Goal: Task Accomplishment & Management: Complete application form

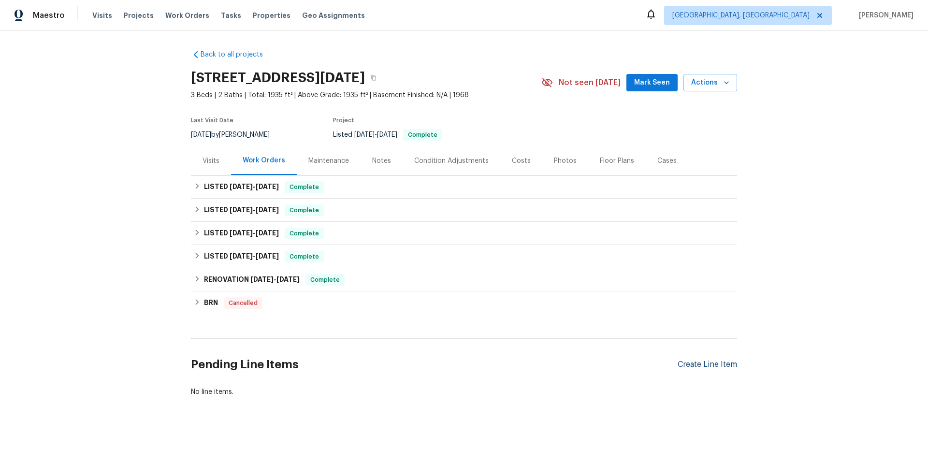
scroll to position [7, 0]
click at [678, 360] on div "Create Line Item" at bounding box center [707, 364] width 59 height 9
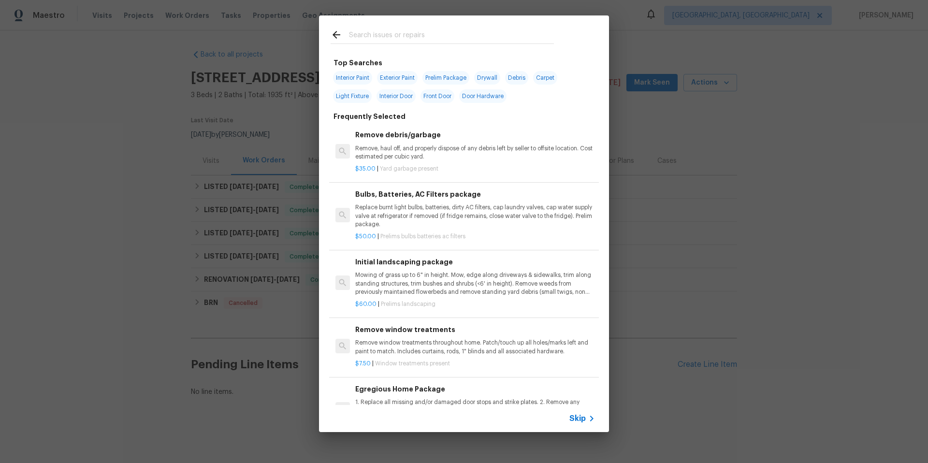
click at [362, 75] on span "Interior Paint" at bounding box center [352, 78] width 39 height 14
type input "Interior Paint"
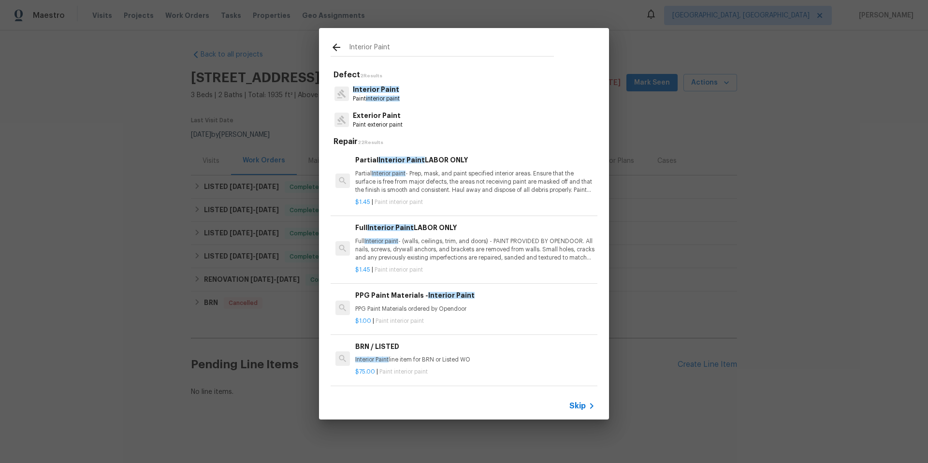
click at [384, 98] on span "interior paint" at bounding box center [383, 99] width 34 height 6
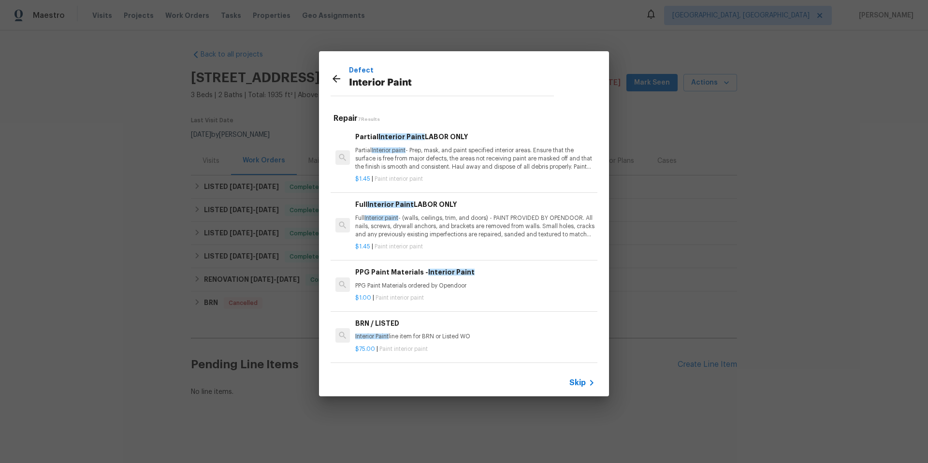
click at [483, 161] on p "Partial Interior paint - Prep, mask, and paint specified interior areas. Ensure…" at bounding box center [475, 158] width 240 height 25
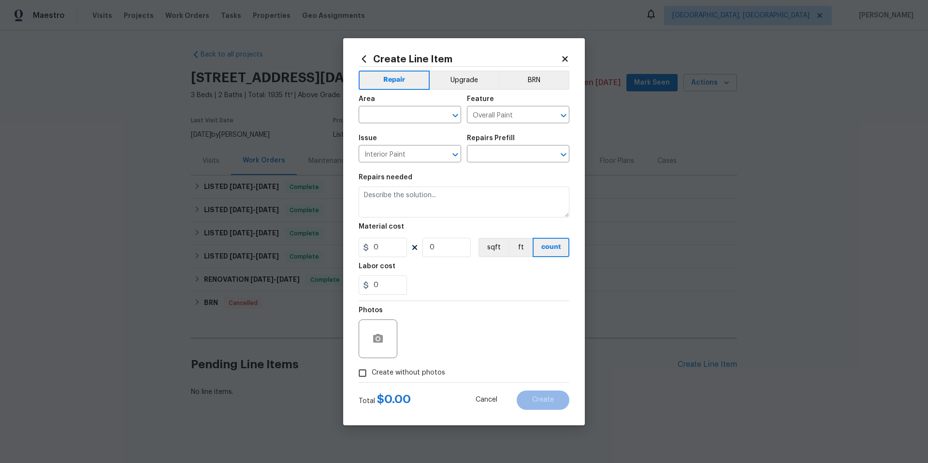
type input "Partial Interior Paint LABOR ONLY $1.45"
type textarea "Partial Interior paint - Prep, mask, and paint specified interior areas. Ensure…"
type input "1.45"
type input "1"
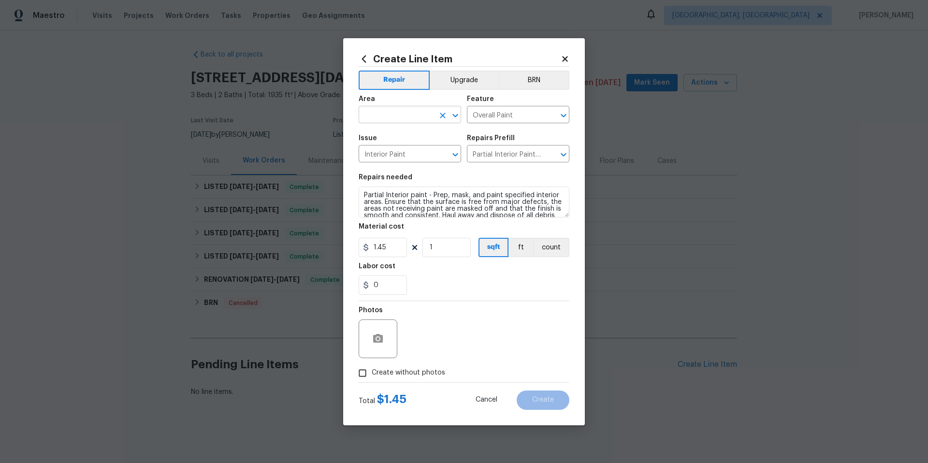
click at [404, 117] on input "text" at bounding box center [396, 115] width 75 height 15
click at [419, 138] on li "Laundry" at bounding box center [410, 137] width 102 height 16
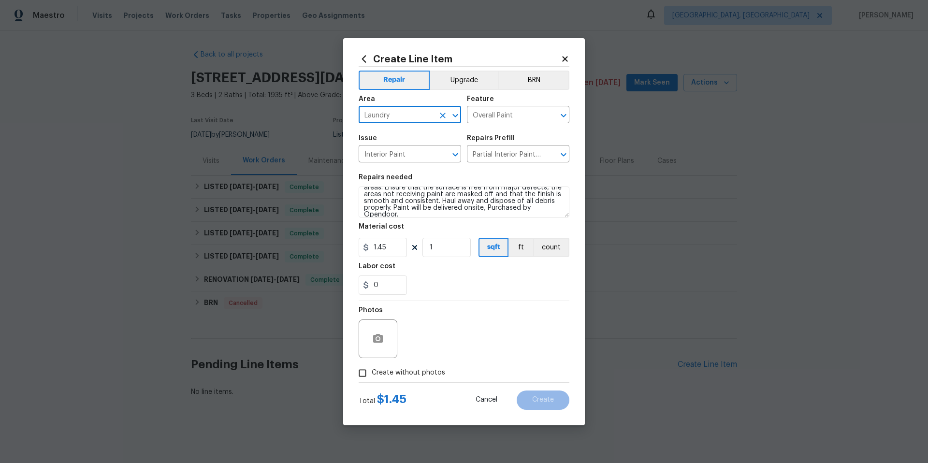
scroll to position [20, 0]
type input "Laundry"
click at [397, 248] on input "1.45" at bounding box center [383, 247] width 48 height 19
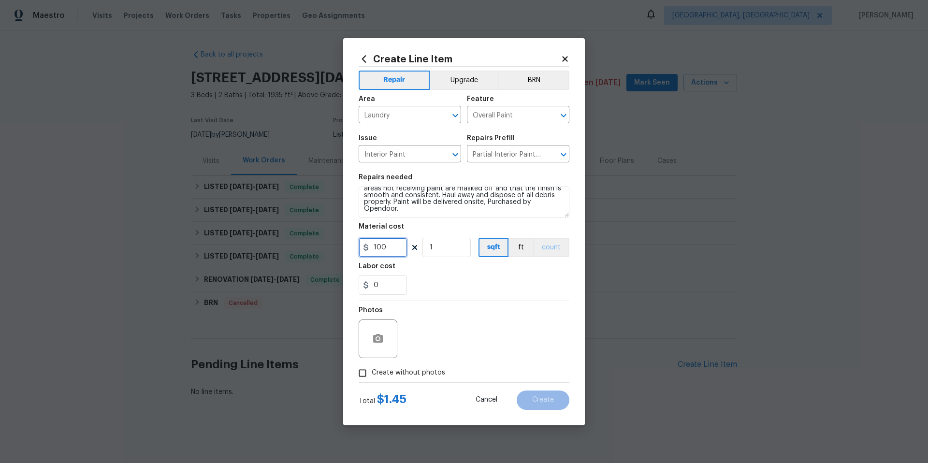
type input "100"
click at [564, 254] on button "count" at bounding box center [551, 247] width 36 height 19
click at [379, 340] on icon "button" at bounding box center [378, 338] width 10 height 9
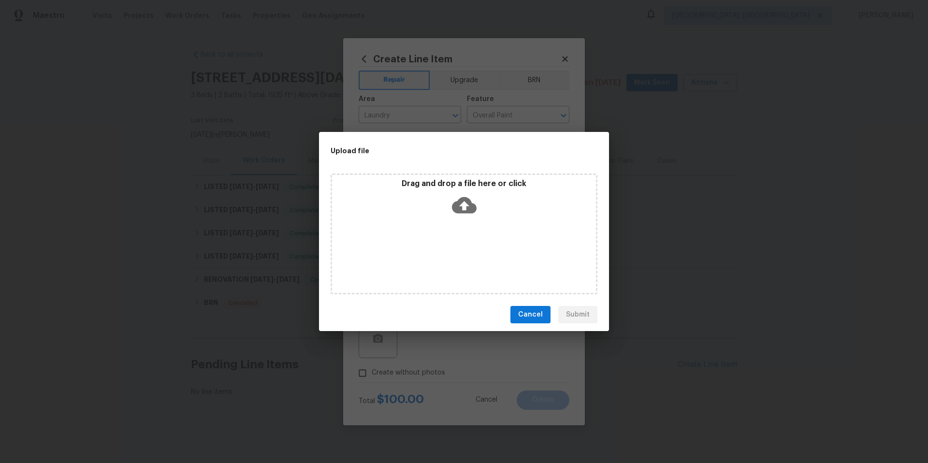
click at [460, 210] on icon at bounding box center [464, 205] width 25 height 16
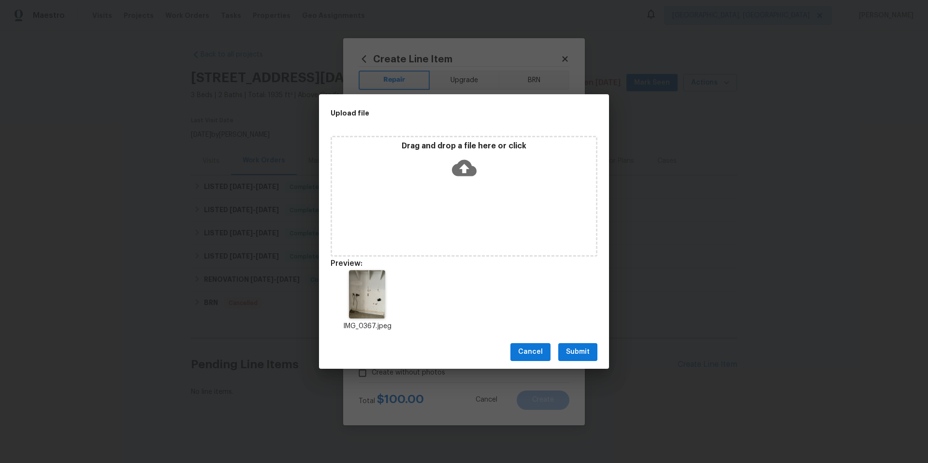
click at [567, 356] on span "Submit" at bounding box center [578, 352] width 24 height 12
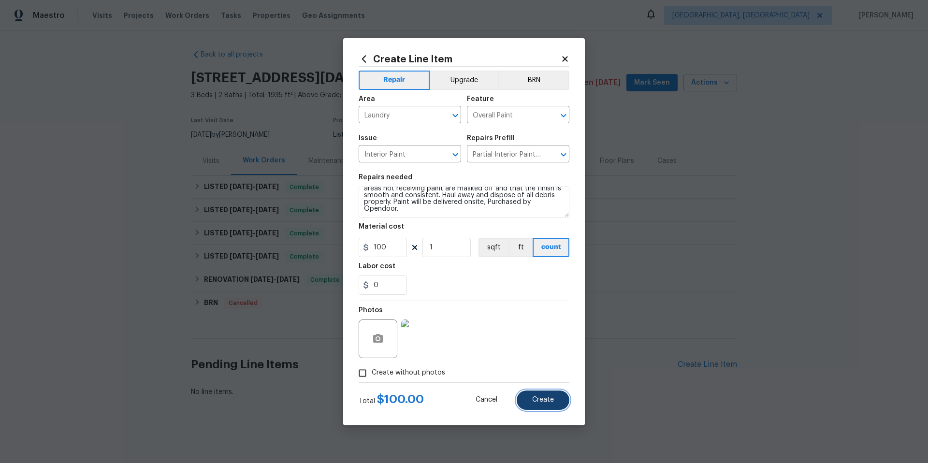
click at [547, 402] on span "Create" at bounding box center [543, 399] width 22 height 7
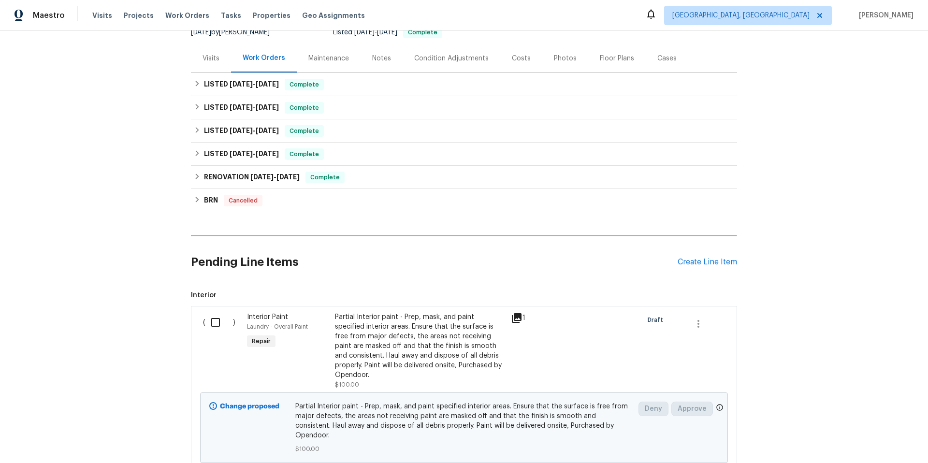
scroll to position [175, 0]
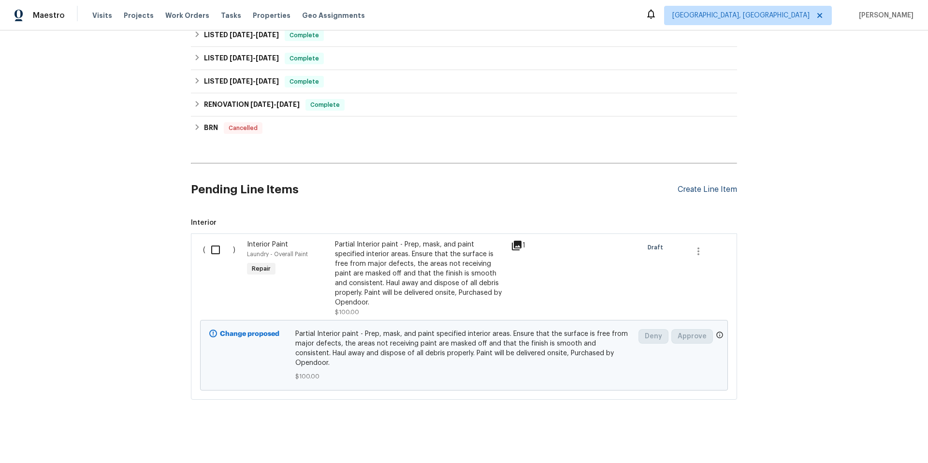
click at [688, 188] on div "Create Line Item" at bounding box center [707, 189] width 59 height 9
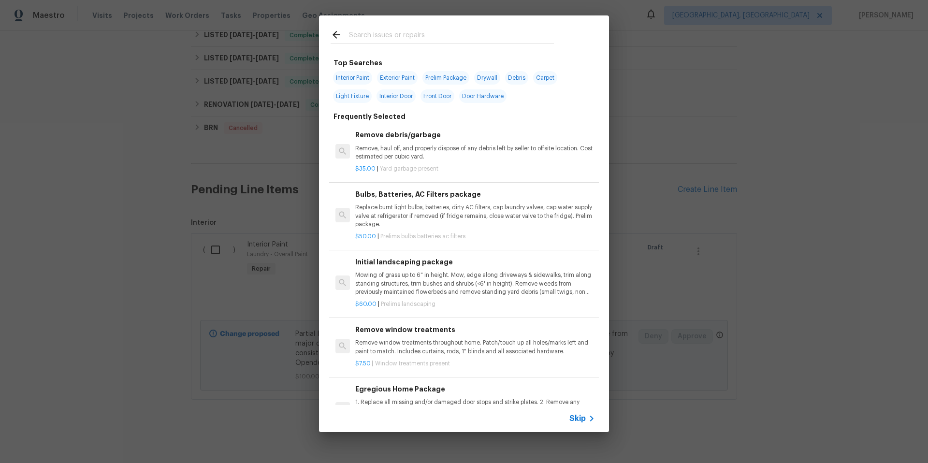
click at [366, 38] on input "text" at bounding box center [451, 36] width 205 height 15
click at [486, 78] on span "Drywall" at bounding box center [487, 78] width 26 height 14
type input "Drywall"
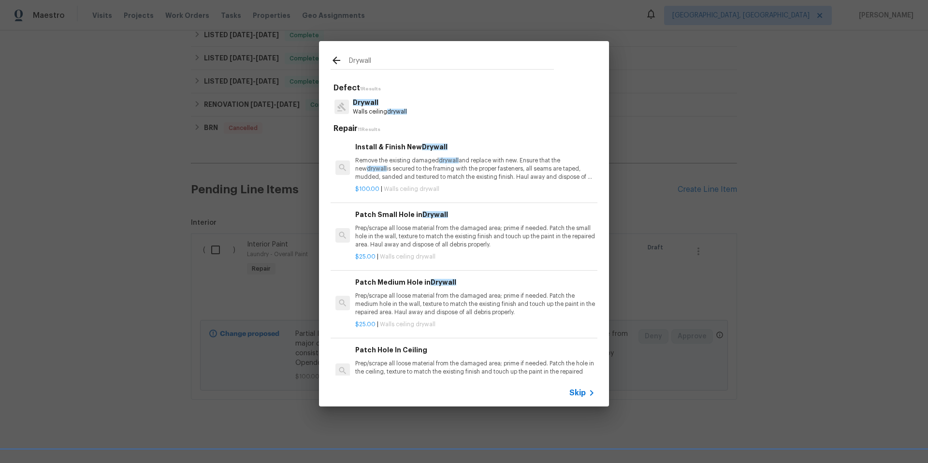
click at [495, 173] on p "Remove the existing damaged drywall and replace with new. Ensure that the new d…" at bounding box center [475, 169] width 240 height 25
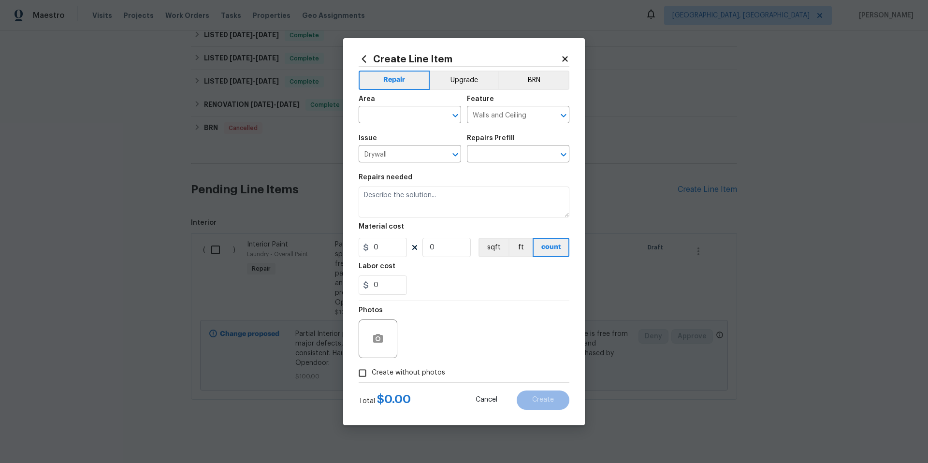
type input "Install & Finish New Drywall $100.00"
type textarea "Remove the existing damaged drywall and replace with new. Ensure that the new d…"
type input "100"
type input "1"
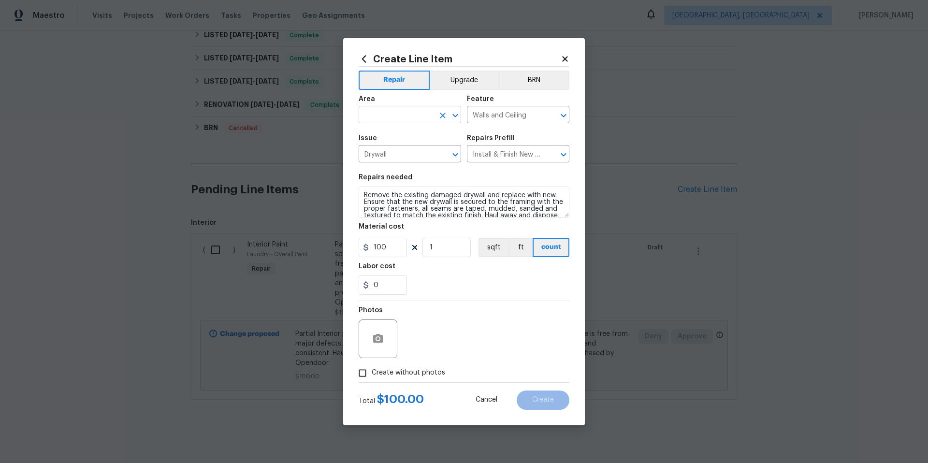
click at [388, 115] on input "text" at bounding box center [396, 115] width 75 height 15
click at [407, 156] on li "Interior Overall" at bounding box center [410, 153] width 102 height 16
type input "Interior Overall"
click at [396, 251] on input "100" at bounding box center [383, 247] width 48 height 19
click at [397, 250] on input "100" at bounding box center [383, 247] width 48 height 19
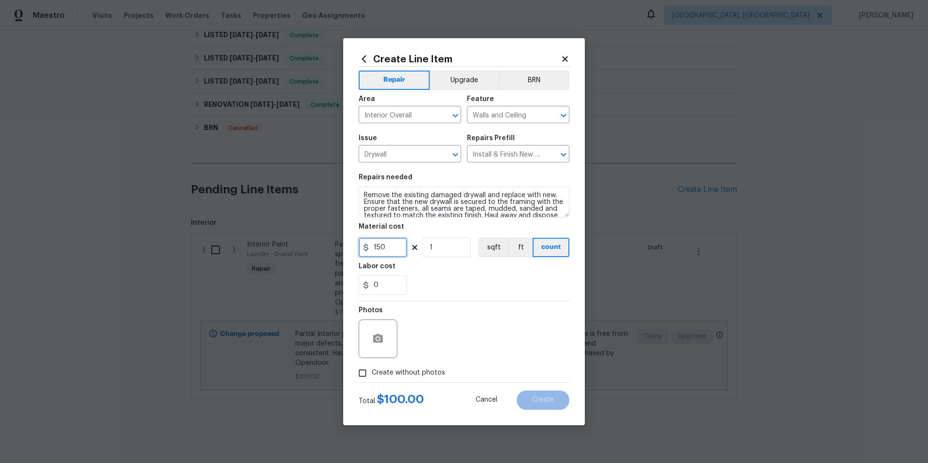
type input "150"
click at [382, 337] on icon "button" at bounding box center [378, 338] width 10 height 9
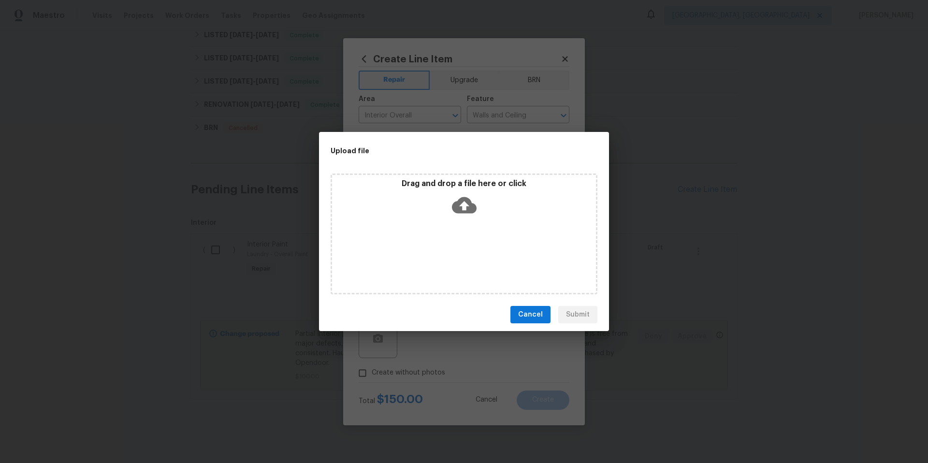
click at [469, 198] on icon at bounding box center [464, 205] width 25 height 25
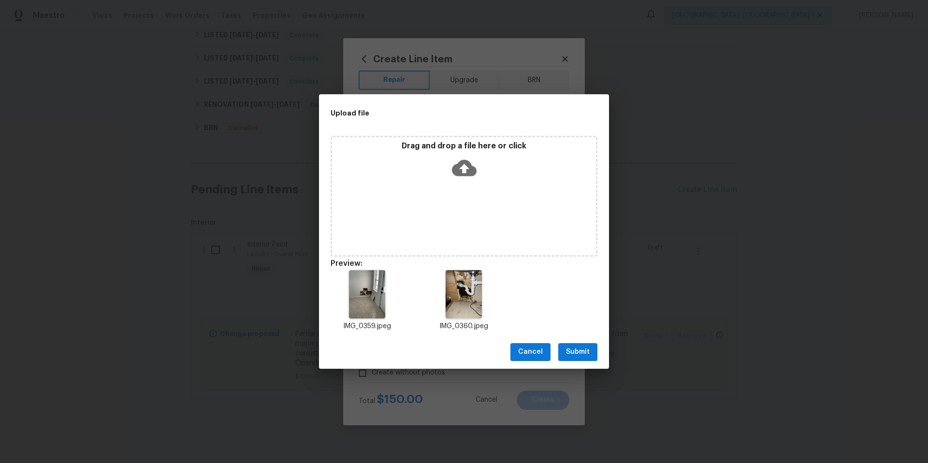
click at [592, 347] on button "Submit" at bounding box center [577, 352] width 39 height 18
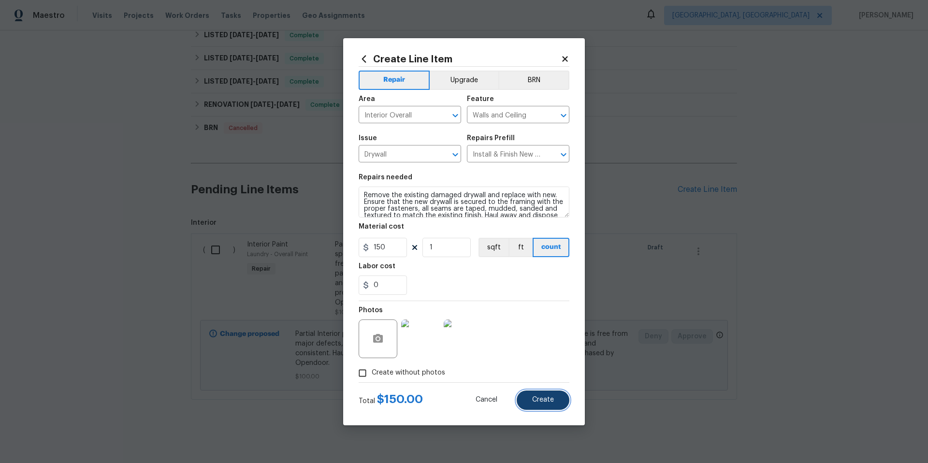
click at [550, 406] on button "Create" at bounding box center [543, 400] width 53 height 19
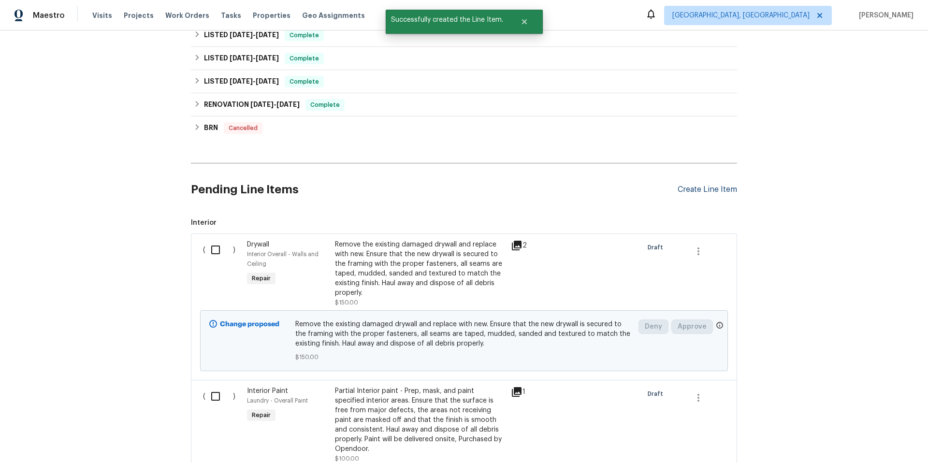
click at [678, 191] on div "Create Line Item" at bounding box center [707, 189] width 59 height 9
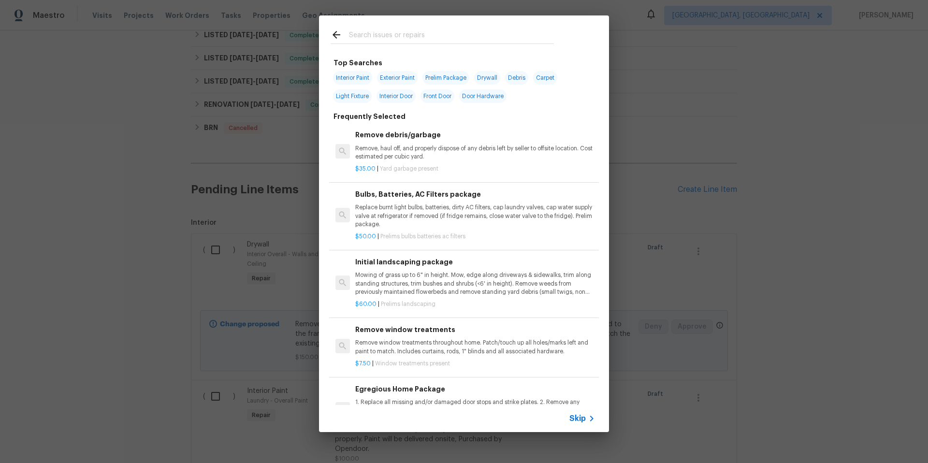
click at [485, 77] on span "Drywall" at bounding box center [487, 78] width 26 height 14
type input "Drywall"
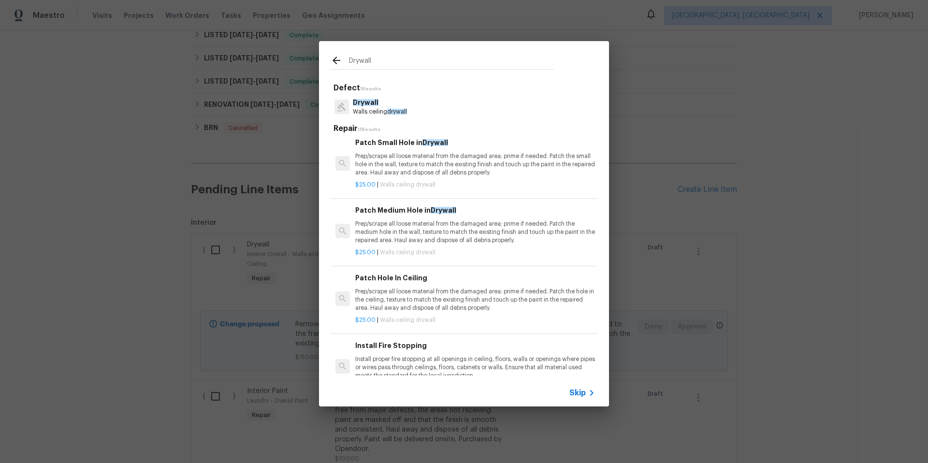
scroll to position [122, 0]
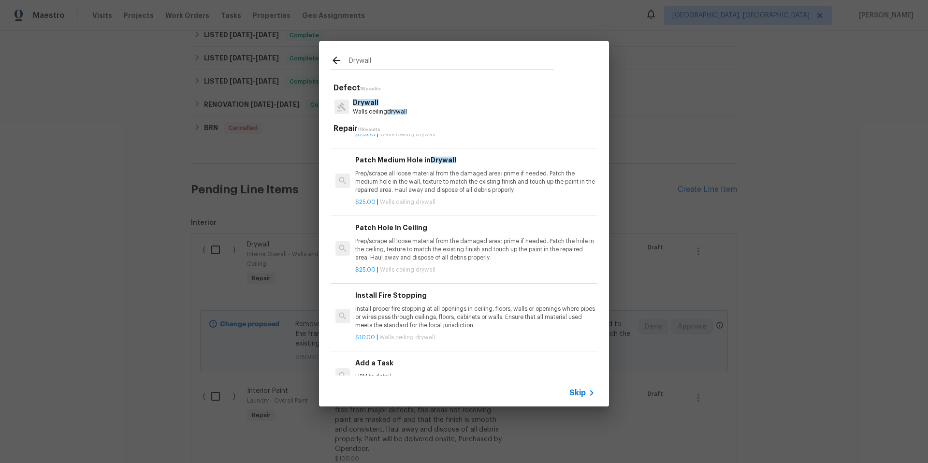
click at [416, 249] on p "Prep/scrape all loose material from the damaged area; prime if needed. Patch th…" at bounding box center [475, 249] width 240 height 25
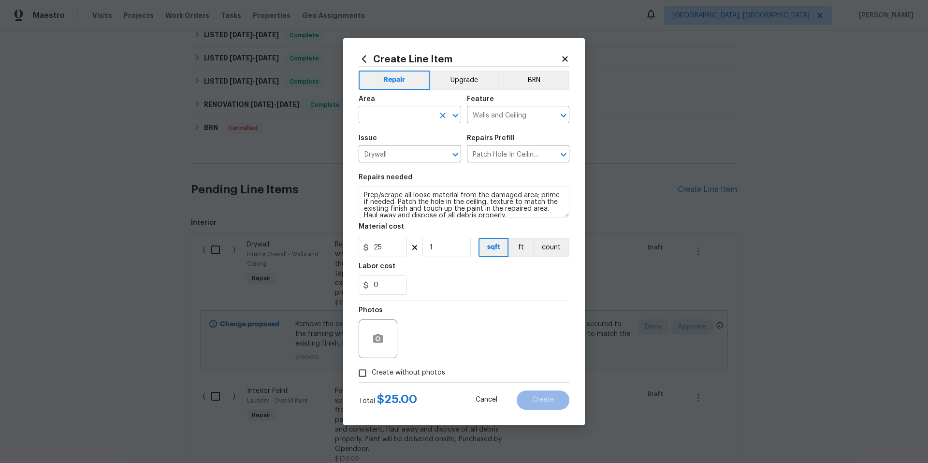
click at [390, 116] on input "text" at bounding box center [396, 115] width 75 height 15
click at [395, 141] on li "Dining Room" at bounding box center [410, 137] width 102 height 16
type input "Dining Room"
click at [383, 340] on icon "button" at bounding box center [378, 339] width 12 height 12
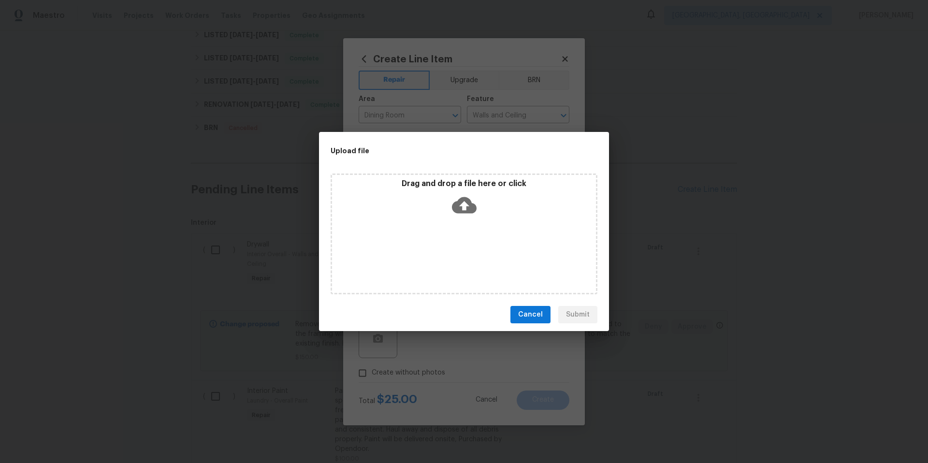
click at [467, 208] on icon at bounding box center [464, 205] width 25 height 16
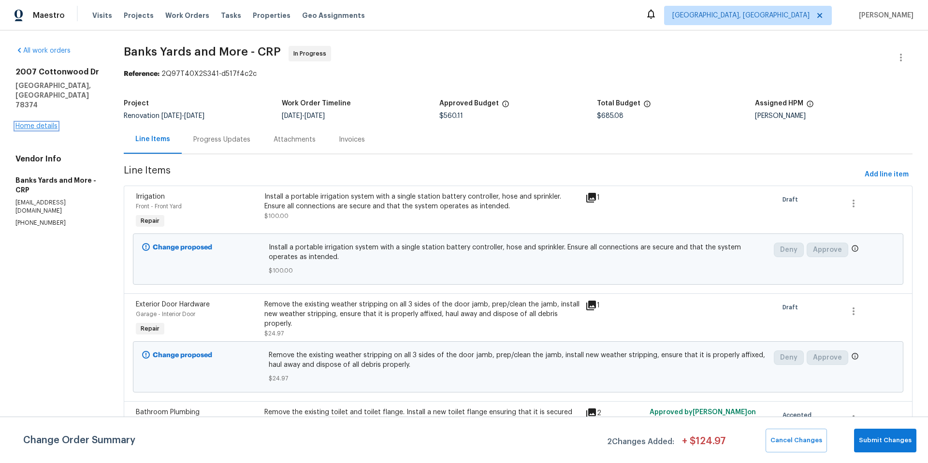
click at [45, 123] on link "Home details" at bounding box center [36, 126] width 42 height 7
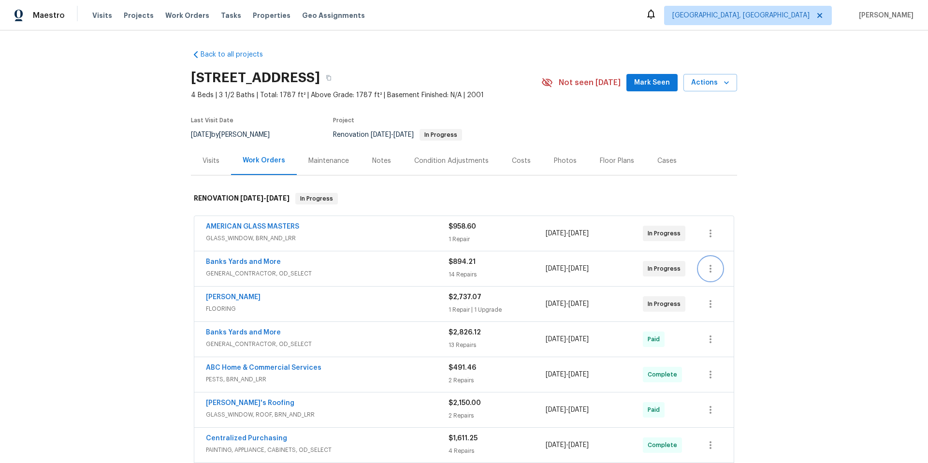
click at [710, 268] on icon "button" at bounding box center [711, 269] width 12 height 12
click at [723, 269] on li "Edit" at bounding box center [748, 269] width 104 height 16
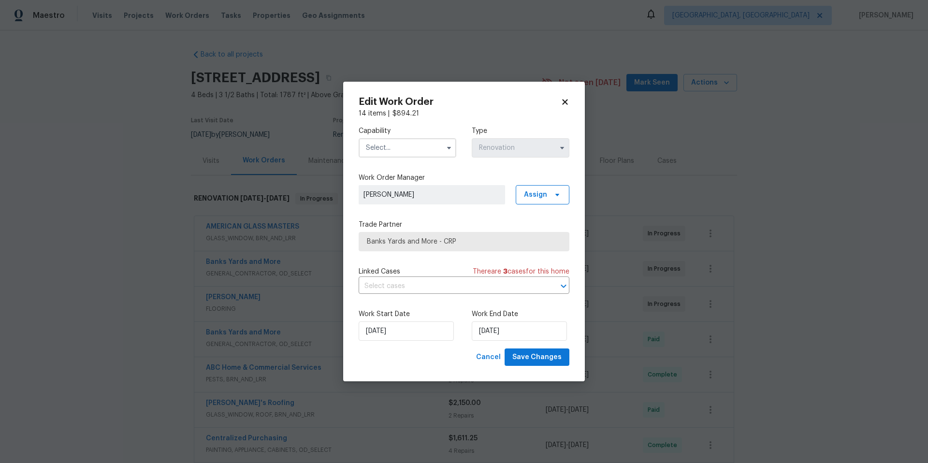
click at [399, 152] on input "text" at bounding box center [408, 147] width 98 height 19
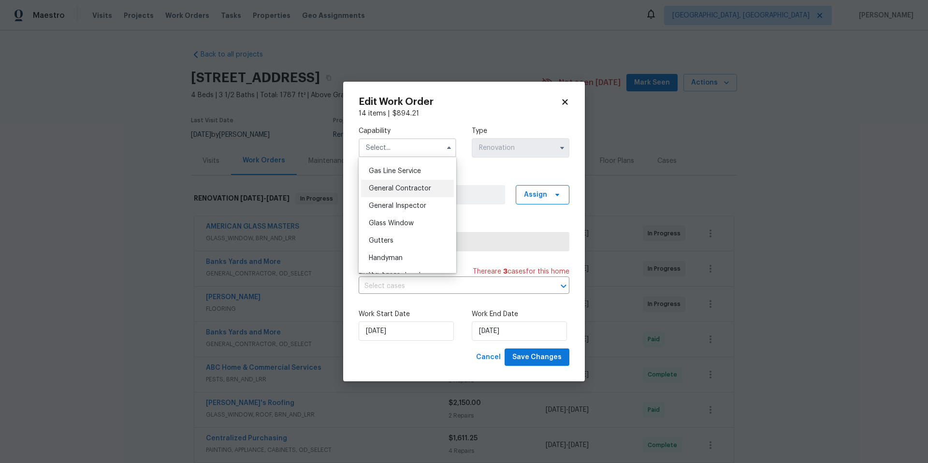
scroll to position [453, 0]
click at [414, 181] on span "General Contractor" at bounding box center [400, 177] width 62 height 7
type input "General Contractor"
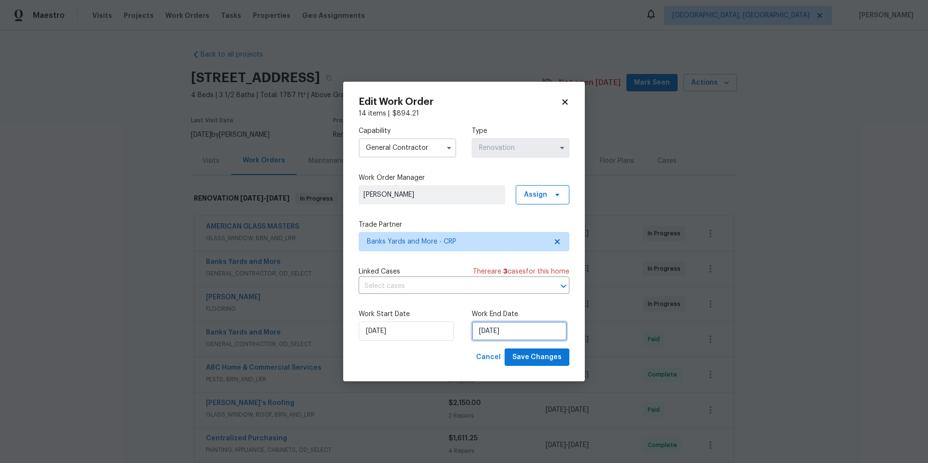
select select "9"
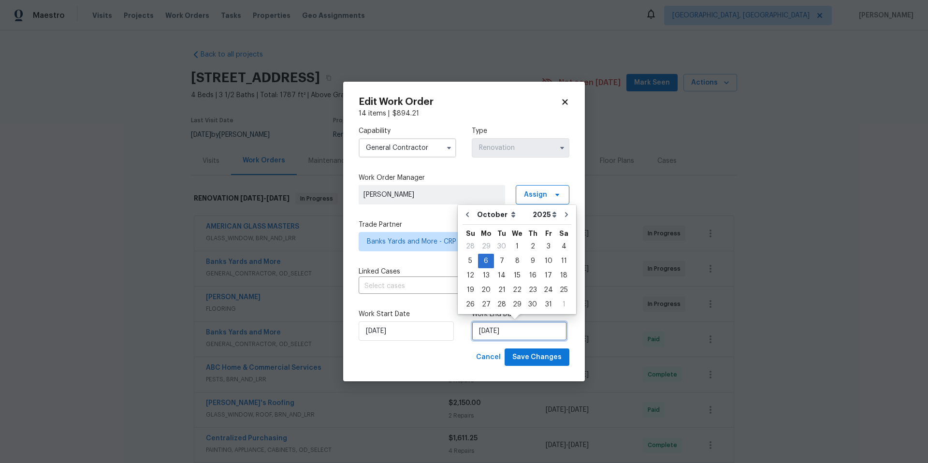
click at [525, 332] on input "10/6/2025" at bounding box center [519, 330] width 95 height 19
click at [517, 267] on div "8" at bounding box center [517, 261] width 15 height 14
type input "10/8/2025"
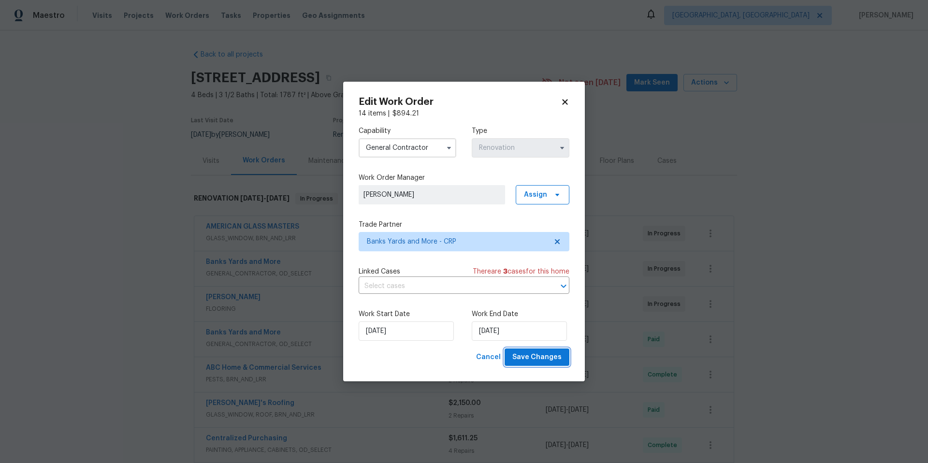
click at [559, 359] on span "Save Changes" at bounding box center [536, 357] width 49 height 12
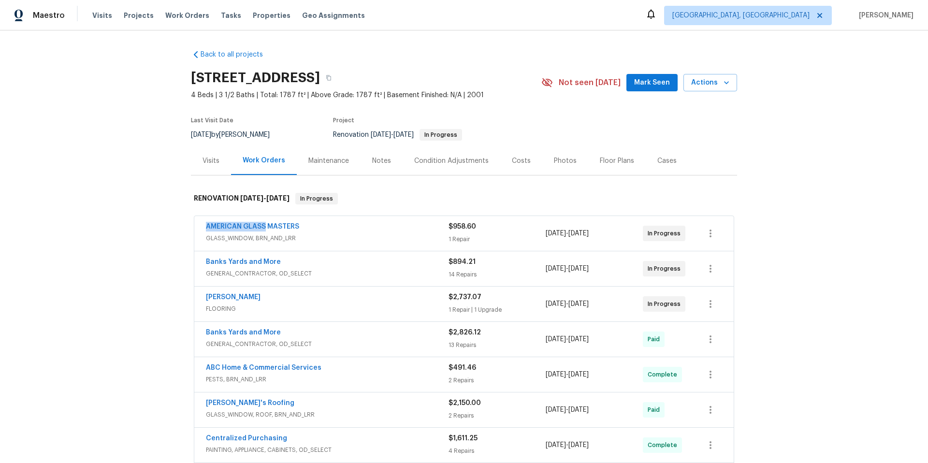
click at [263, 222] on div "AMERICAN GLASS MASTERS GLASS_WINDOW, BRN_AND_LRR $958.60 1 Repair 9/1/2025 - 9/…" at bounding box center [464, 233] width 540 height 35
click at [275, 224] on link "AMERICAN GLASS MASTERS" at bounding box center [252, 226] width 93 height 7
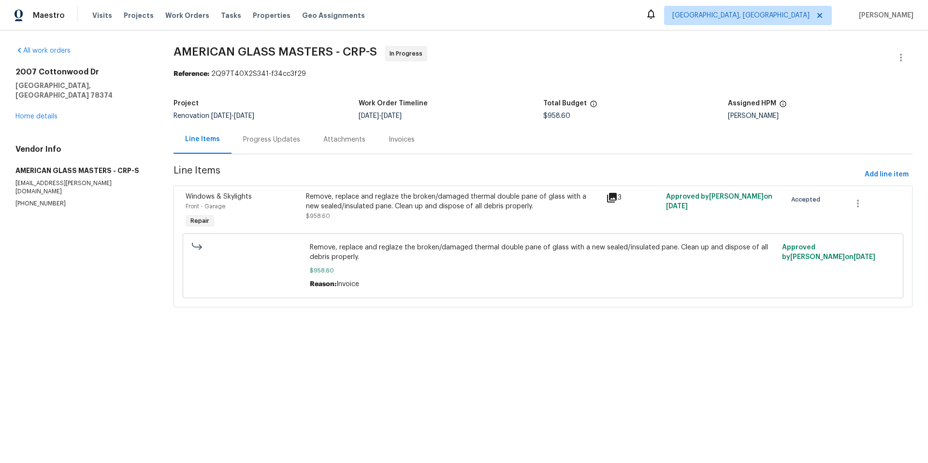
click at [430, 201] on div "Remove, replace and reglaze the broken/damaged thermal double pane of glass wit…" at bounding box center [453, 201] width 294 height 19
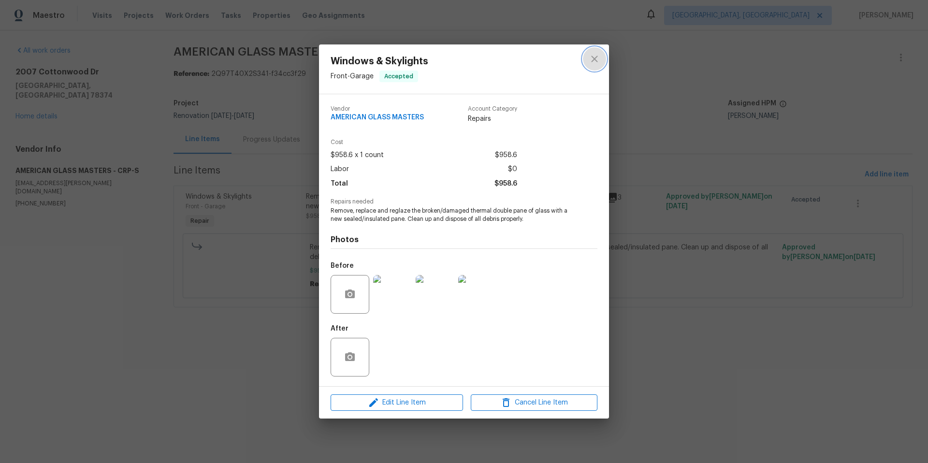
click at [593, 60] on icon "close" at bounding box center [594, 59] width 6 height 6
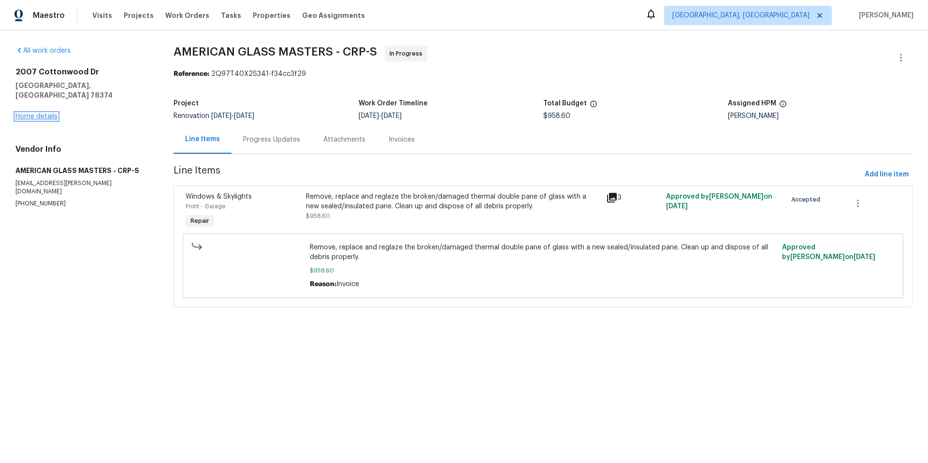
click at [47, 113] on link "Home details" at bounding box center [36, 116] width 42 height 7
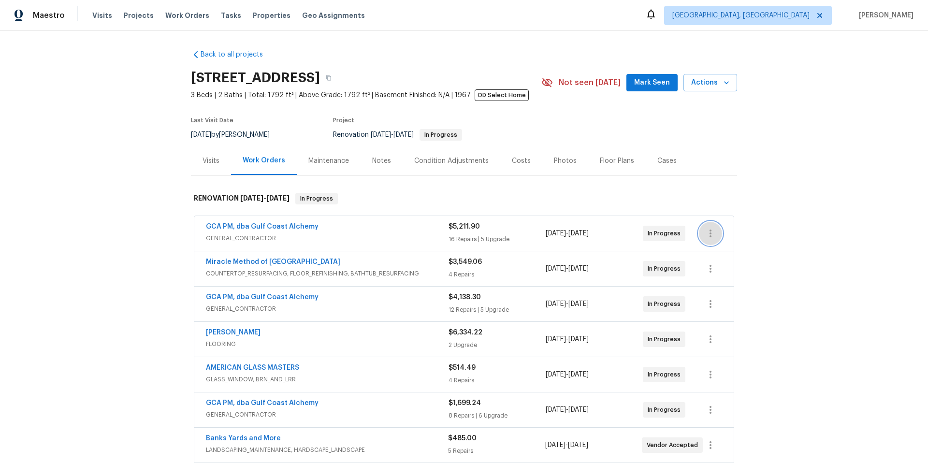
click at [708, 234] on icon "button" at bounding box center [711, 234] width 12 height 12
click at [709, 235] on li "Edit" at bounding box center [748, 234] width 104 height 16
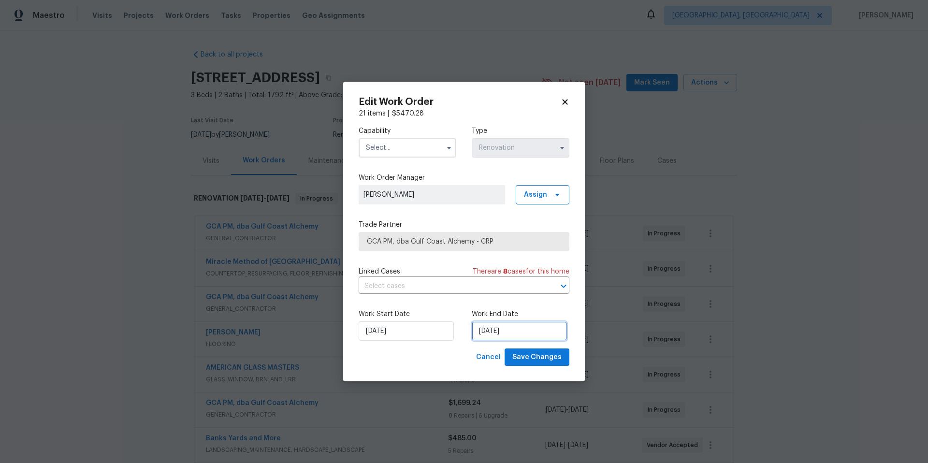
click at [539, 331] on input "[DATE]" at bounding box center [519, 330] width 95 height 19
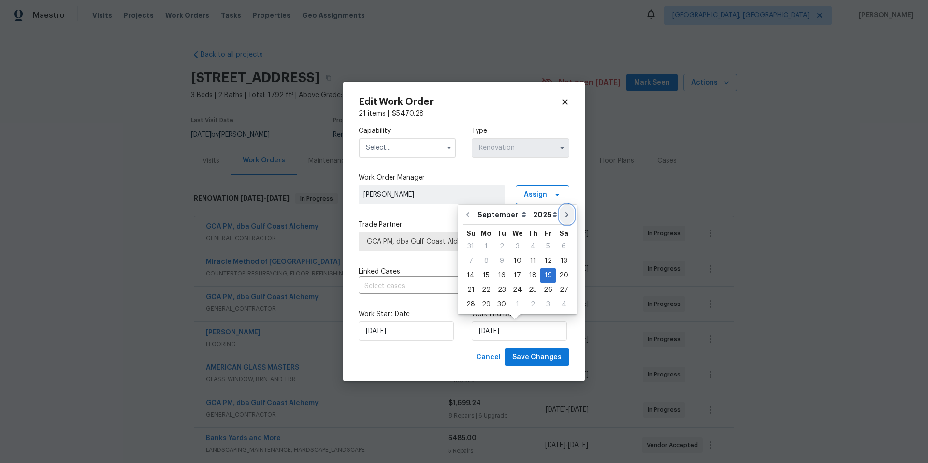
click at [565, 214] on icon "Go to next month" at bounding box center [567, 215] width 8 height 8
type input "10/19/2025"
select select "9"
click at [482, 271] on div "13" at bounding box center [486, 276] width 16 height 14
type input "10/13/2025"
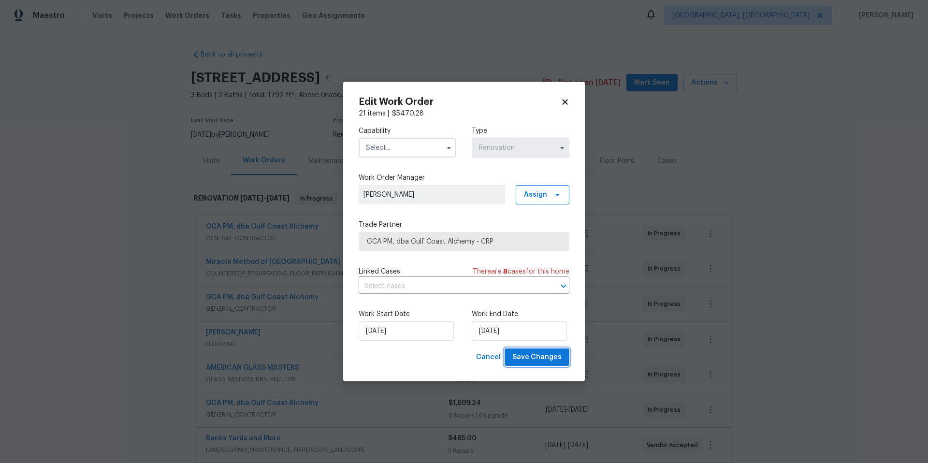
click at [548, 360] on span "Save Changes" at bounding box center [536, 357] width 49 height 12
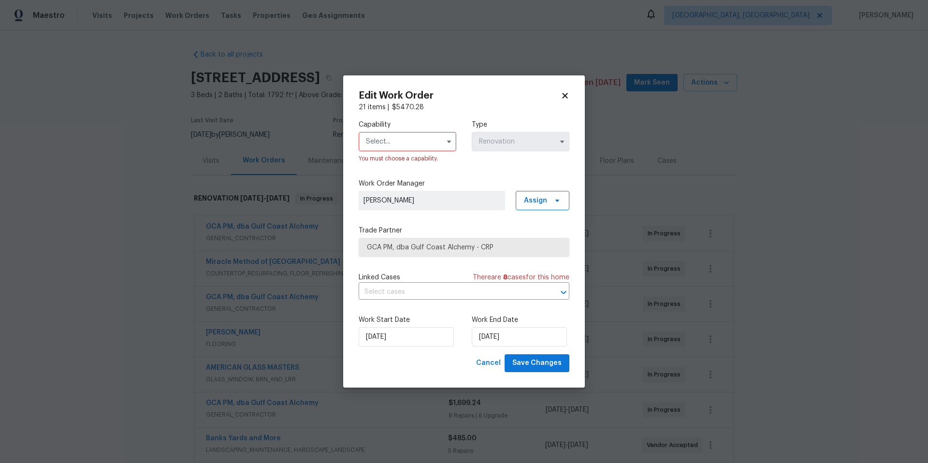
click at [388, 139] on input "text" at bounding box center [408, 141] width 98 height 19
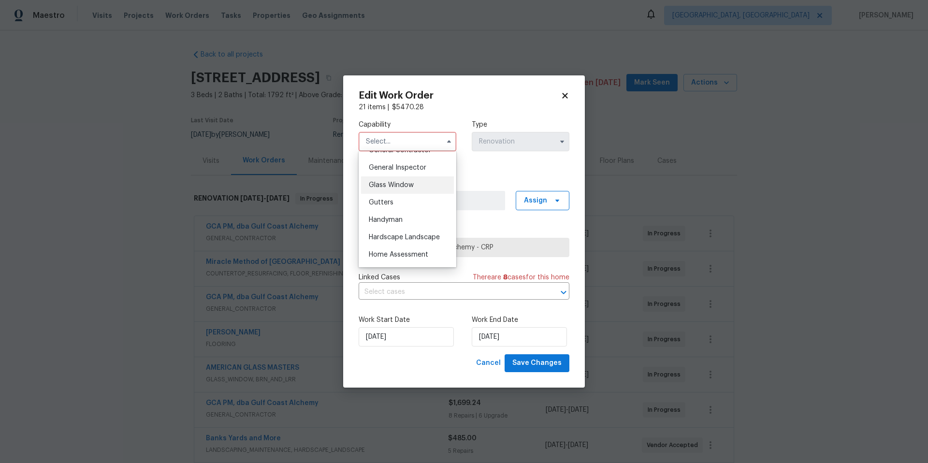
scroll to position [446, 0]
click at [414, 188] on div "General Contractor" at bounding box center [407, 178] width 93 height 17
type input "General Contractor"
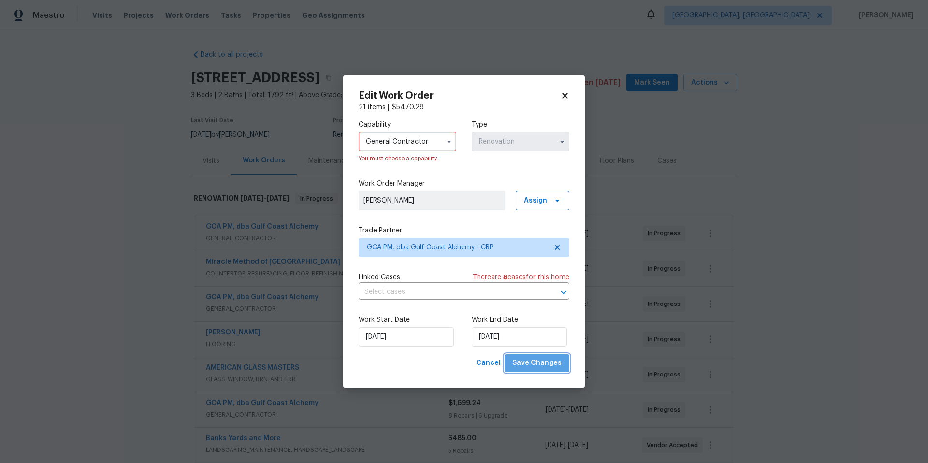
click at [550, 369] on button "Save Changes" at bounding box center [537, 363] width 65 height 18
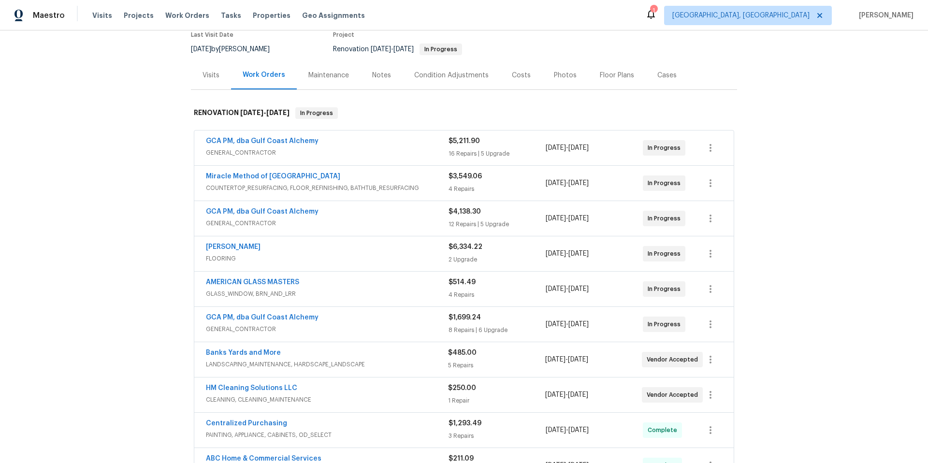
scroll to position [121, 0]
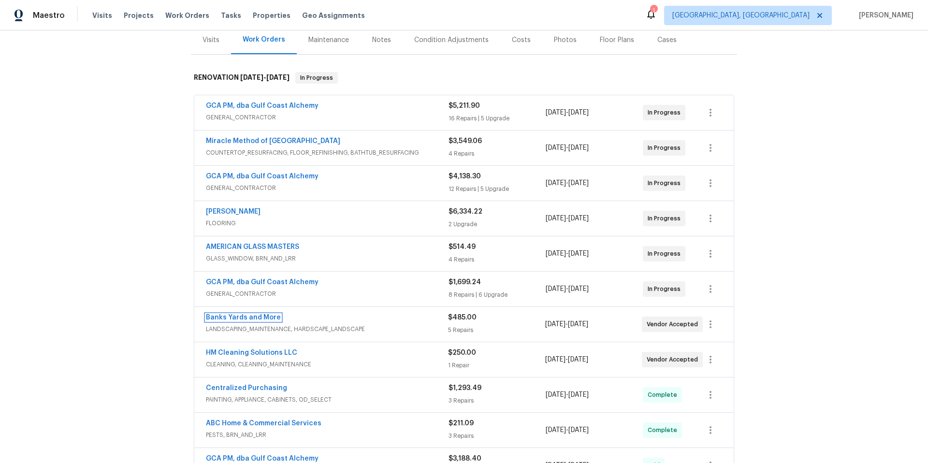
click at [234, 316] on link "Banks Yards and More" at bounding box center [243, 317] width 75 height 7
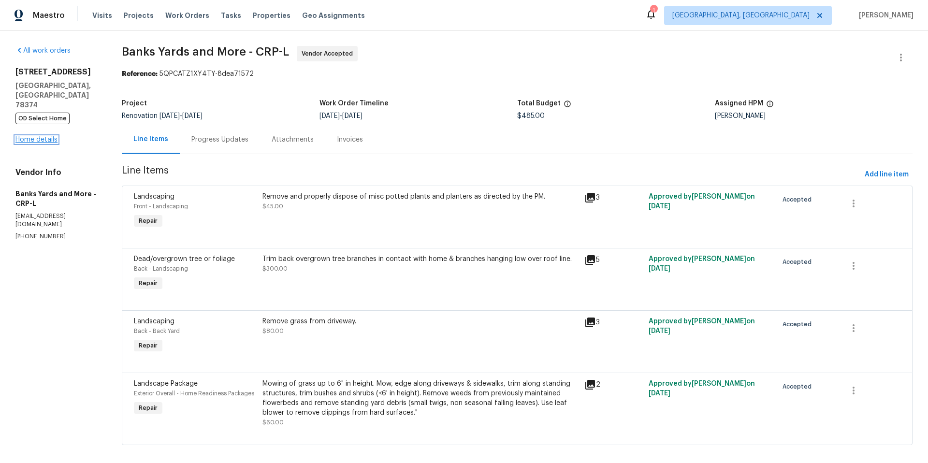
click at [34, 136] on link "Home details" at bounding box center [36, 139] width 42 height 7
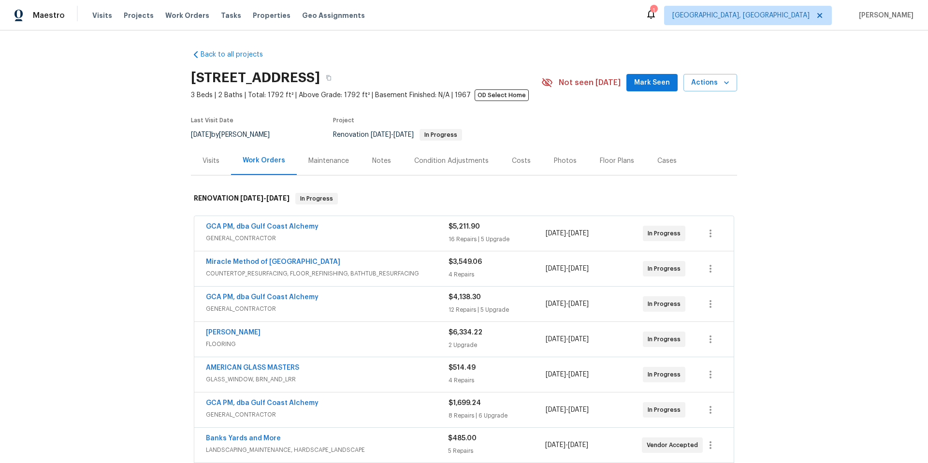
scroll to position [295, 0]
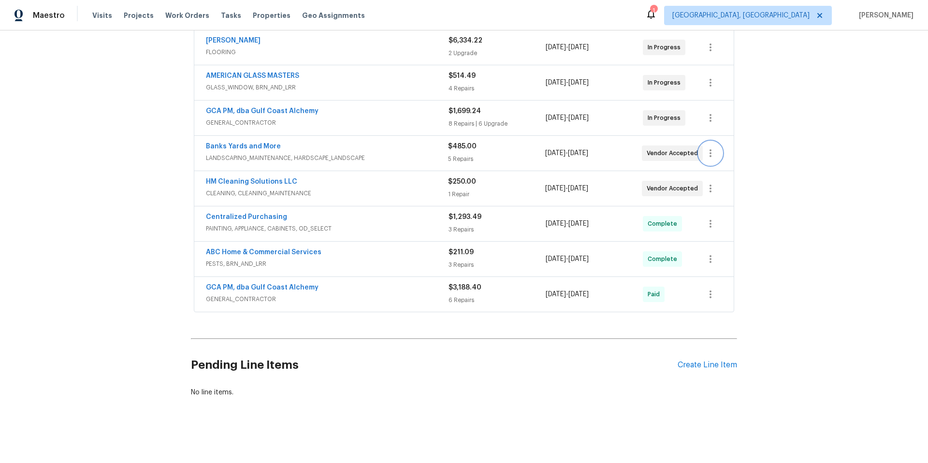
click at [710, 150] on icon "button" at bounding box center [711, 153] width 2 height 8
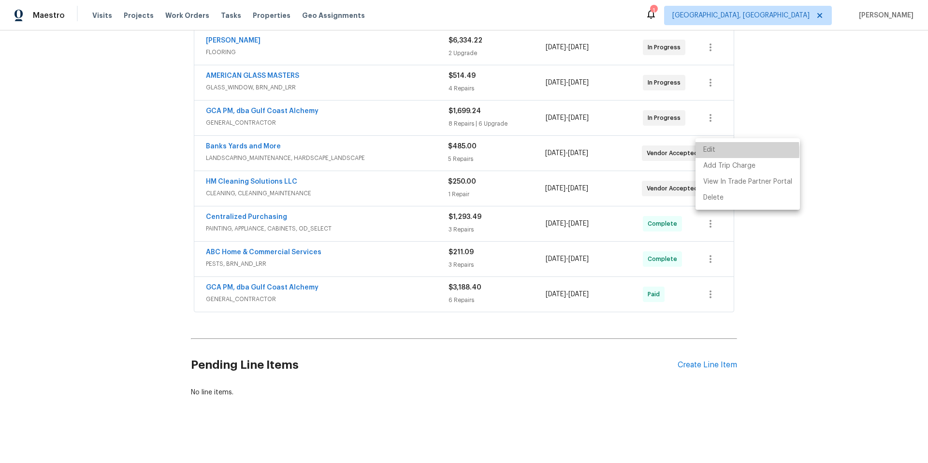
click at [710, 152] on li "Edit" at bounding box center [748, 150] width 104 height 16
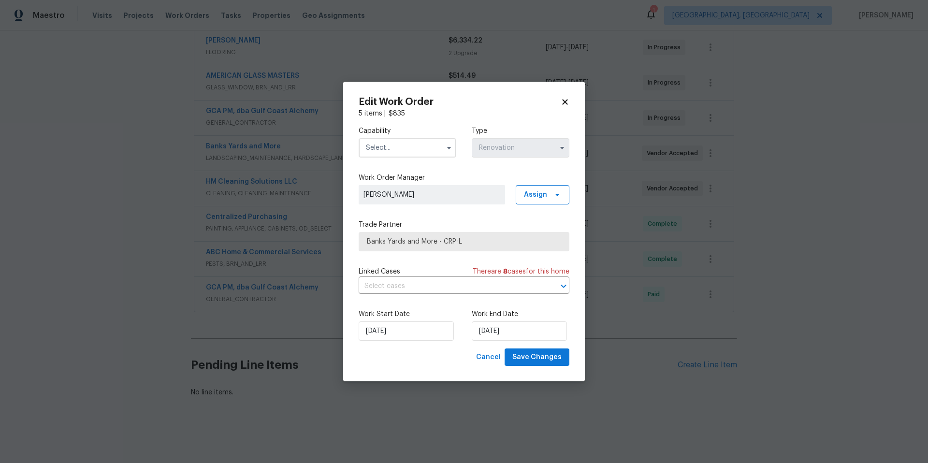
click at [424, 143] on input "text" at bounding box center [408, 147] width 98 height 19
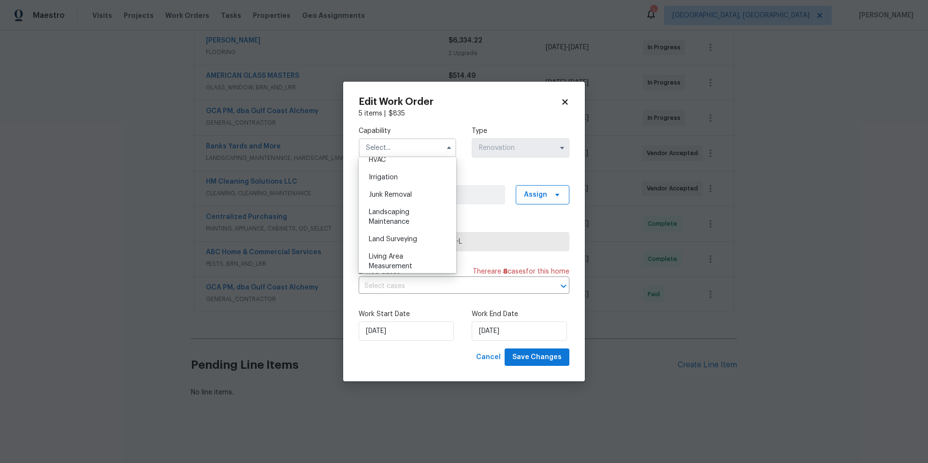
scroll to position [609, 0]
click at [405, 208] on span "Landscaping Maintenance" at bounding box center [389, 200] width 41 height 16
type input "Landscaping Maintenance"
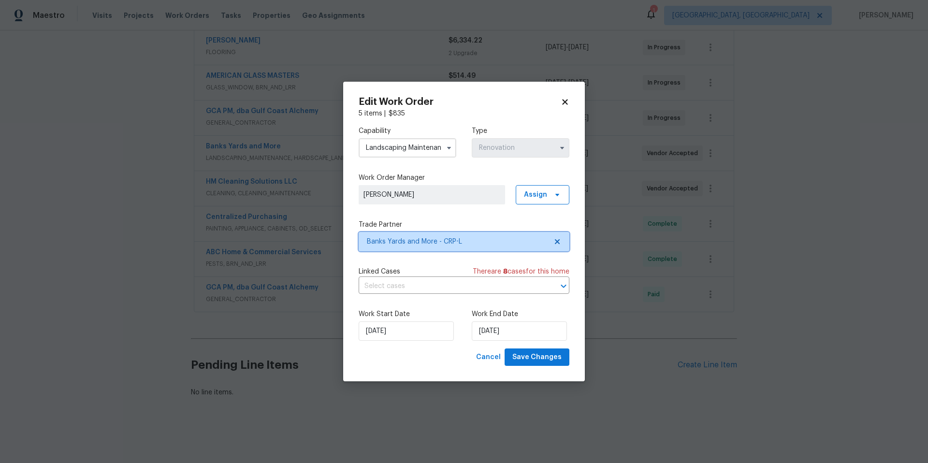
click at [445, 247] on span "Banks Yards and More - CRP-L" at bounding box center [464, 241] width 211 height 19
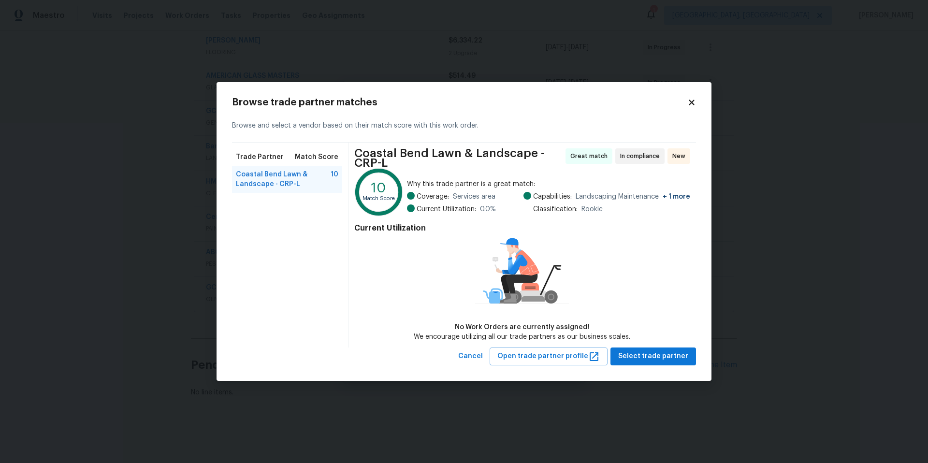
click at [691, 102] on icon at bounding box center [691, 102] width 5 height 5
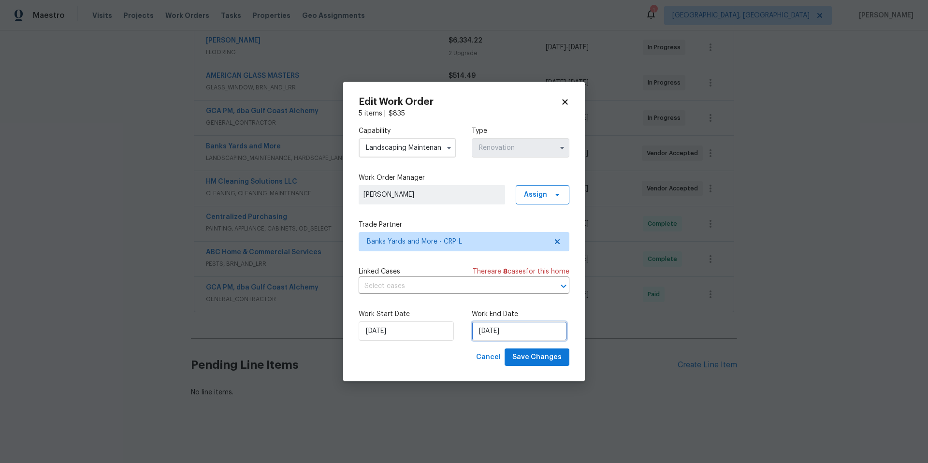
select select "9"
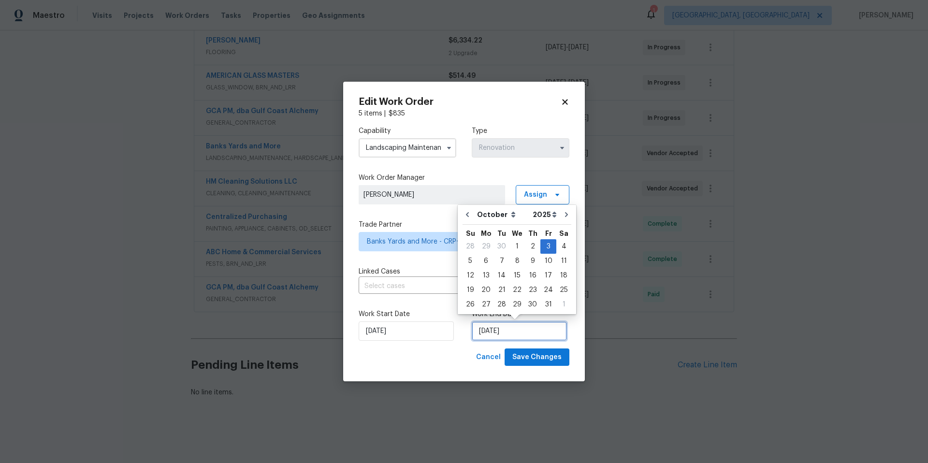
click at [518, 332] on input "10/3/2025" at bounding box center [519, 330] width 95 height 19
click at [499, 275] on div "14" at bounding box center [501, 276] width 15 height 14
type input "10/14/2025"
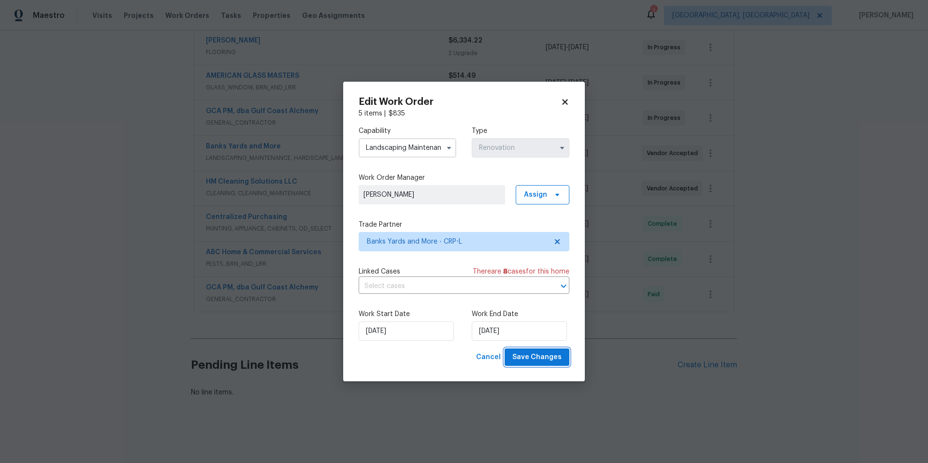
click at [521, 356] on span "Save Changes" at bounding box center [536, 357] width 49 height 12
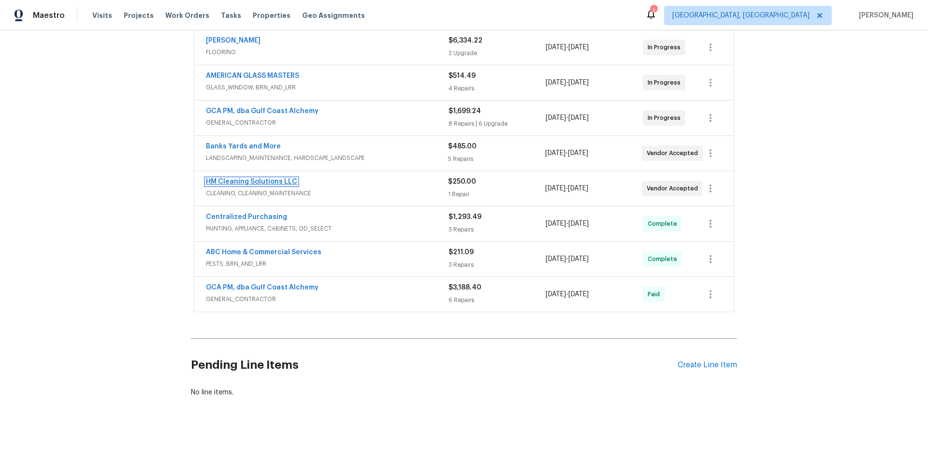
click at [253, 178] on link "HM Cleaning Solutions LLC" at bounding box center [251, 181] width 91 height 7
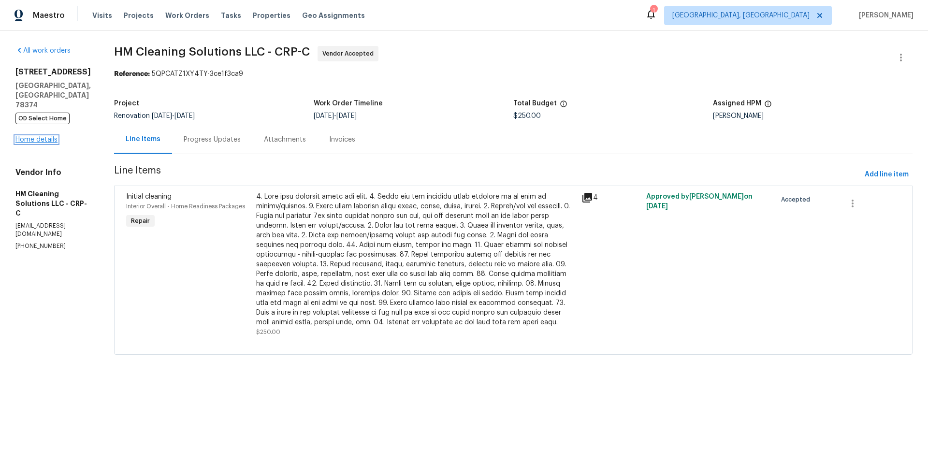
click at [25, 136] on link "Home details" at bounding box center [36, 139] width 42 height 7
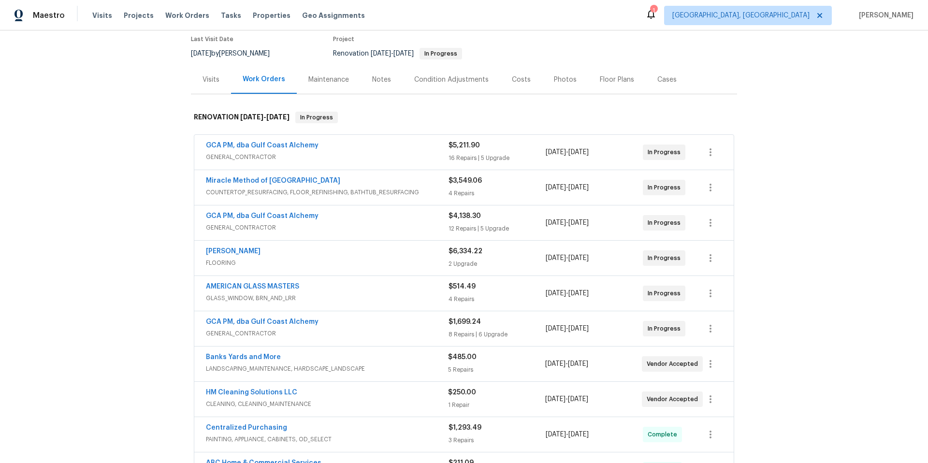
scroll to position [299, 0]
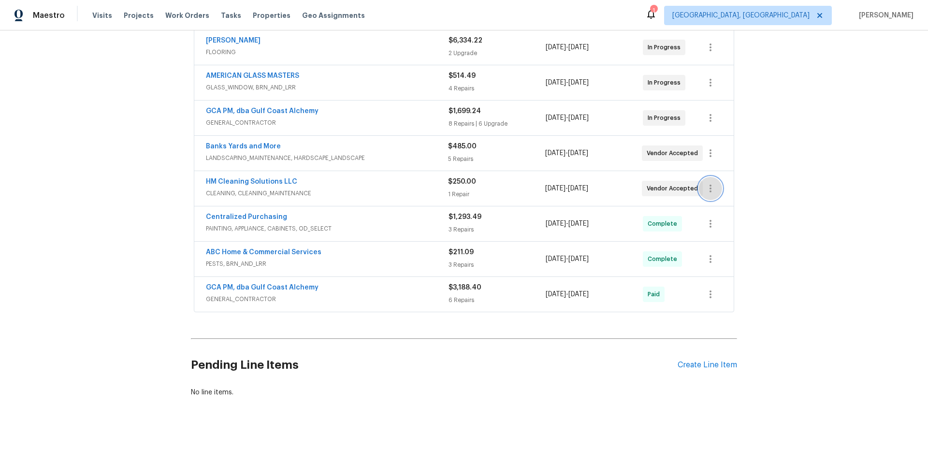
click at [707, 186] on icon "button" at bounding box center [711, 189] width 12 height 12
click at [708, 186] on li "Edit" at bounding box center [748, 182] width 104 height 16
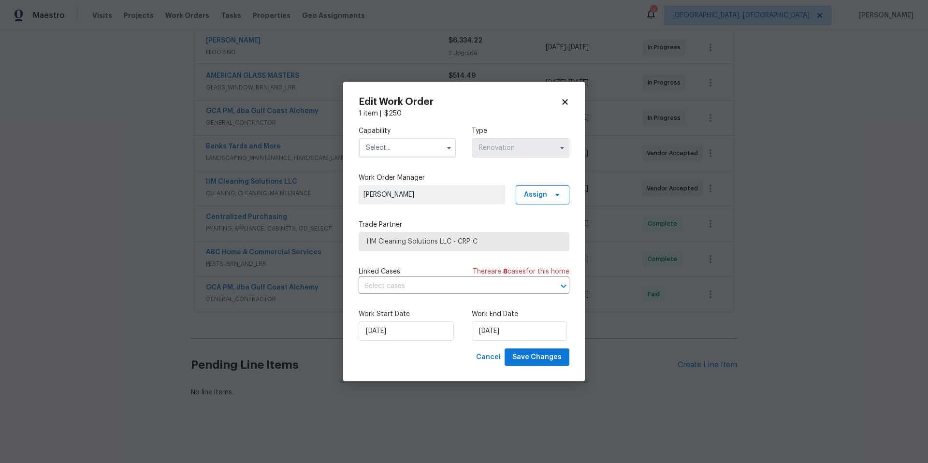
click at [396, 147] on input "text" at bounding box center [408, 147] width 98 height 19
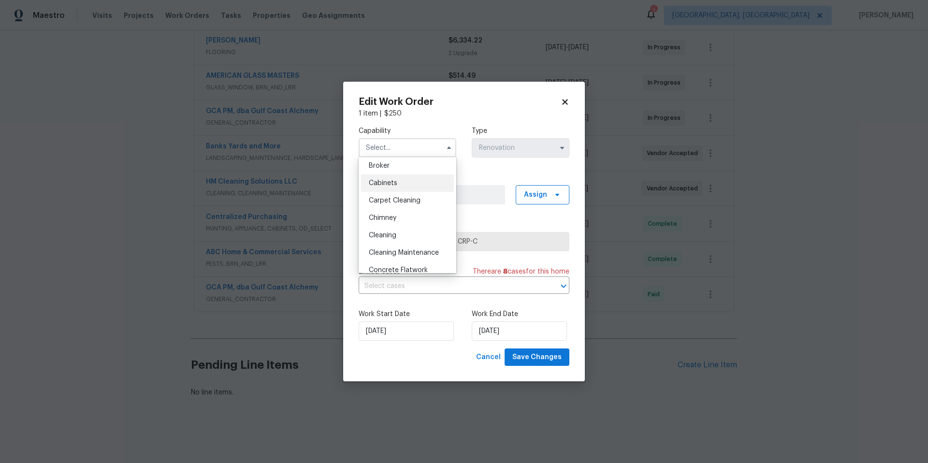
scroll to position [71, 0]
click at [413, 237] on div "Cleaning" at bounding box center [407, 236] width 93 height 17
type input "Cleaning"
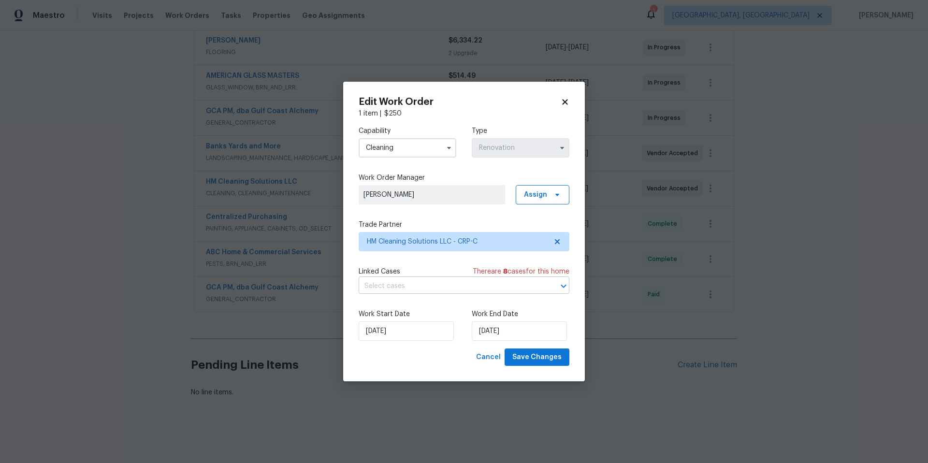
click at [503, 285] on input "text" at bounding box center [451, 286] width 184 height 15
click at [577, 193] on div "Edit Work Order 1 item | $ 250 Capability Cleaning Type Renovation Work Order M…" at bounding box center [464, 232] width 242 height 300
select select "9"
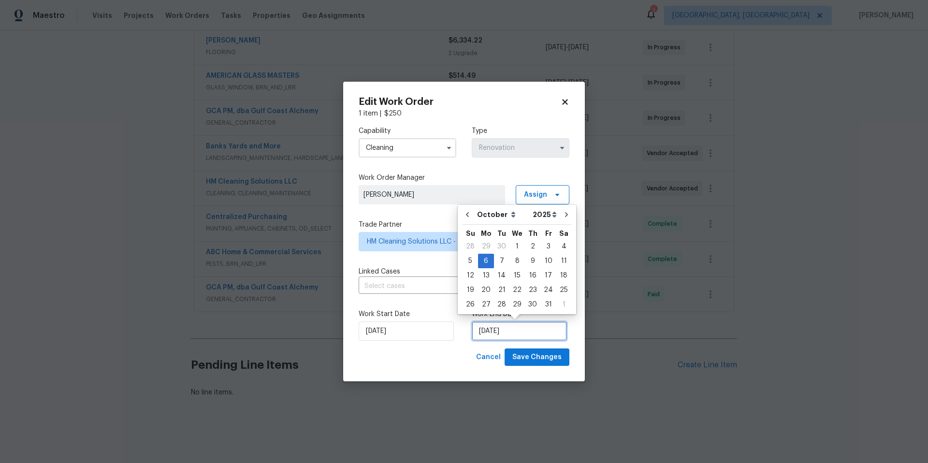
click at [527, 327] on input "10/6/2025" at bounding box center [519, 330] width 95 height 19
click at [515, 275] on div "15" at bounding box center [517, 276] width 15 height 14
type input "10/15/2025"
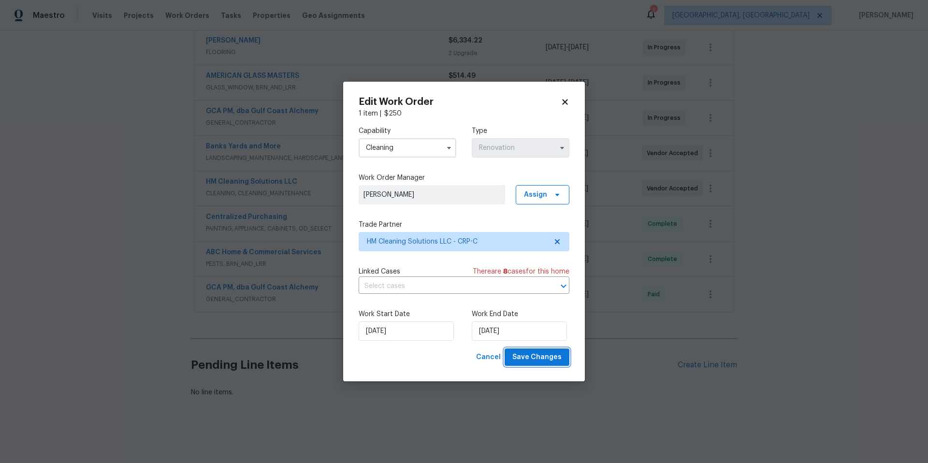
click at [550, 358] on span "Save Changes" at bounding box center [536, 357] width 49 height 12
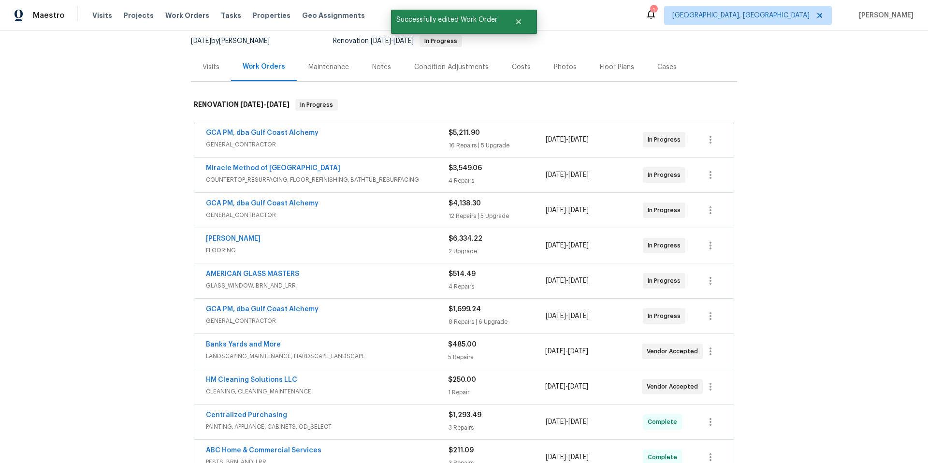
scroll to position [0, 0]
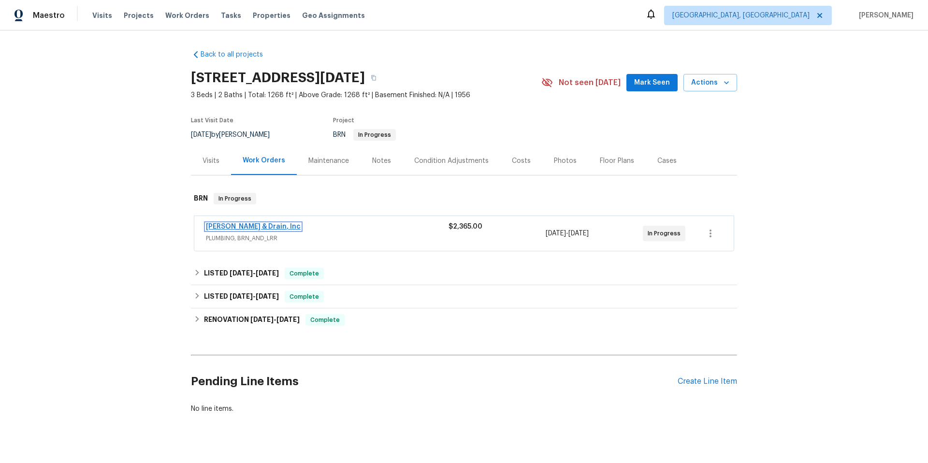
click at [237, 229] on link "[PERSON_NAME] & Drain, Inc" at bounding box center [253, 226] width 95 height 7
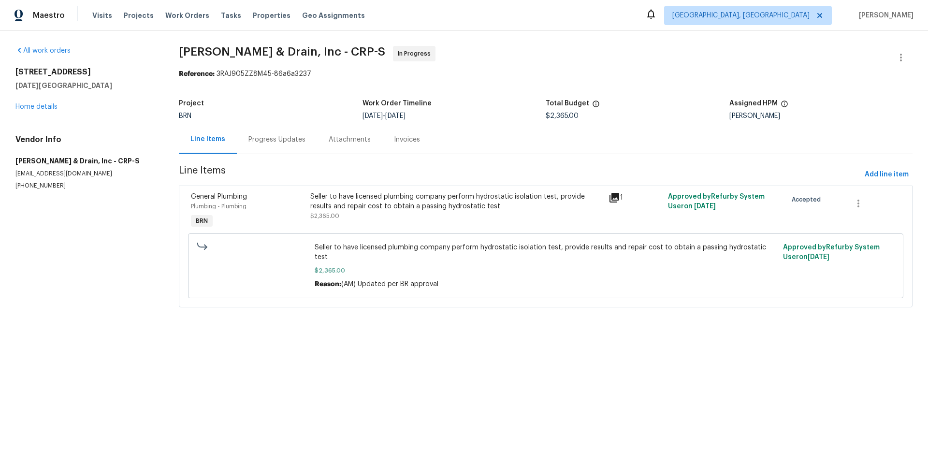
click at [264, 140] on div "Progress Updates" at bounding box center [276, 140] width 57 height 10
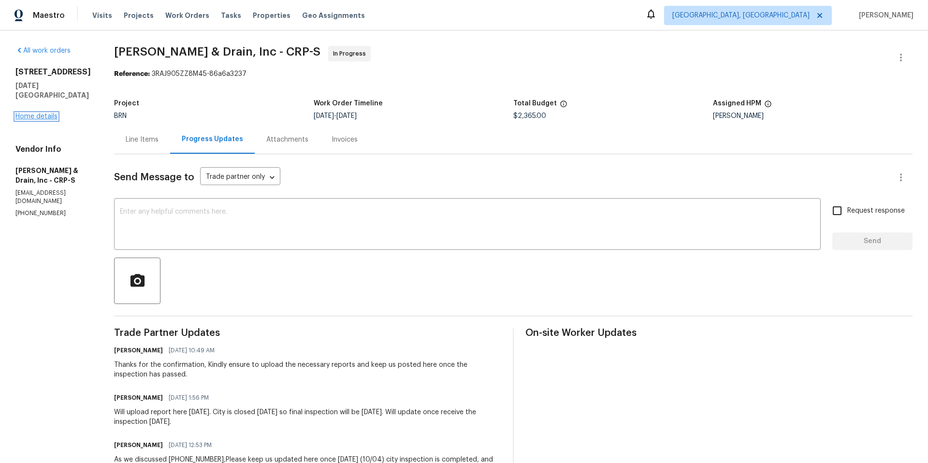
click at [41, 117] on link "Home details" at bounding box center [36, 116] width 42 height 7
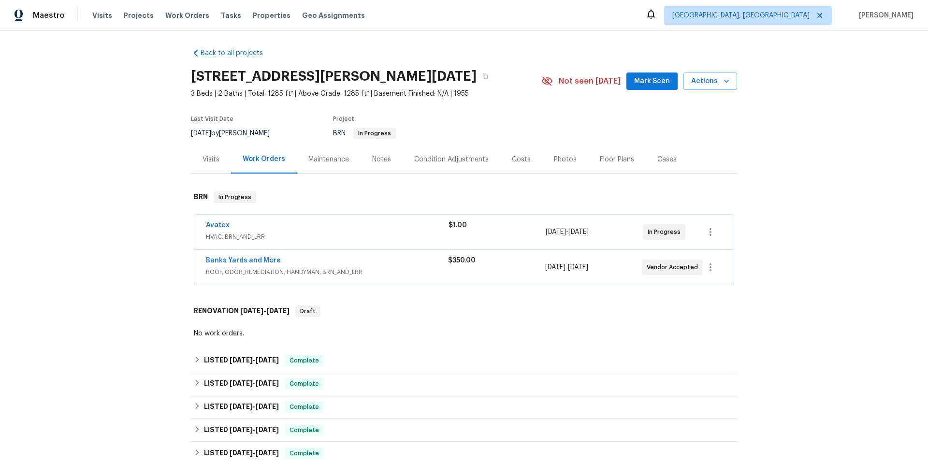
scroll to position [2, 0]
click at [246, 261] on link "Banks Yards and More" at bounding box center [243, 260] width 75 height 7
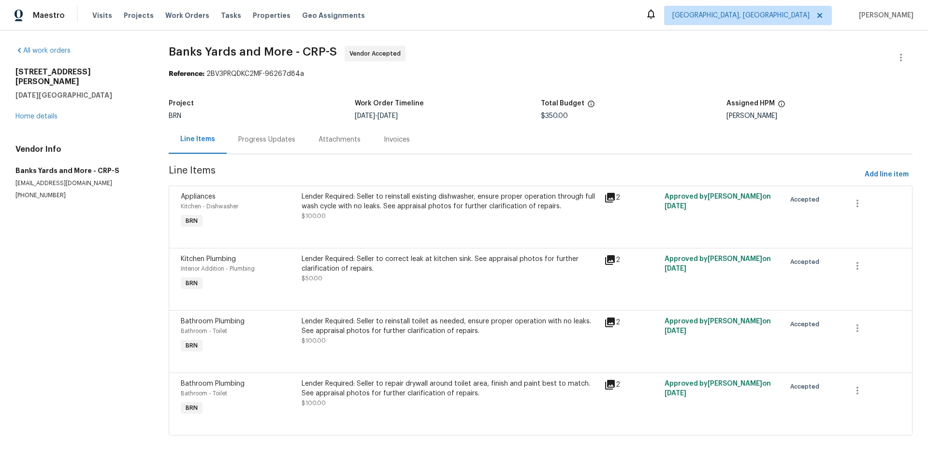
scroll to position [7, 0]
click at [31, 113] on link "Home details" at bounding box center [36, 116] width 42 height 7
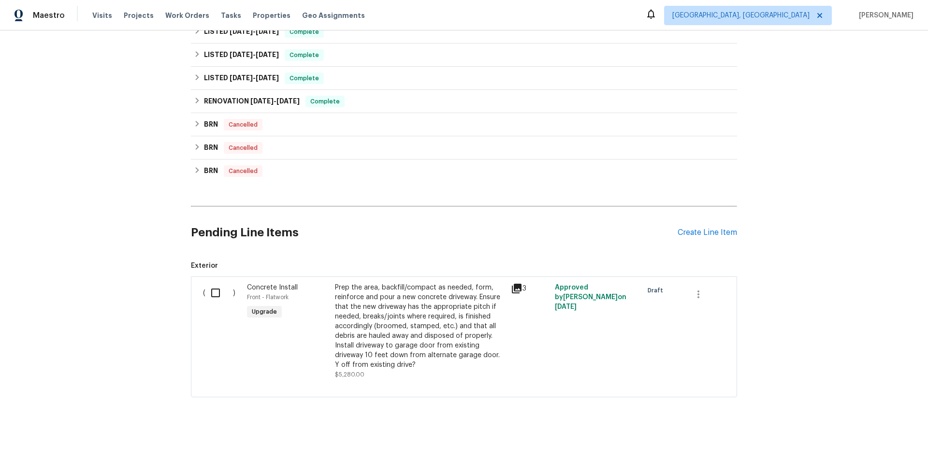
scroll to position [276, 0]
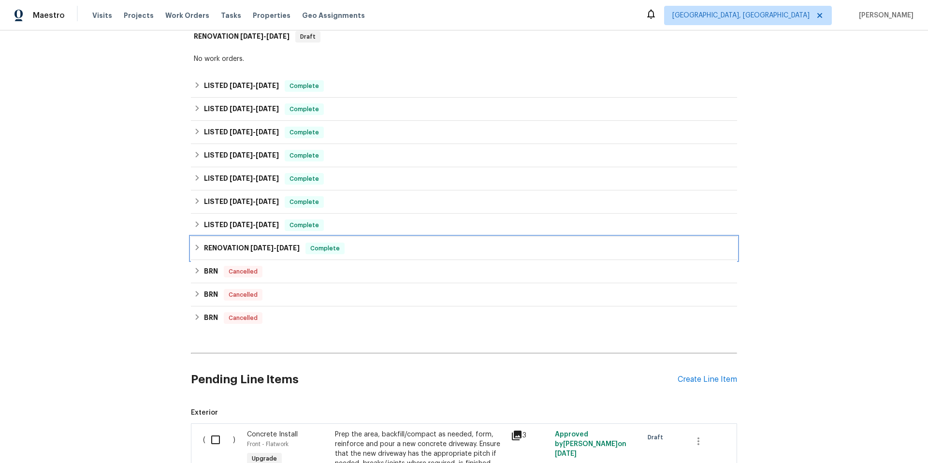
click at [196, 248] on icon at bounding box center [197, 248] width 3 height 6
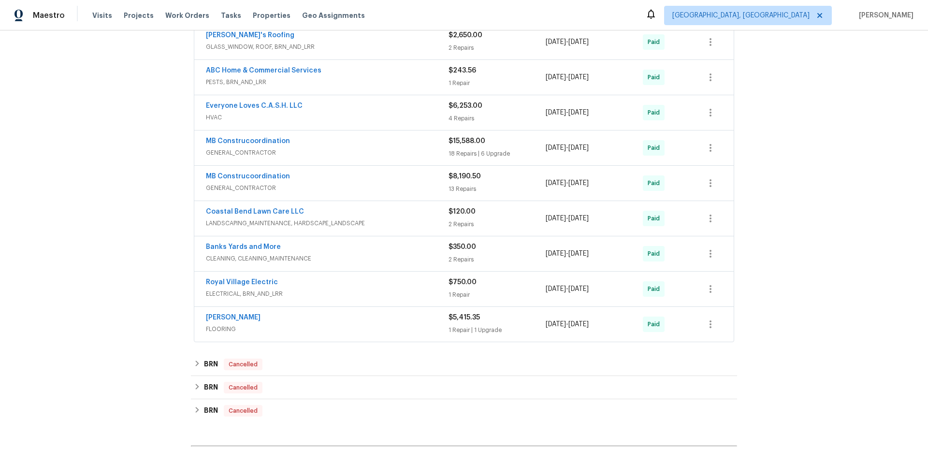
scroll to position [533, 0]
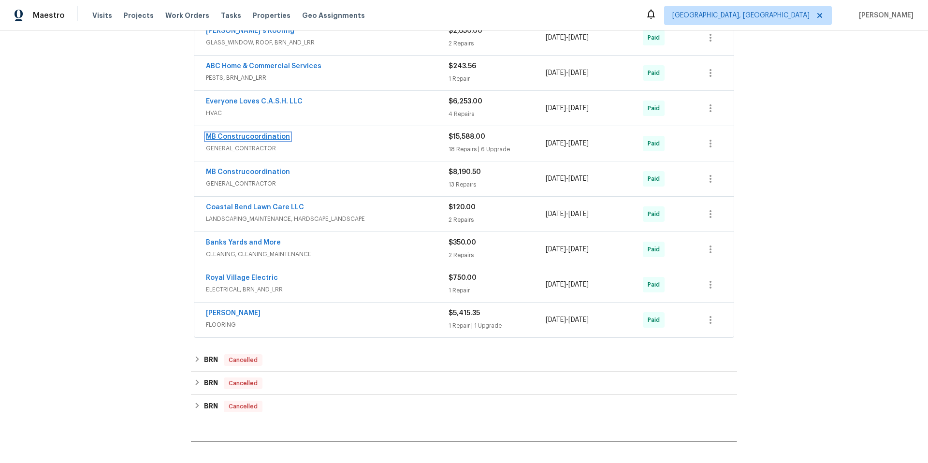
click at [262, 135] on link "MB Construcoordination" at bounding box center [248, 136] width 84 height 7
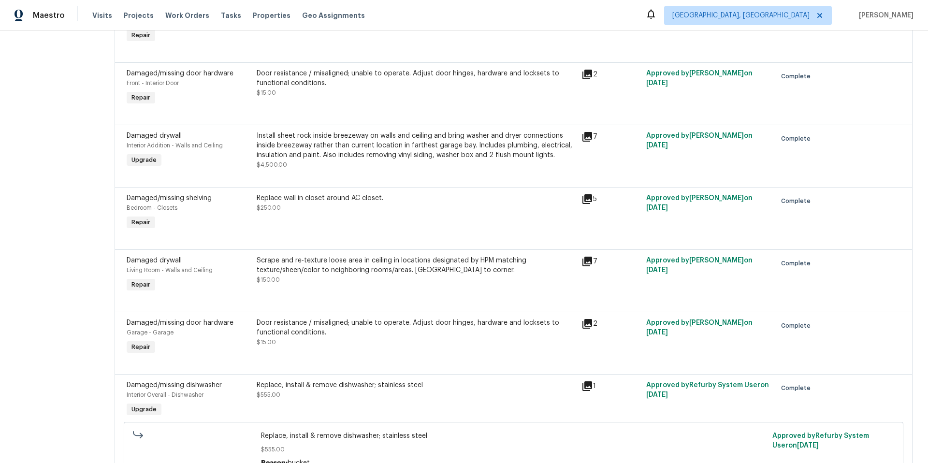
scroll to position [898, 0]
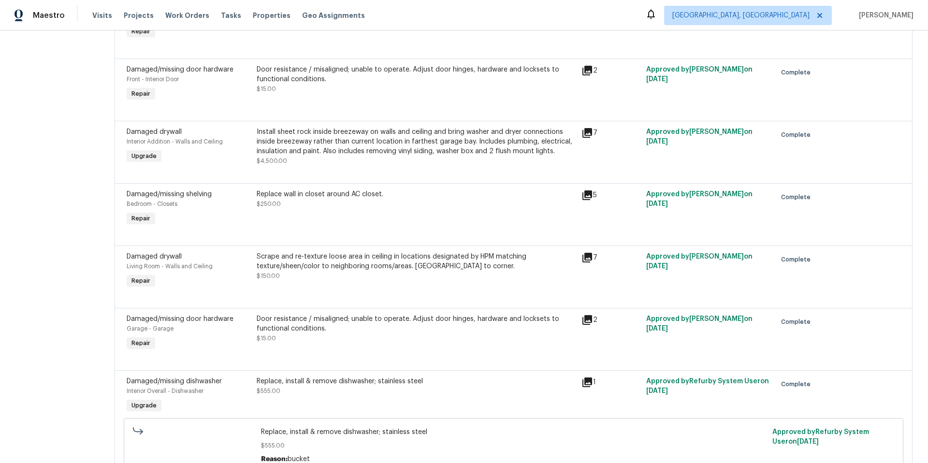
click at [583, 134] on icon at bounding box center [588, 133] width 10 height 10
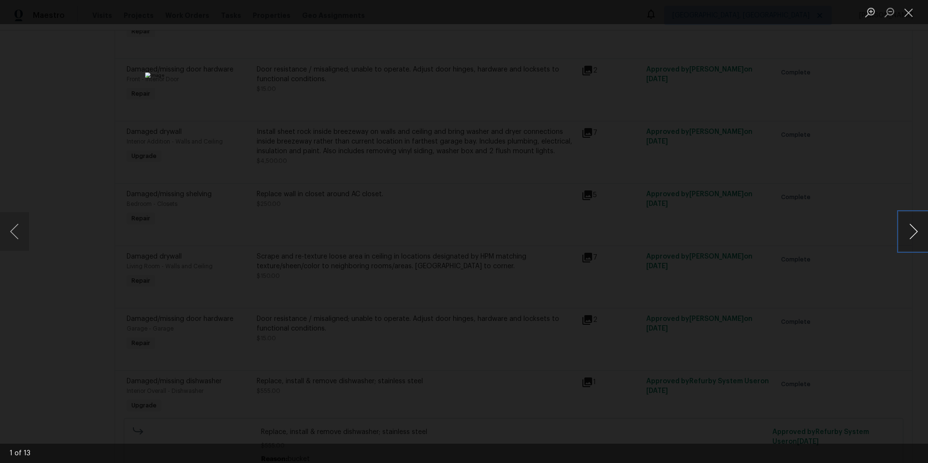
click at [915, 234] on button "Next image" at bounding box center [913, 231] width 29 height 39
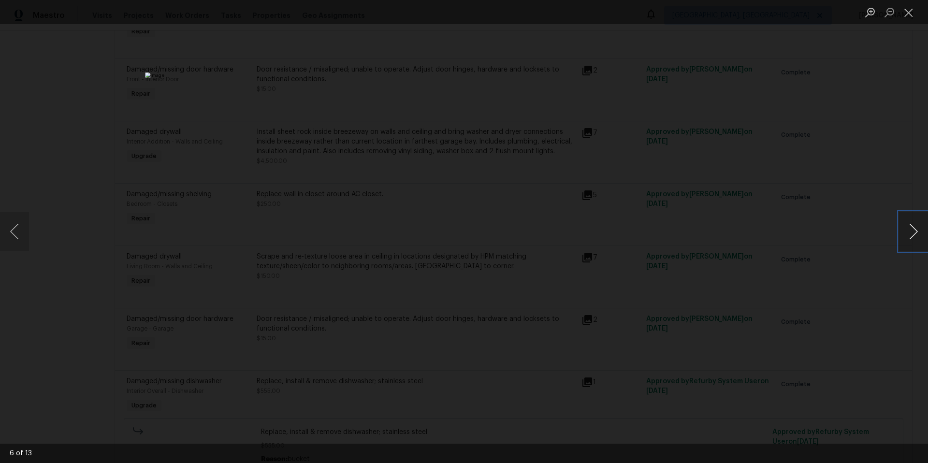
click at [915, 234] on button "Next image" at bounding box center [913, 231] width 29 height 39
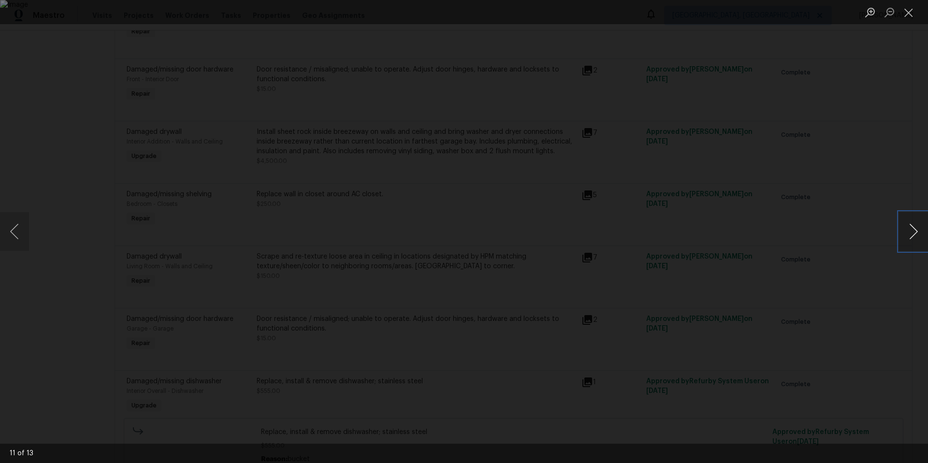
click at [915, 234] on button "Next image" at bounding box center [913, 231] width 29 height 39
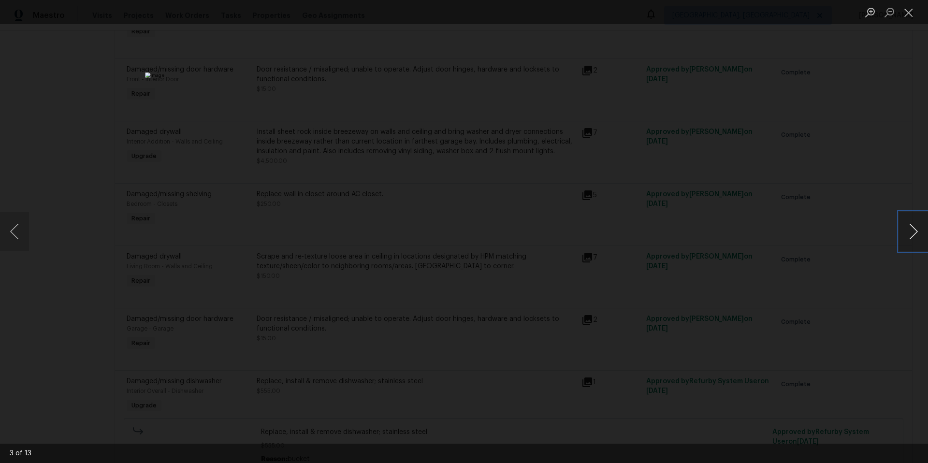
click at [909, 232] on button "Next image" at bounding box center [913, 231] width 29 height 39
click at [913, 18] on button "Close lightbox" at bounding box center [908, 12] width 19 height 17
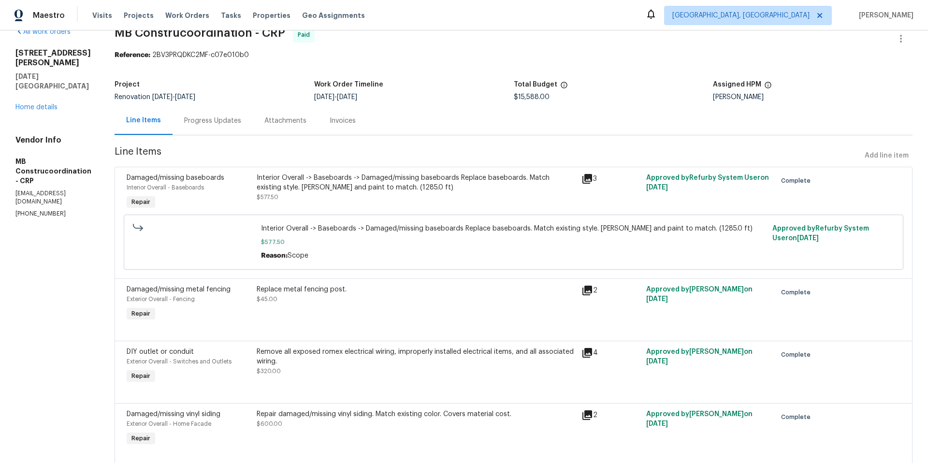
scroll to position [0, 0]
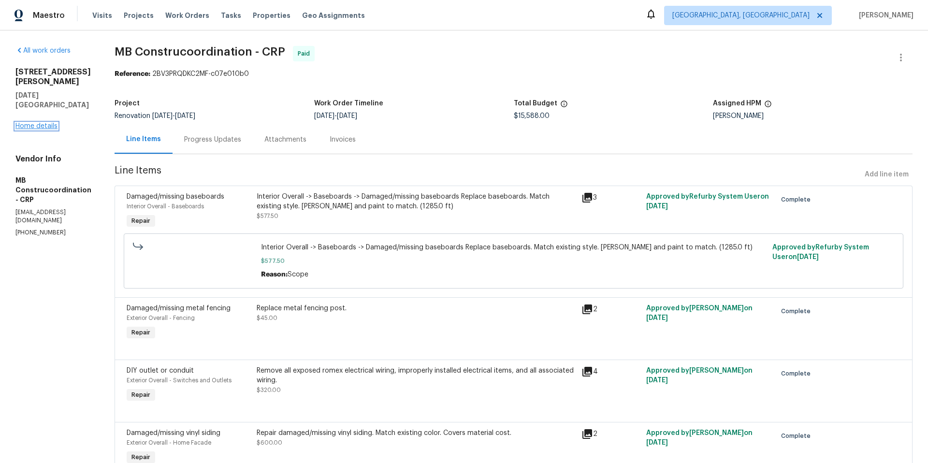
click at [37, 124] on link "Home details" at bounding box center [36, 126] width 42 height 7
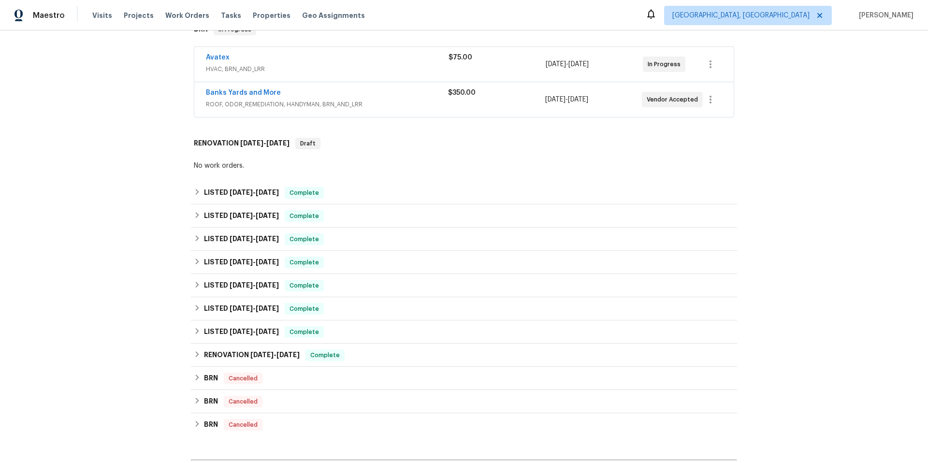
scroll to position [213, 0]
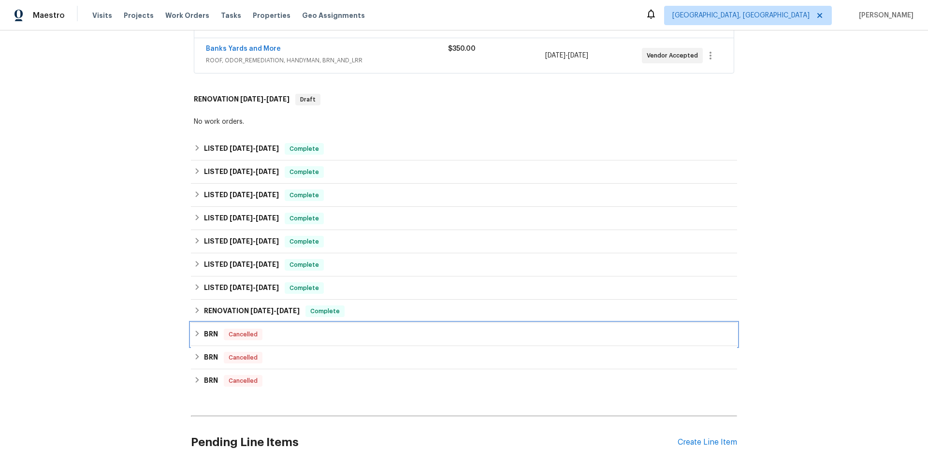
click at [194, 337] on icon at bounding box center [197, 333] width 7 height 7
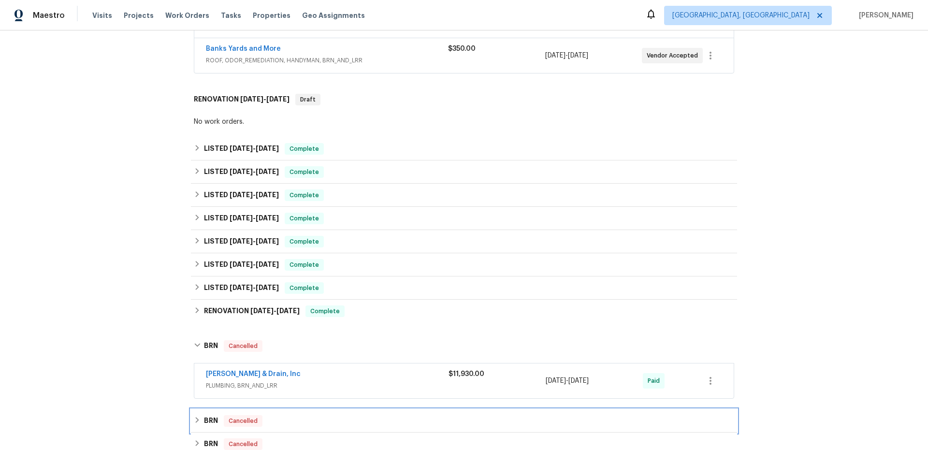
click at [196, 423] on icon at bounding box center [197, 420] width 7 height 7
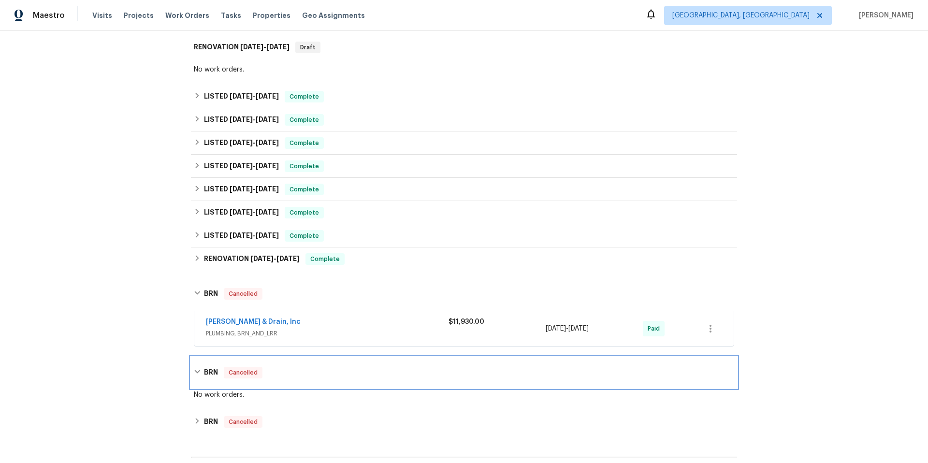
scroll to position [374, 0]
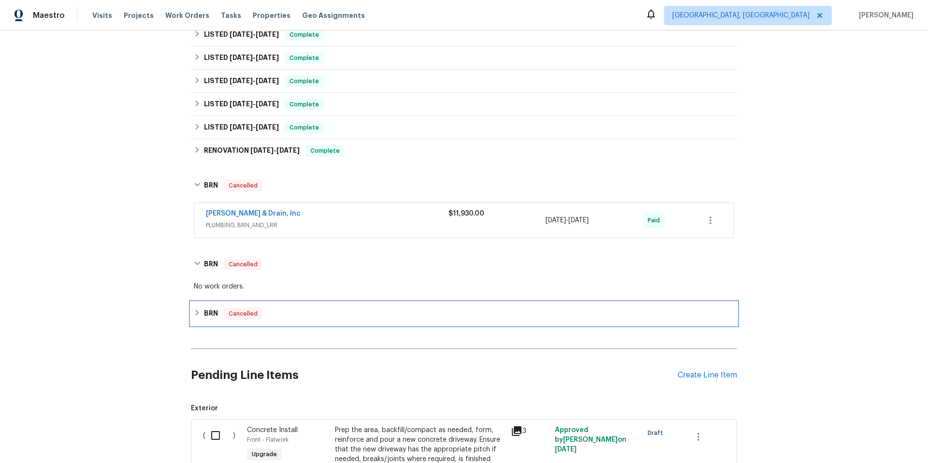
click at [195, 314] on icon at bounding box center [197, 312] width 7 height 7
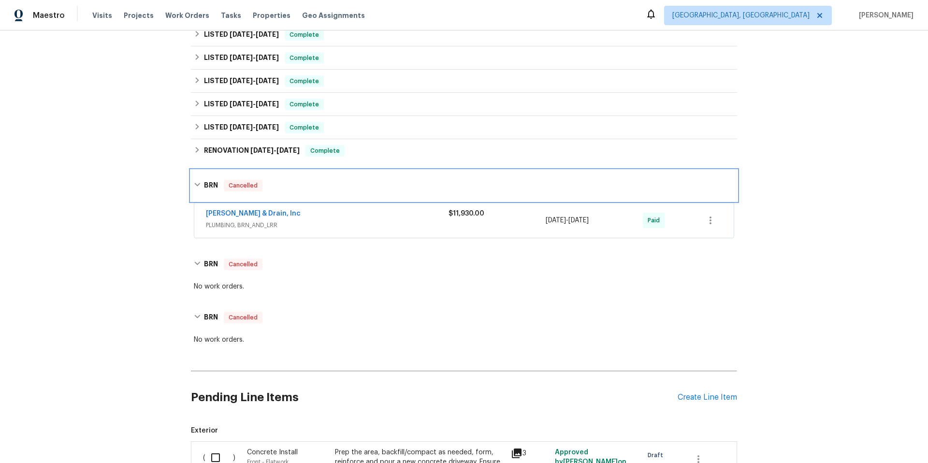
click at [197, 184] on icon at bounding box center [197, 184] width 7 height 7
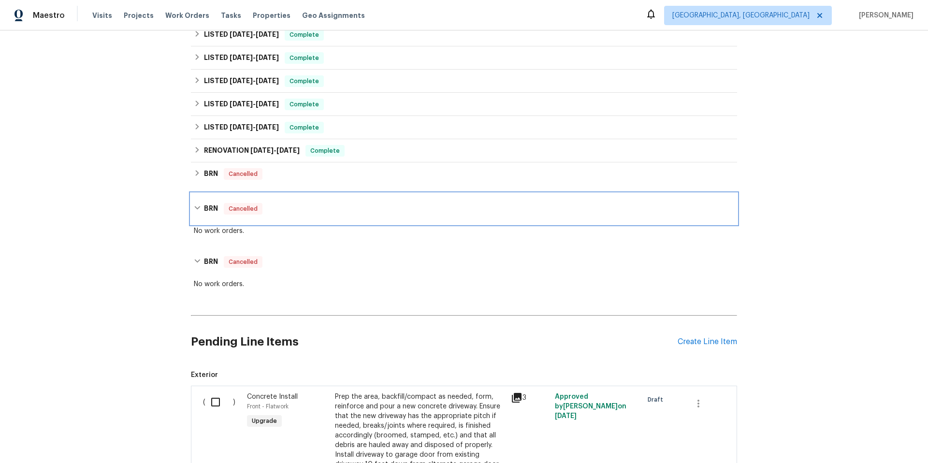
click at [194, 204] on icon at bounding box center [197, 207] width 7 height 7
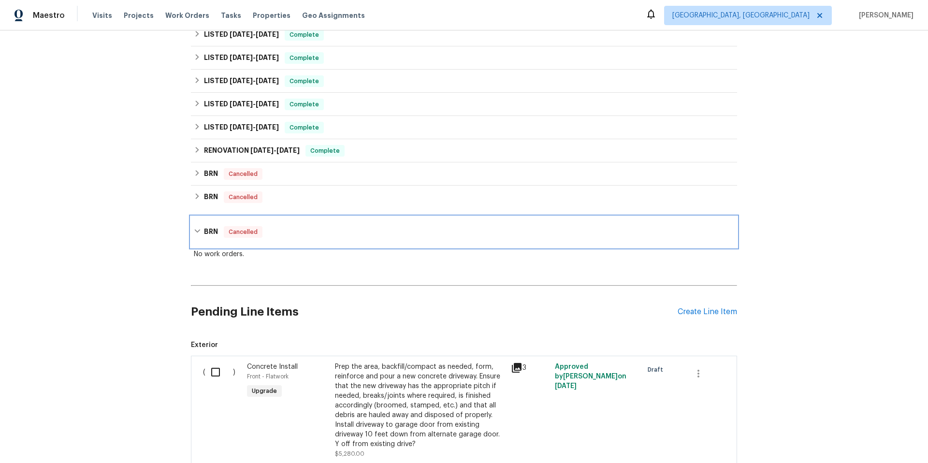
click at [194, 231] on icon at bounding box center [197, 231] width 7 height 7
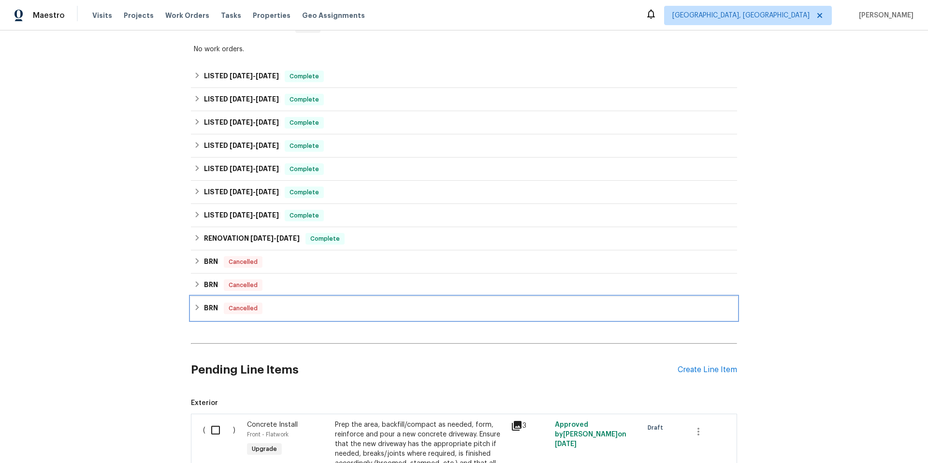
scroll to position [258, 0]
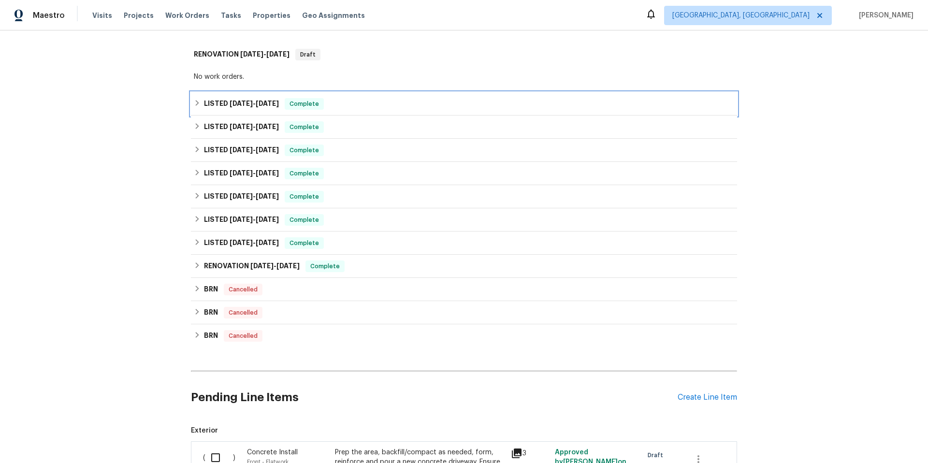
click at [194, 105] on icon at bounding box center [197, 103] width 7 height 7
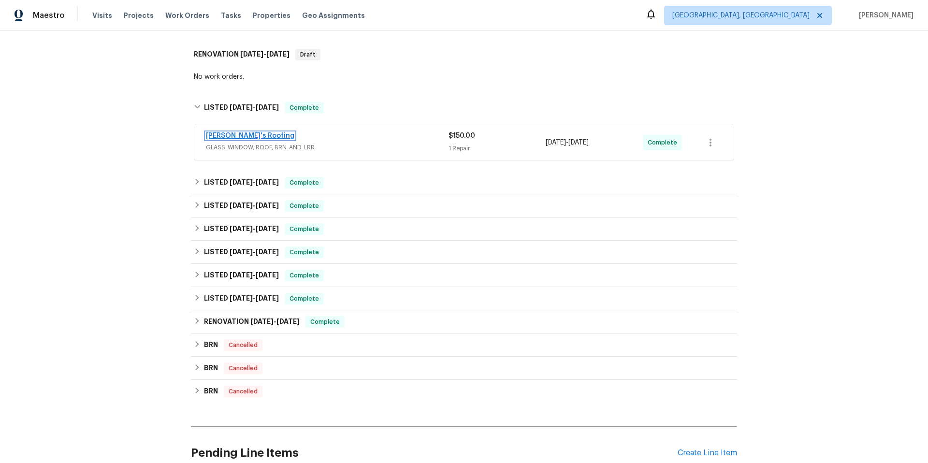
click at [226, 134] on link "[PERSON_NAME]'s Roofing" at bounding box center [250, 135] width 88 height 7
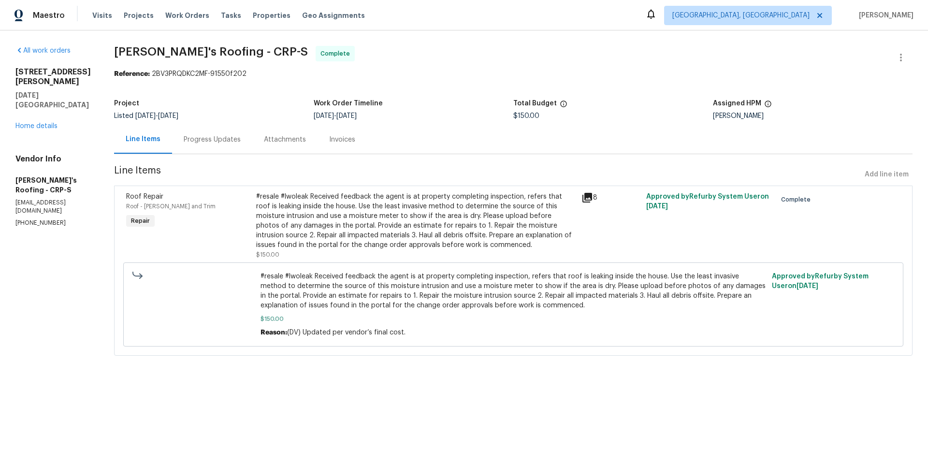
click at [234, 138] on div "Progress Updates" at bounding box center [212, 140] width 57 height 10
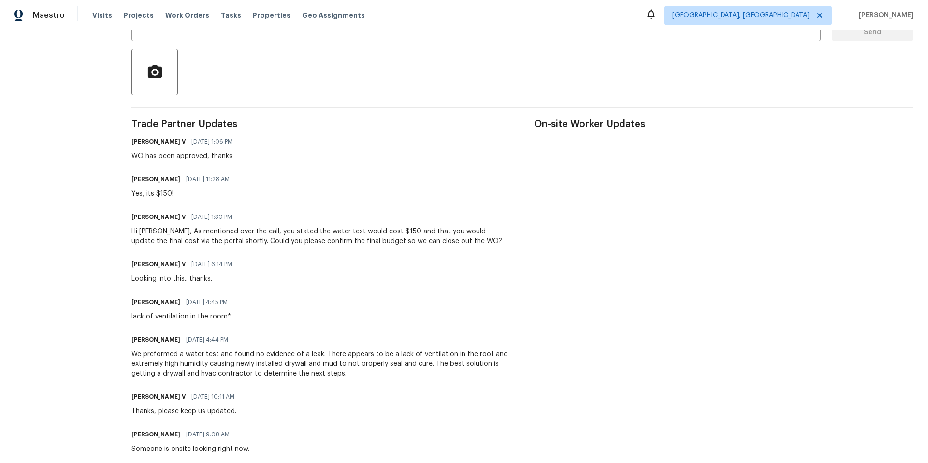
scroll to position [100, 0]
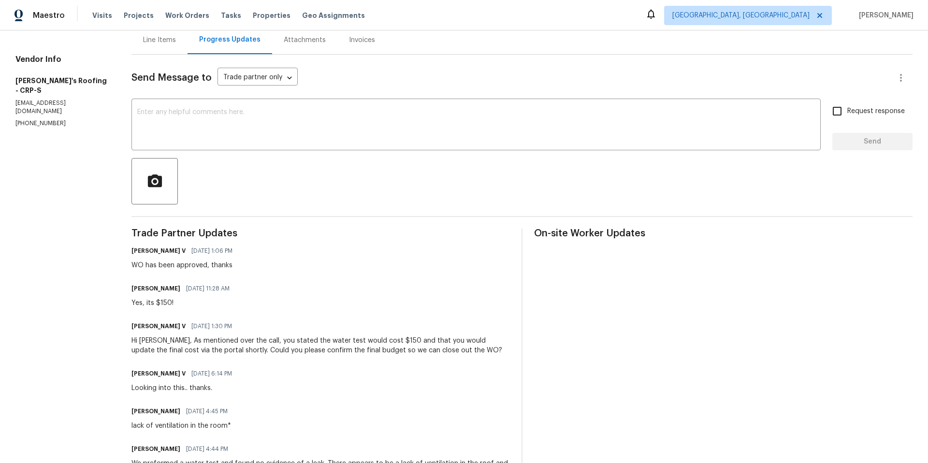
click at [146, 40] on div "Line Items" at bounding box center [159, 40] width 33 height 10
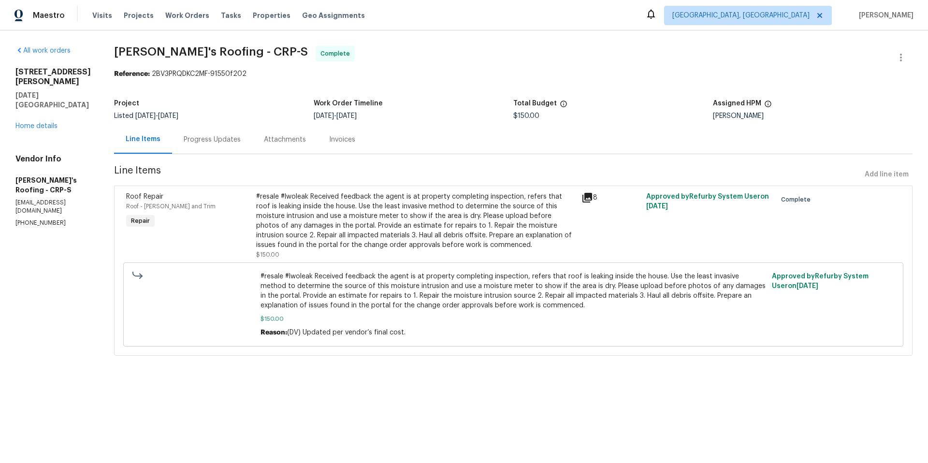
click at [584, 196] on icon at bounding box center [588, 198] width 10 height 10
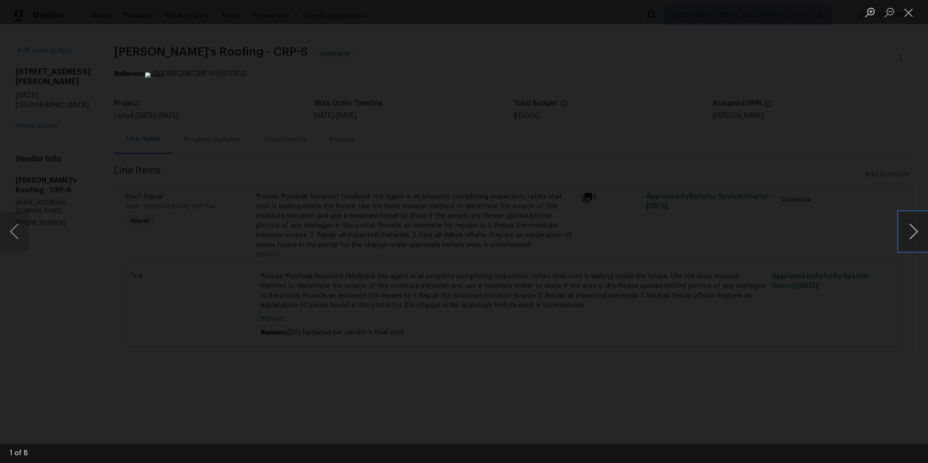
click at [920, 231] on button "Next image" at bounding box center [913, 231] width 29 height 39
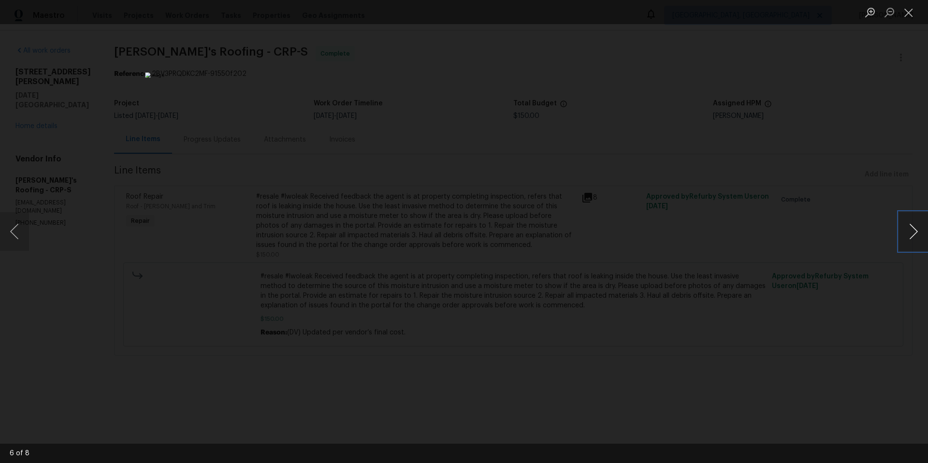
click at [920, 231] on button "Next image" at bounding box center [913, 231] width 29 height 39
click at [905, 11] on button "Close lightbox" at bounding box center [908, 12] width 19 height 17
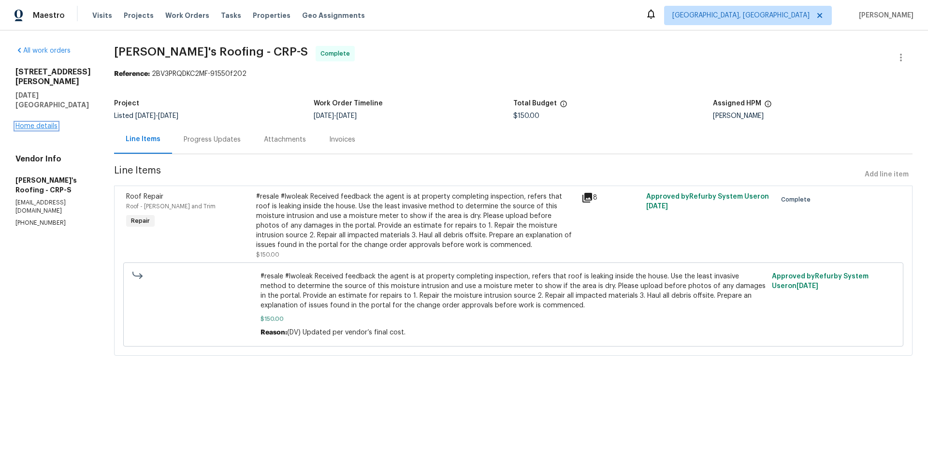
click at [34, 123] on link "Home details" at bounding box center [36, 126] width 42 height 7
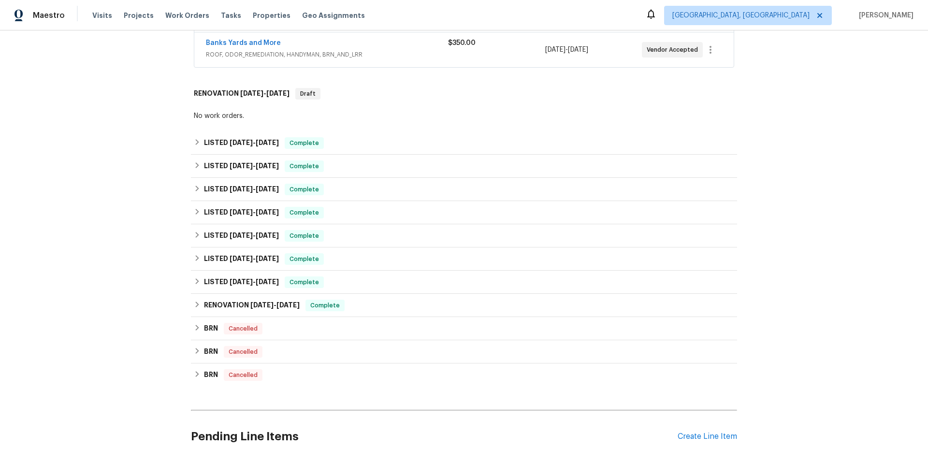
scroll to position [190, 0]
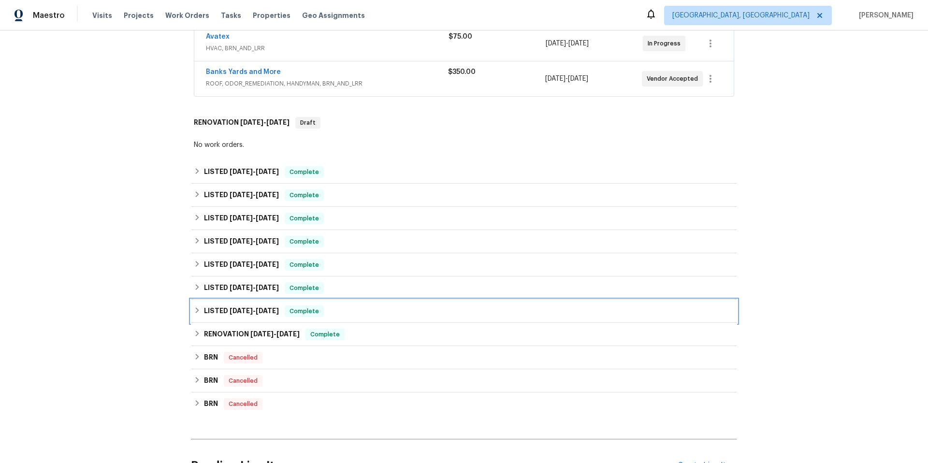
click at [195, 312] on icon at bounding box center [197, 310] width 7 height 7
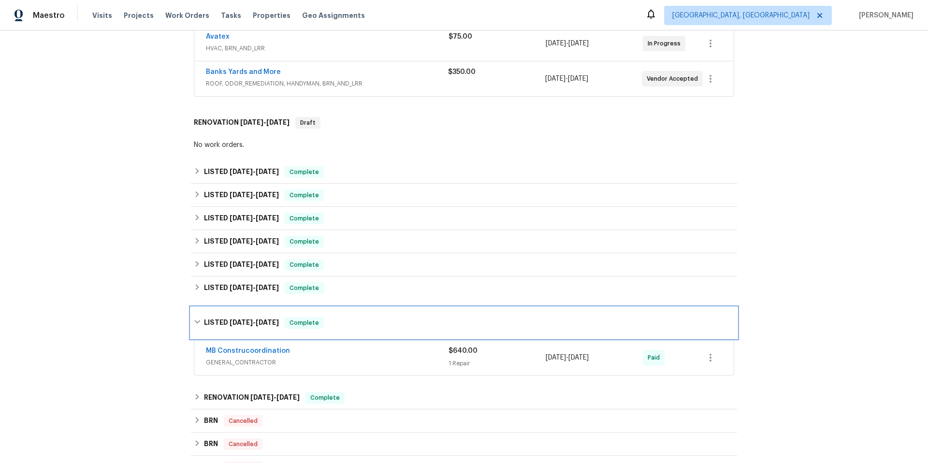
click at [195, 321] on icon at bounding box center [197, 322] width 6 height 3
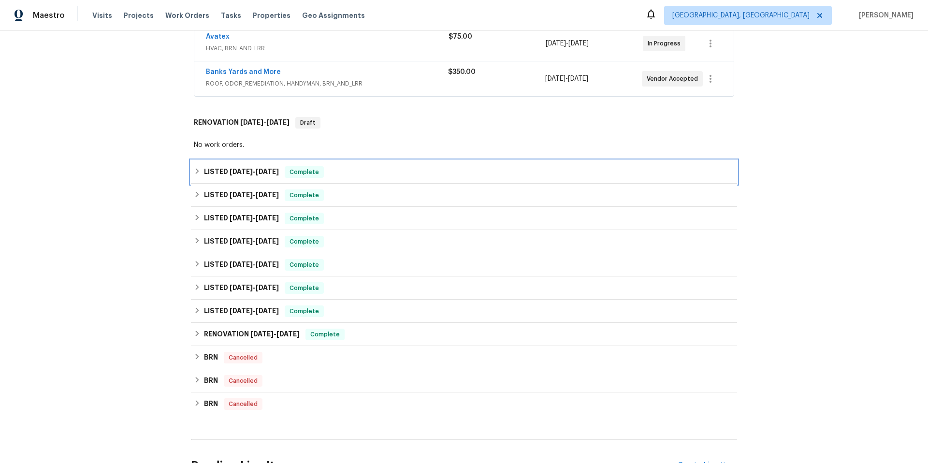
click at [195, 169] on icon at bounding box center [197, 171] width 7 height 7
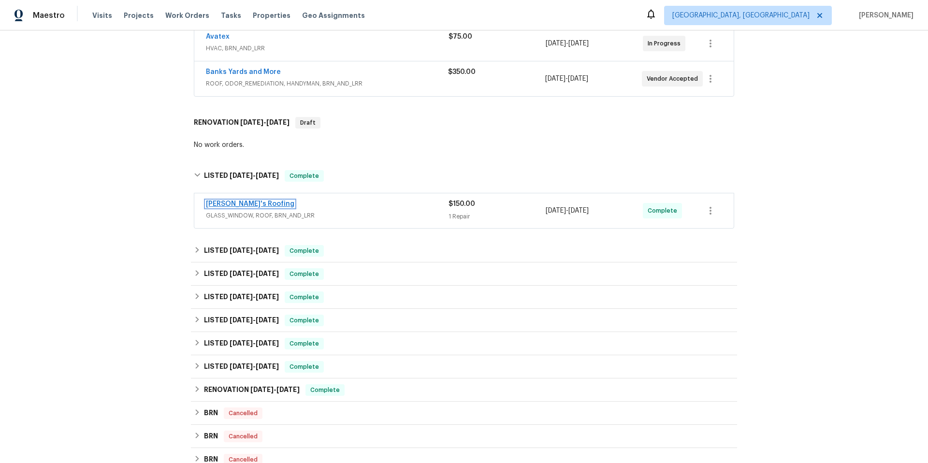
click at [237, 203] on link "[PERSON_NAME]'s Roofing" at bounding box center [250, 204] width 88 height 7
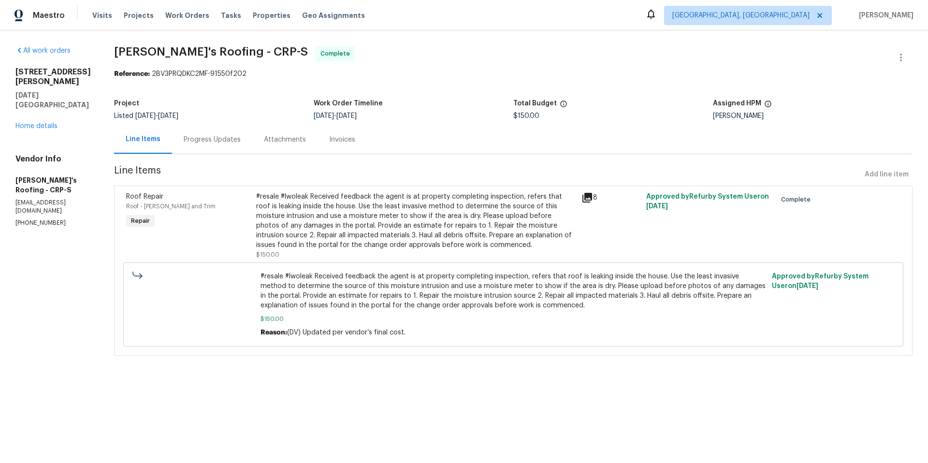
click at [221, 139] on div "Progress Updates" at bounding box center [212, 140] width 57 height 10
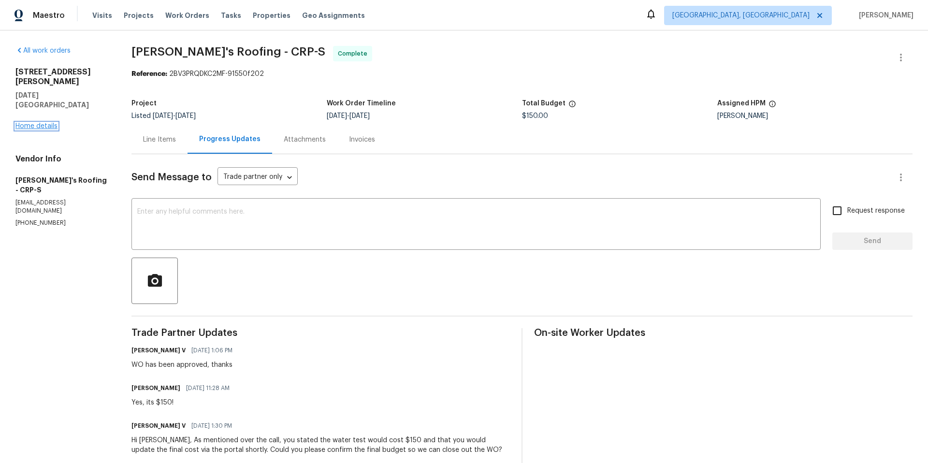
click at [44, 123] on link "Home details" at bounding box center [36, 126] width 42 height 7
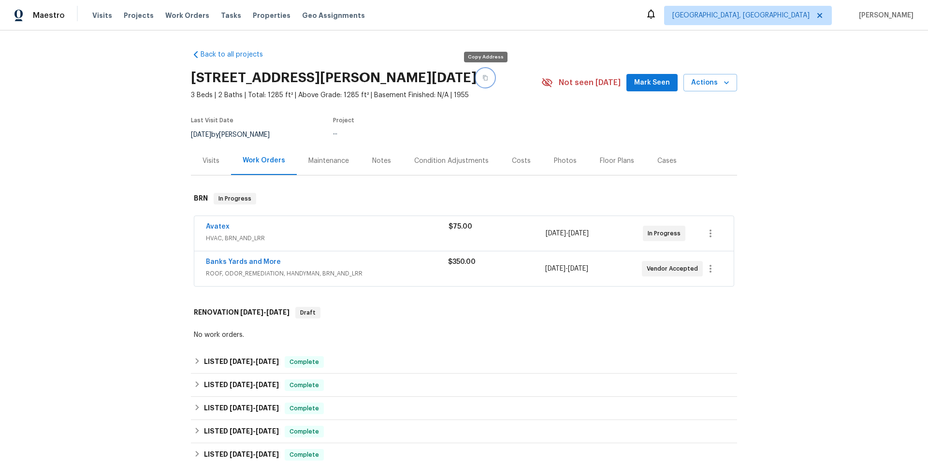
click at [488, 77] on button "button" at bounding box center [485, 77] width 17 height 17
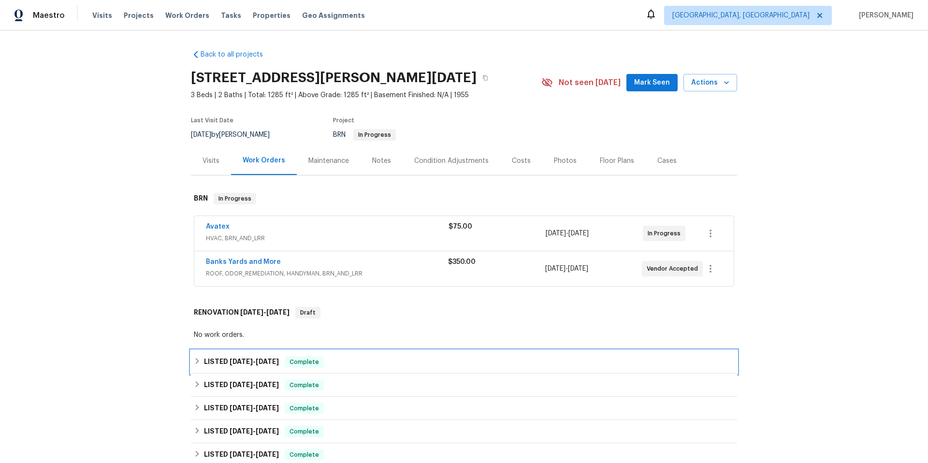
click at [195, 362] on icon at bounding box center [197, 361] width 7 height 7
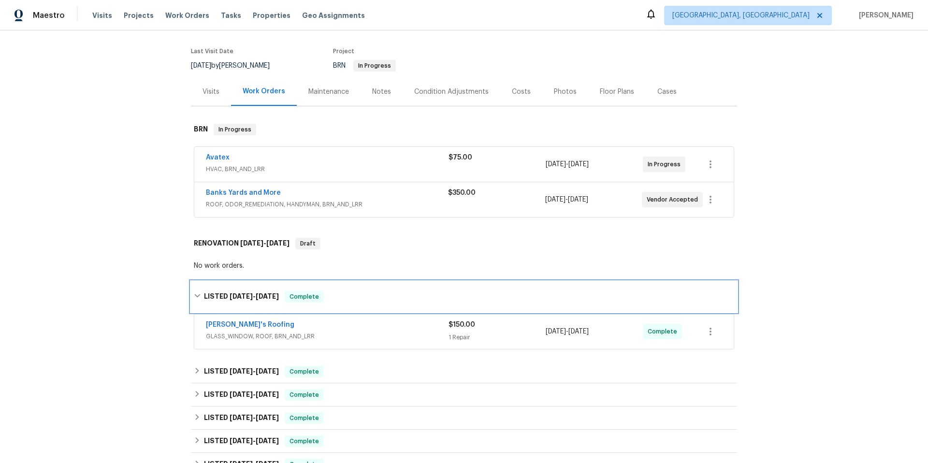
scroll to position [178, 0]
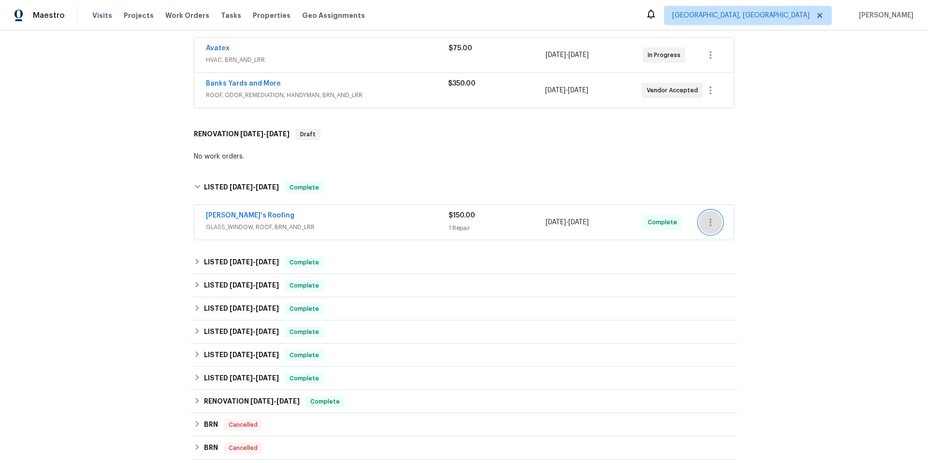
click at [705, 220] on icon "button" at bounding box center [711, 223] width 12 height 12
click at [319, 221] on div at bounding box center [464, 231] width 928 height 463
click at [237, 213] on link "[PERSON_NAME]'s Roofing" at bounding box center [250, 215] width 88 height 7
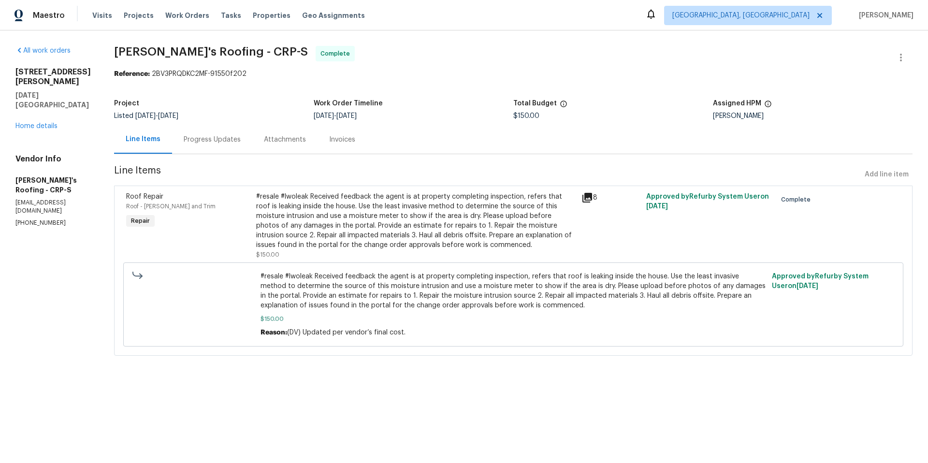
click at [203, 142] on div "Progress Updates" at bounding box center [212, 140] width 57 height 10
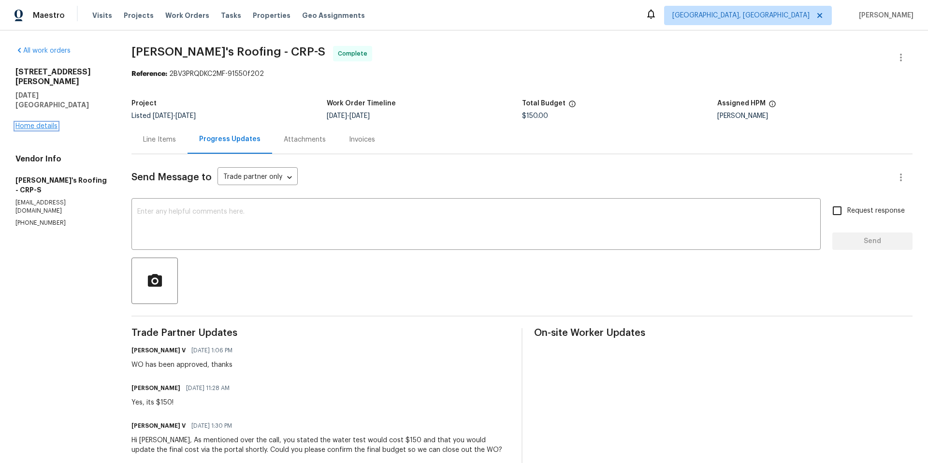
click at [34, 123] on link "Home details" at bounding box center [36, 126] width 42 height 7
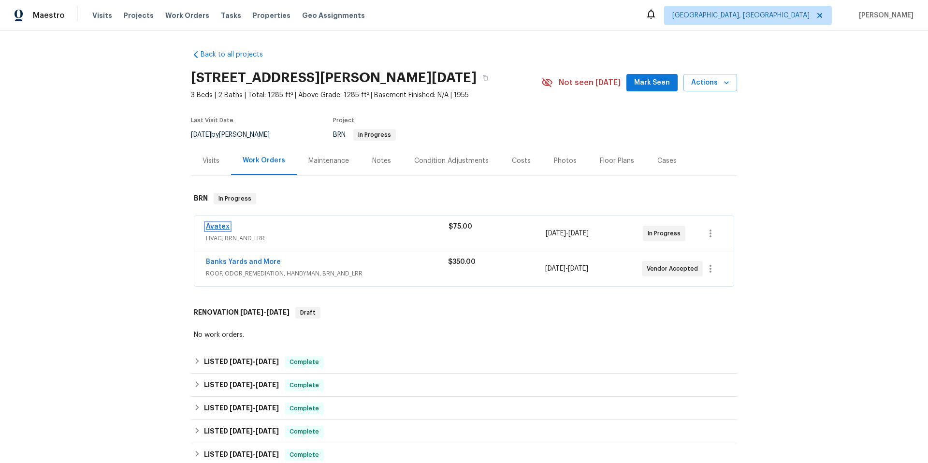
click at [218, 226] on link "Avatex" at bounding box center [218, 226] width 24 height 7
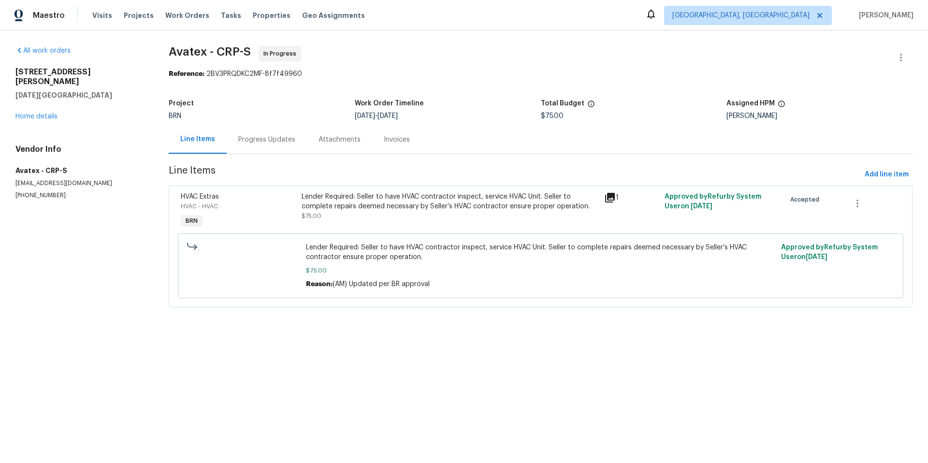
click at [244, 139] on div "Progress Updates" at bounding box center [266, 140] width 57 height 10
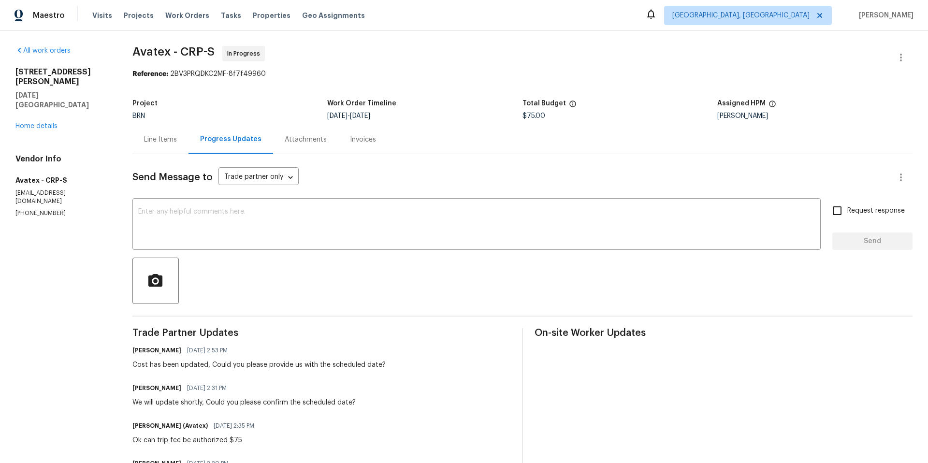
click at [170, 141] on div "Line Items" at bounding box center [160, 140] width 33 height 10
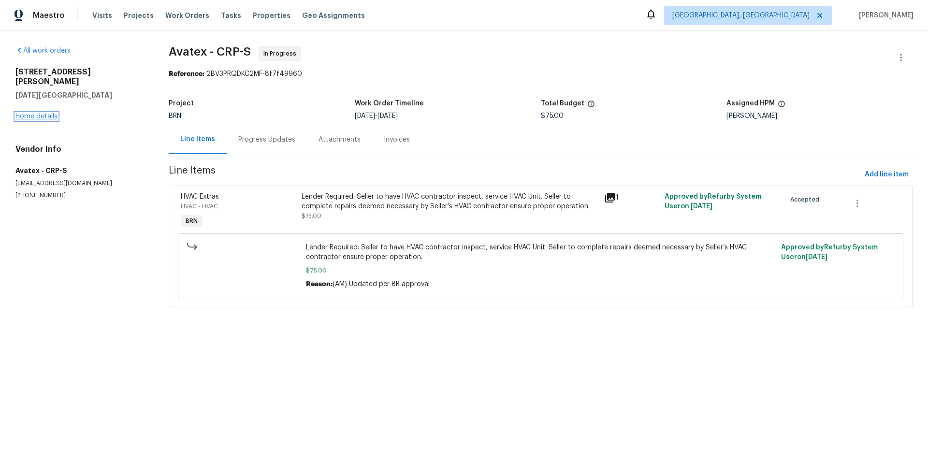
click at [27, 113] on link "Home details" at bounding box center [36, 116] width 42 height 7
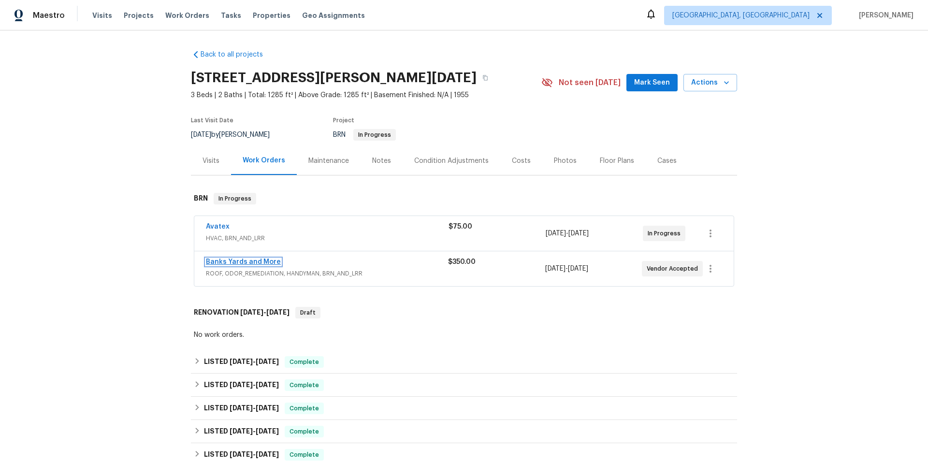
click at [241, 260] on link "Banks Yards and More" at bounding box center [243, 262] width 75 height 7
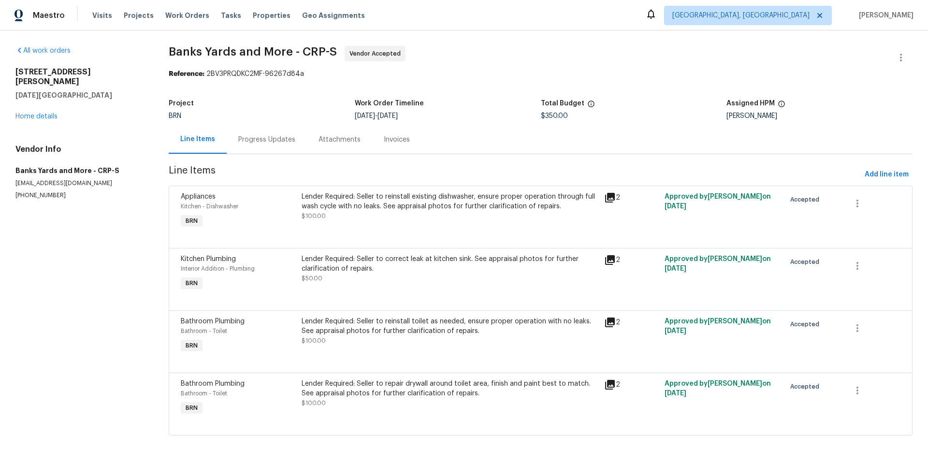
click at [260, 140] on div "Progress Updates" at bounding box center [266, 140] width 57 height 10
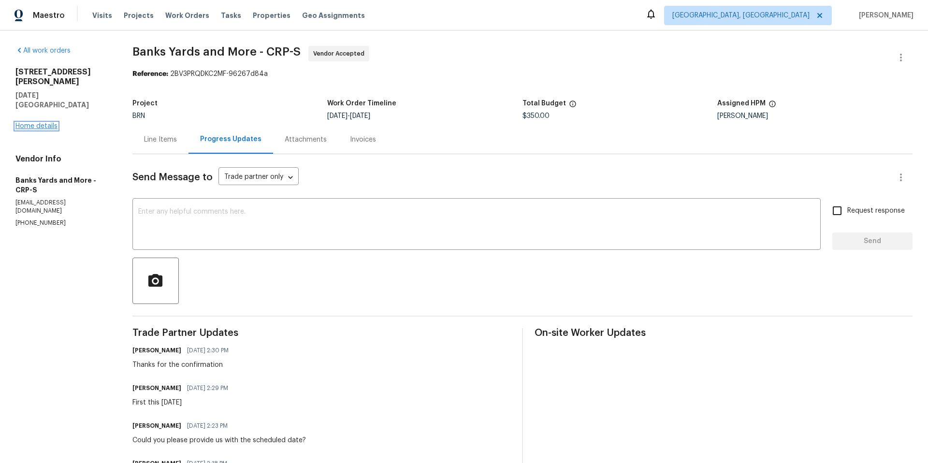
click at [42, 123] on link "Home details" at bounding box center [36, 126] width 42 height 7
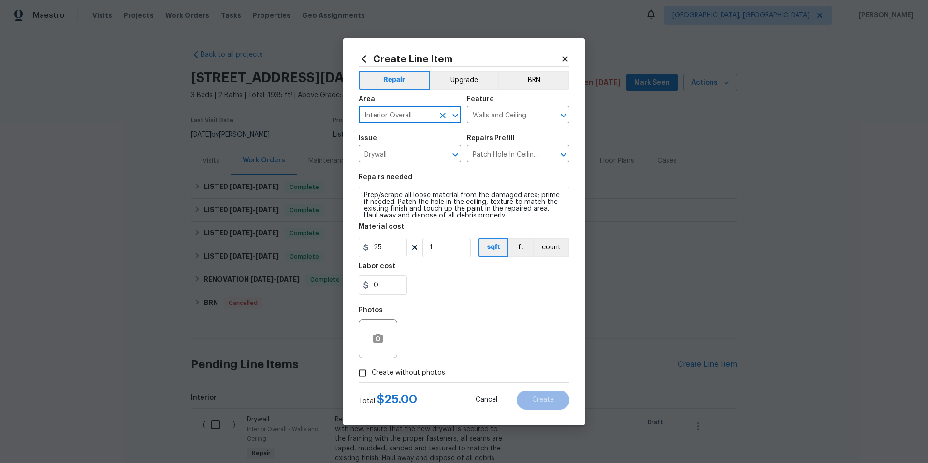
scroll to position [175, 0]
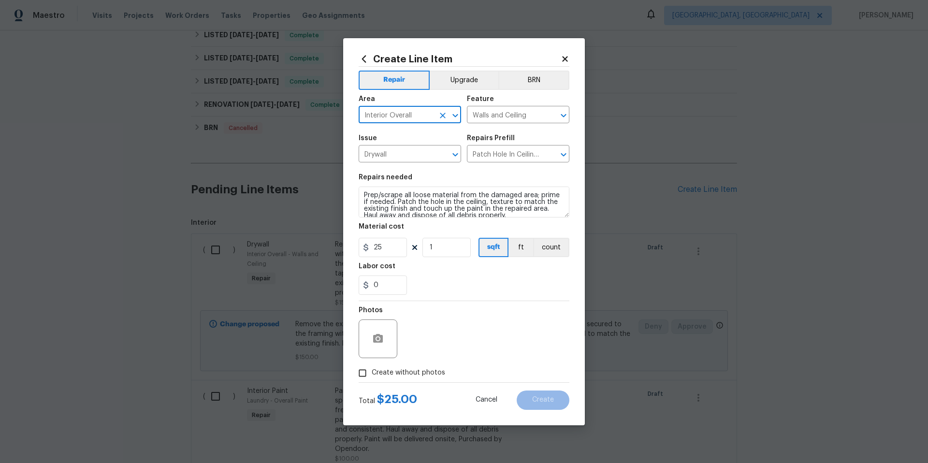
type input "Interior Overall"
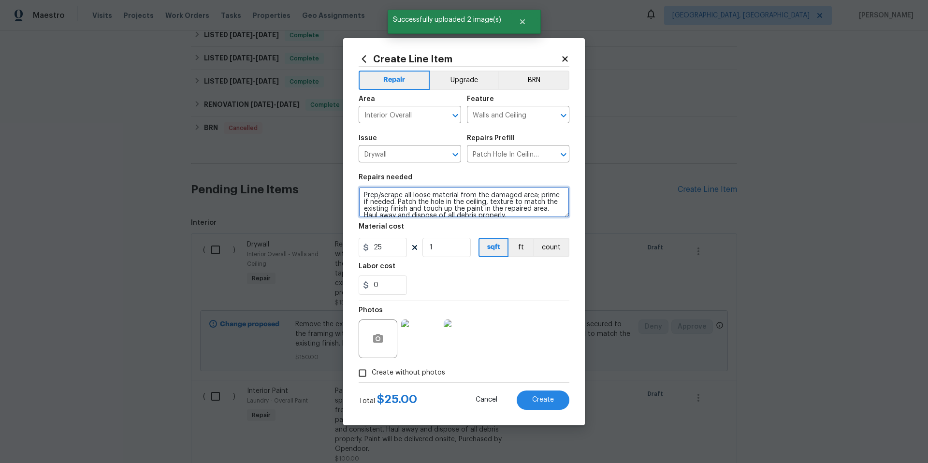
click at [421, 201] on textarea "Prep/scrape all loose material from the damaged area; prime if needed. Patch th…" at bounding box center [464, 202] width 211 height 31
click at [364, 193] on textarea "Prep/scrape all loose material from the damaged area; prime if needed. Patch th…" at bounding box center [464, 202] width 211 height 31
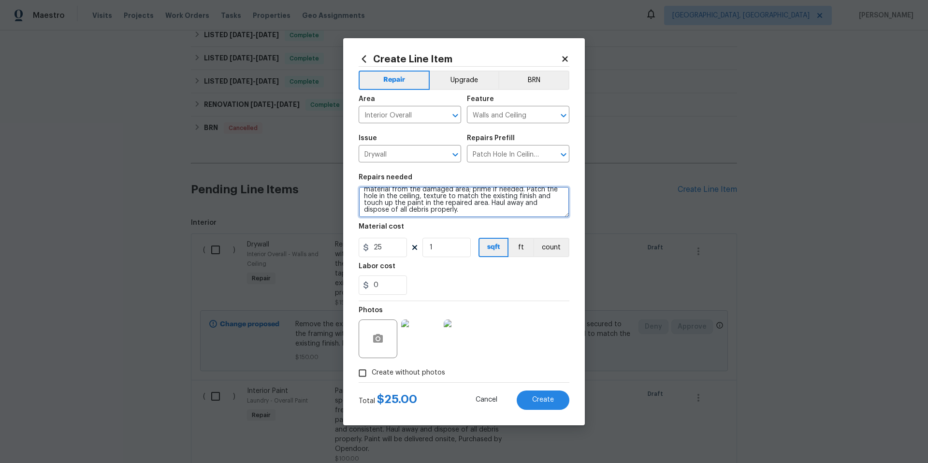
scroll to position [20, 0]
type textarea "Cut holes at water stained Drywall so cause of moisture can be determined. Once…"
click at [396, 247] on input "25" at bounding box center [383, 247] width 48 height 19
type input "75"
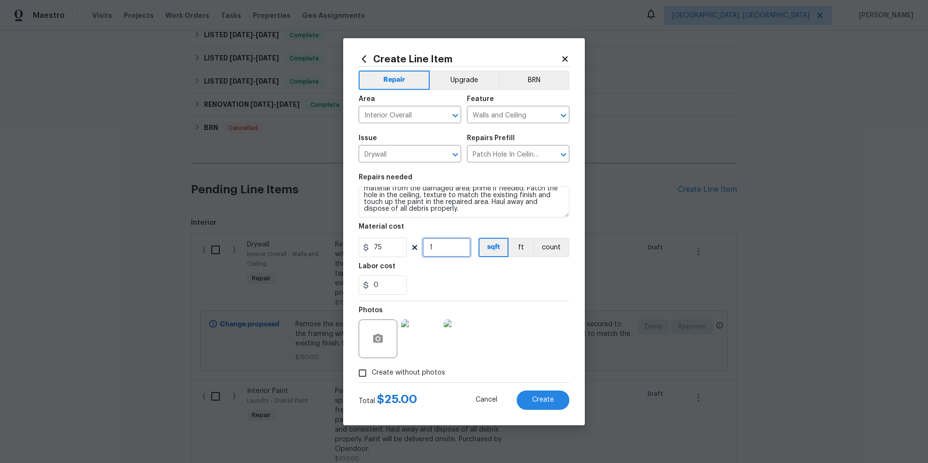
click at [438, 245] on input "1" at bounding box center [447, 247] width 48 height 19
type input "2"
click at [458, 267] on div "Labor cost" at bounding box center [464, 269] width 211 height 13
click at [543, 252] on button "count" at bounding box center [551, 247] width 36 height 19
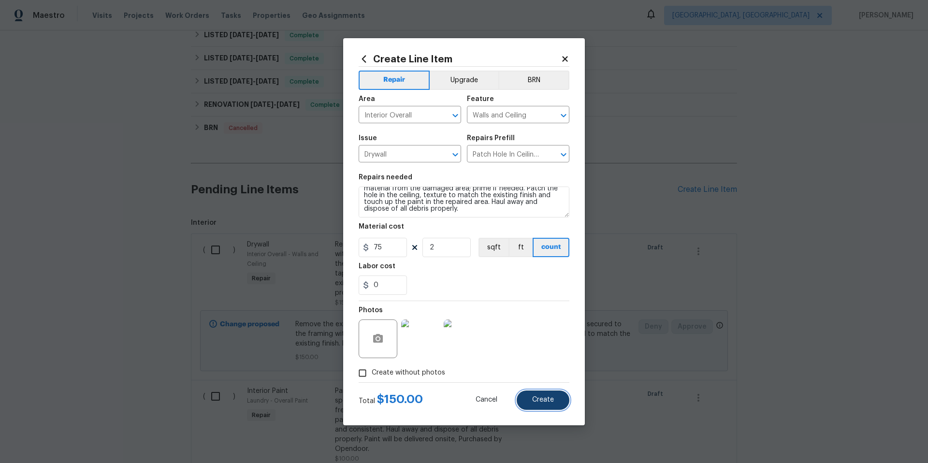
click at [558, 406] on button "Create" at bounding box center [543, 400] width 53 height 19
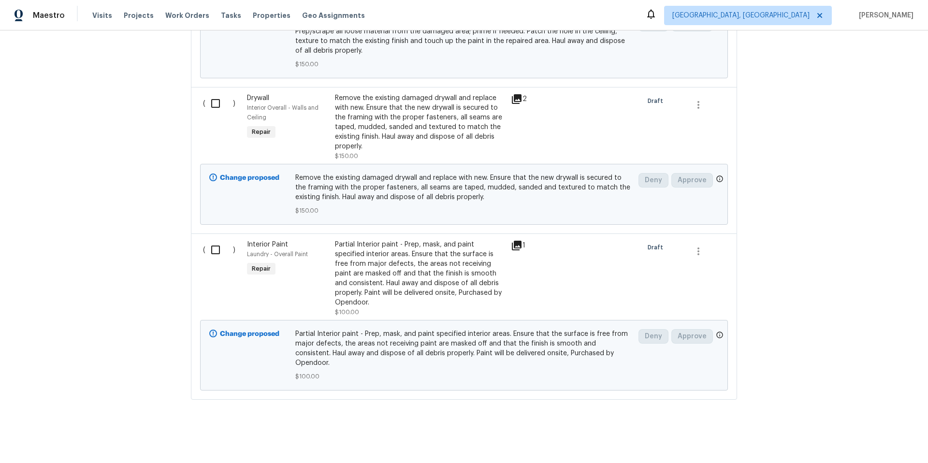
scroll to position [280, 0]
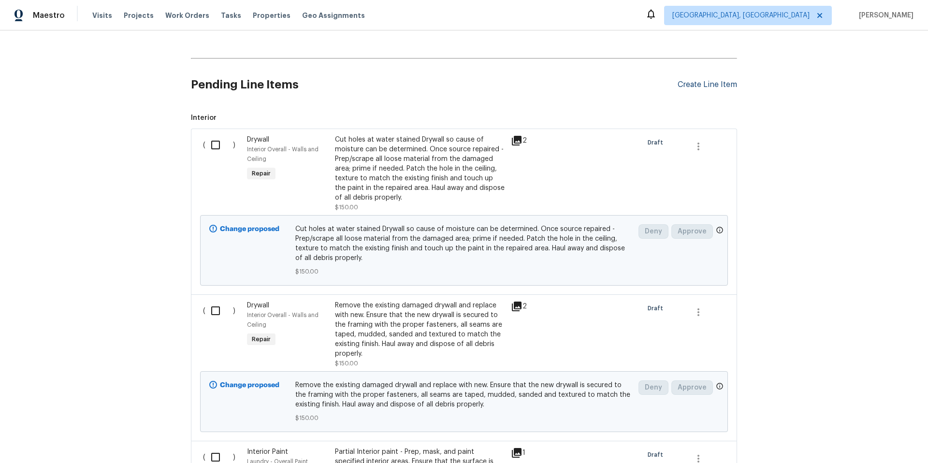
click at [684, 87] on div "Create Line Item" at bounding box center [707, 84] width 59 height 9
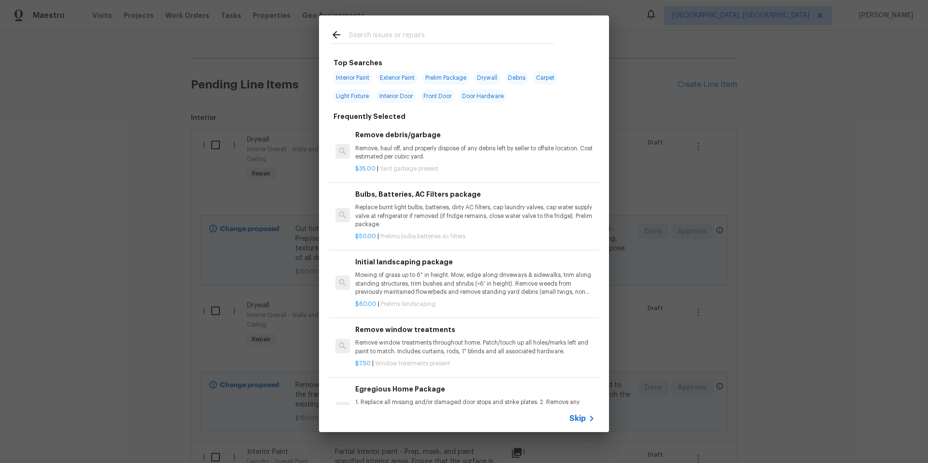
click at [351, 34] on input "text" at bounding box center [451, 36] width 205 height 15
click at [490, 80] on span "Drywall" at bounding box center [487, 78] width 26 height 14
type input "Drywall"
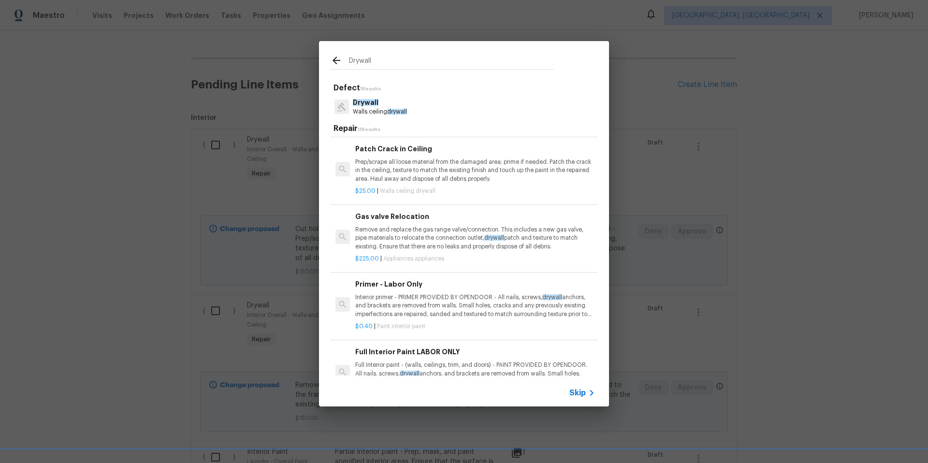
scroll to position [445, 0]
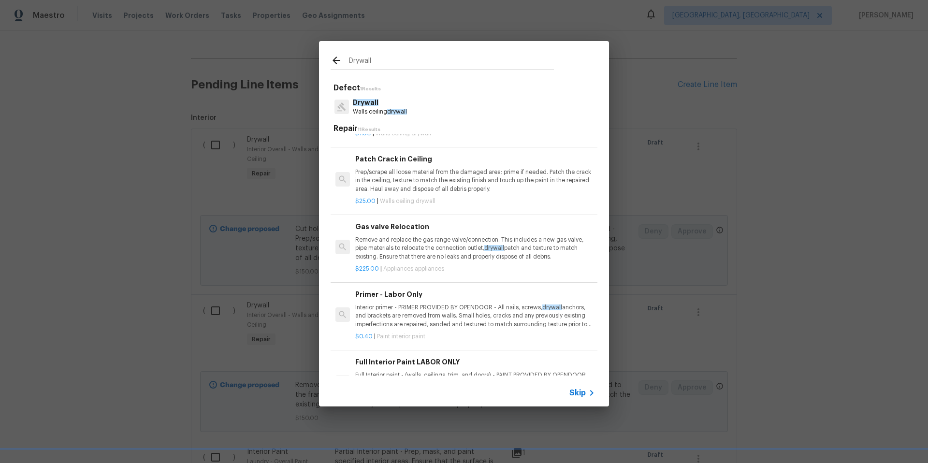
click at [443, 183] on p "Prep/scrape all loose material from the damaged area; prime if needed. Patch th…" at bounding box center [475, 180] width 240 height 25
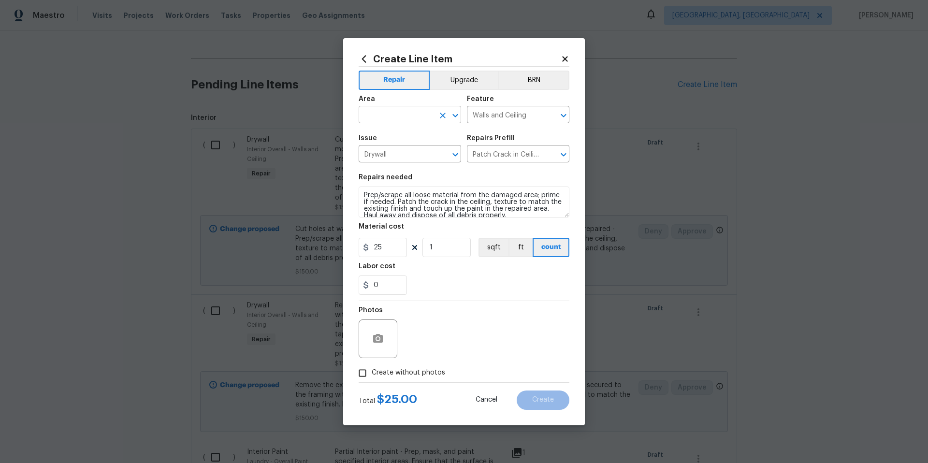
click at [381, 116] on input "text" at bounding box center [396, 115] width 75 height 15
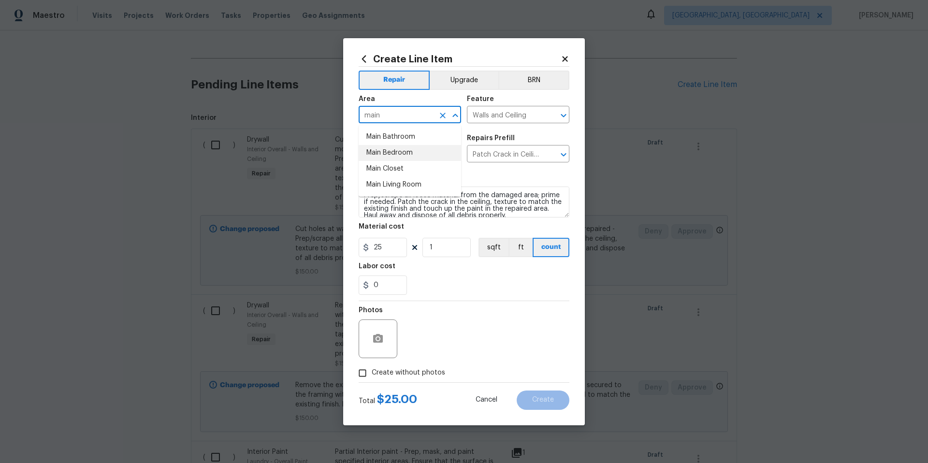
click at [395, 148] on li "Main Bedroom" at bounding box center [410, 153] width 102 height 16
type input "Main Bedroom"
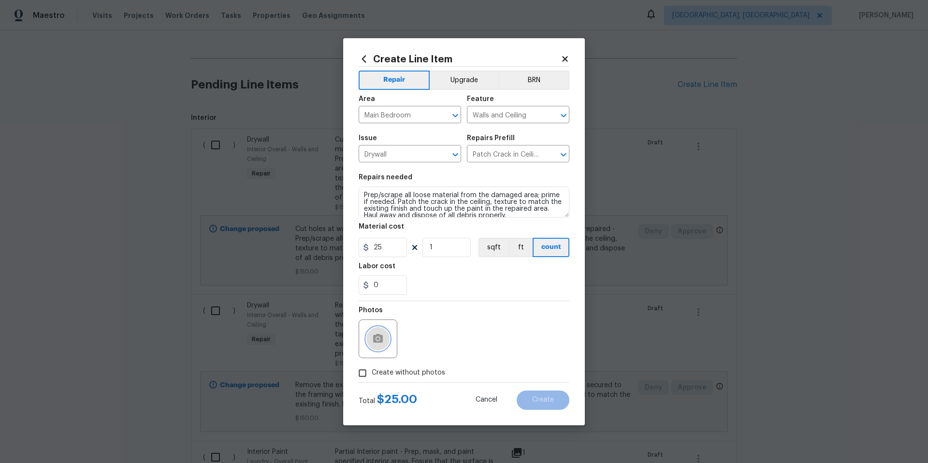
click at [374, 338] on icon "button" at bounding box center [378, 338] width 10 height 9
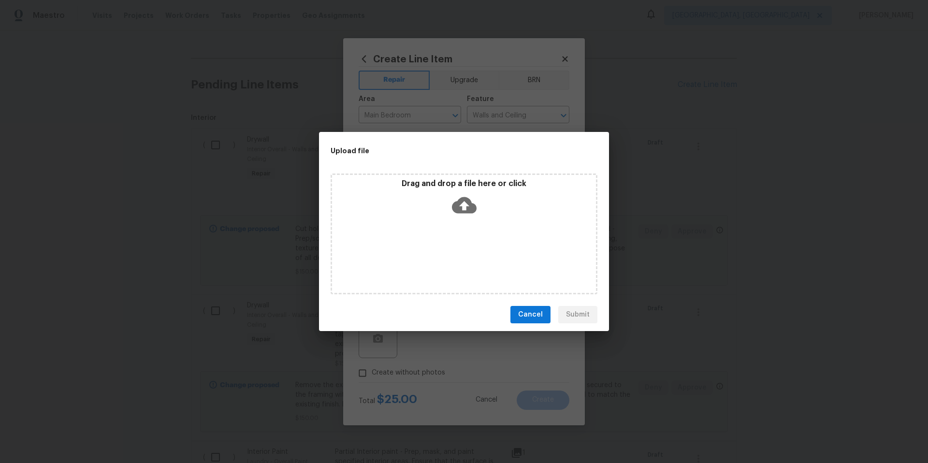
click at [466, 212] on icon at bounding box center [464, 205] width 25 height 16
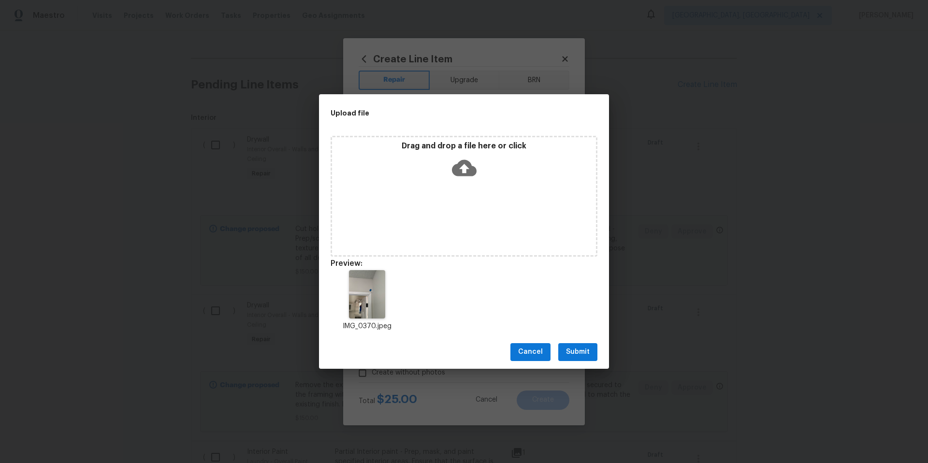
click at [591, 350] on button "Submit" at bounding box center [577, 352] width 39 height 18
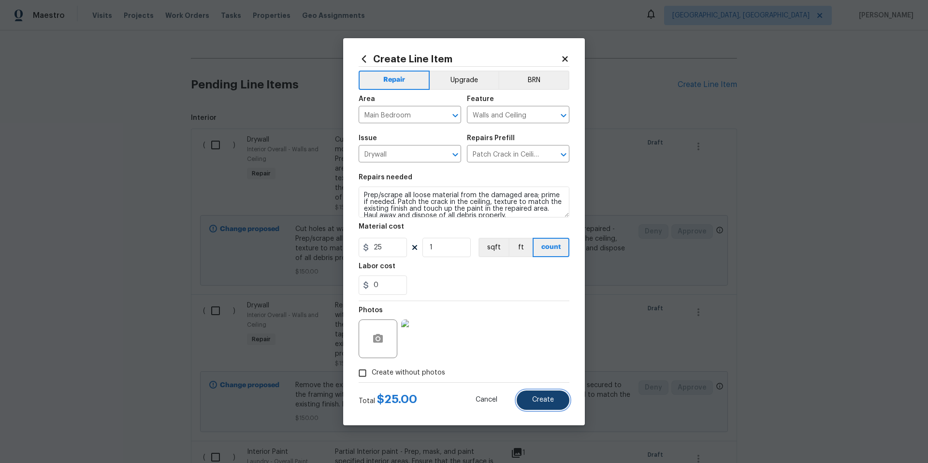
click at [548, 396] on button "Create" at bounding box center [543, 400] width 53 height 19
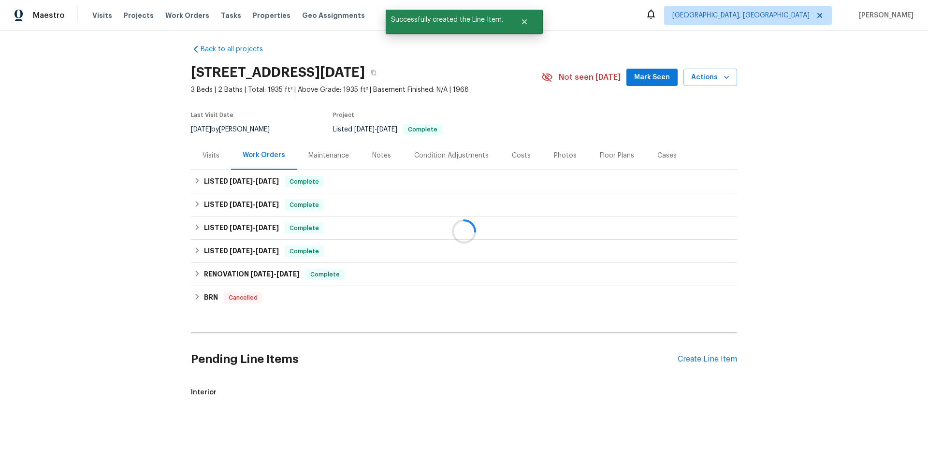
scroll to position [280, 0]
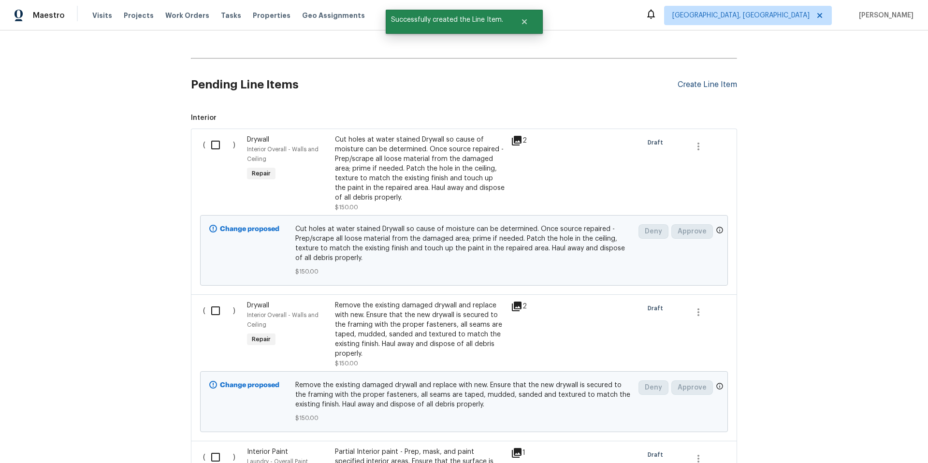
click at [704, 82] on div "Create Line Item" at bounding box center [707, 84] width 59 height 9
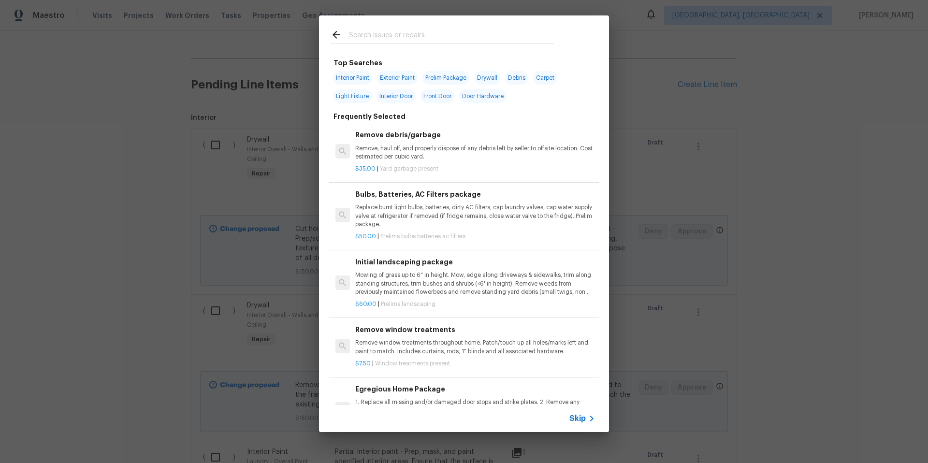
click at [344, 74] on span "Interior Paint" at bounding box center [352, 78] width 39 height 14
type input "Interior Paint"
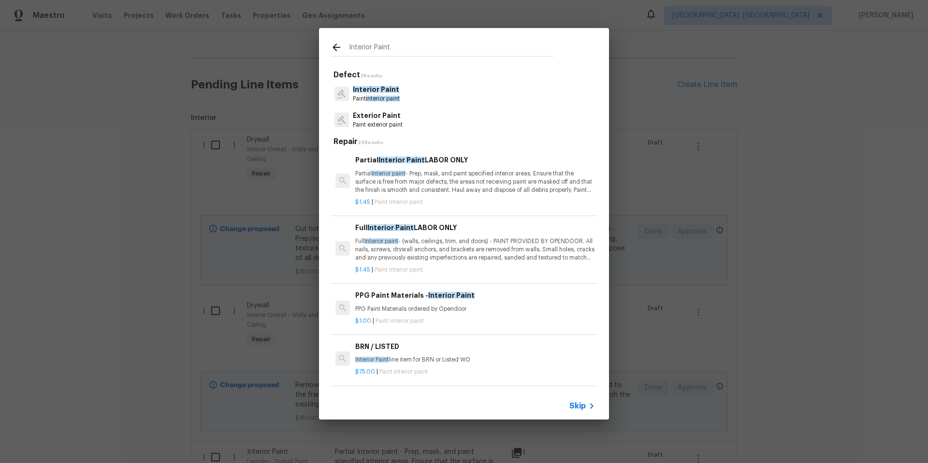
click at [415, 176] on p "Partial Interior paint - Prep, mask, and paint specified interior areas. Ensure…" at bounding box center [475, 182] width 240 height 25
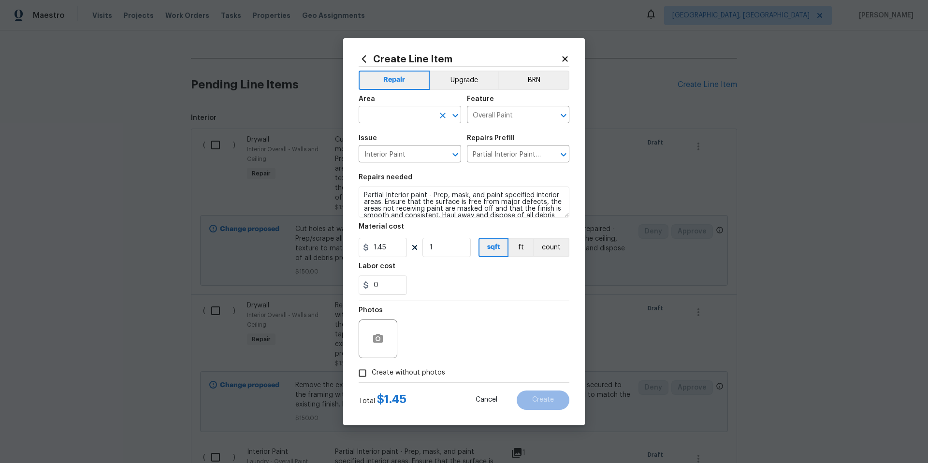
click at [405, 114] on input "text" at bounding box center [396, 115] width 75 height 15
click at [413, 158] on li "Interior Overall" at bounding box center [410, 153] width 102 height 16
type input "Interior Overall"
click at [365, 192] on textarea "Partial Interior paint - Prep, mask, and paint specified interior areas. Ensure…" at bounding box center [464, 202] width 211 height 31
type textarea "Touch up paint where damaged by plumbing contractors. Partial Interior paint - …"
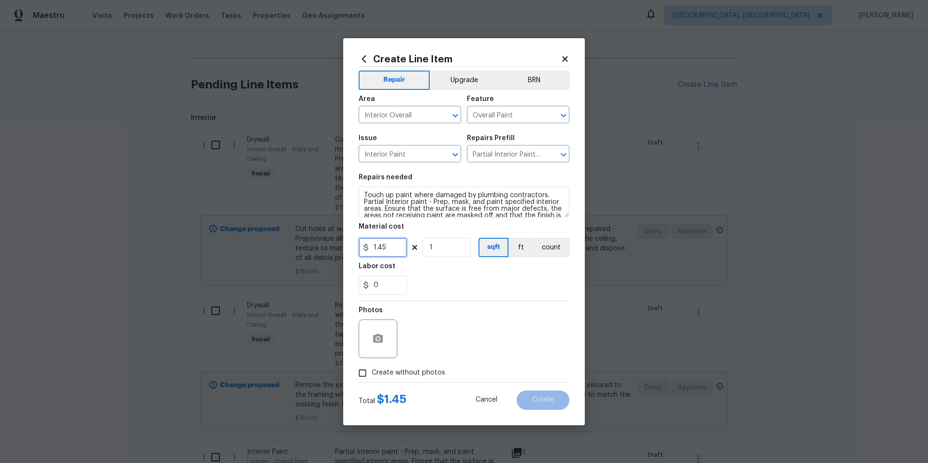
click at [394, 252] on input "1.45" at bounding box center [383, 247] width 48 height 19
type input "100"
click at [556, 249] on button "count" at bounding box center [551, 247] width 36 height 19
click at [378, 340] on icon "button" at bounding box center [378, 339] width 12 height 12
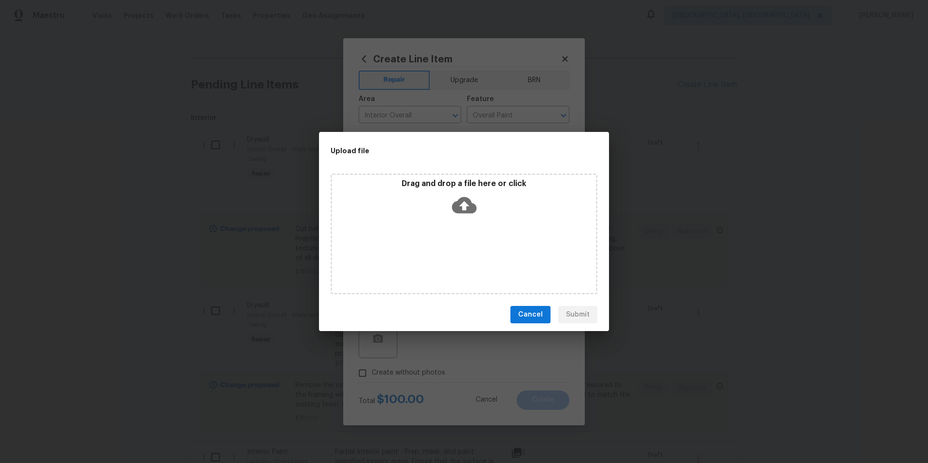
click at [473, 214] on icon at bounding box center [464, 205] width 25 height 25
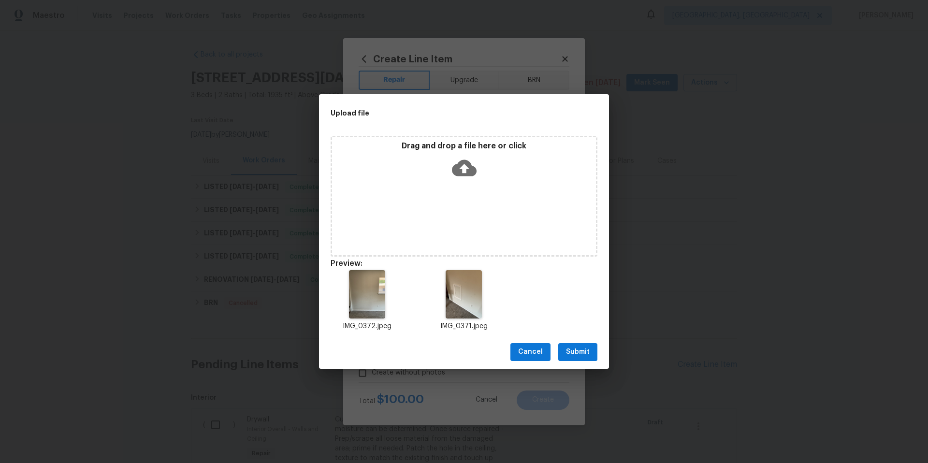
scroll to position [280, 0]
click at [591, 348] on button "Submit" at bounding box center [577, 352] width 39 height 18
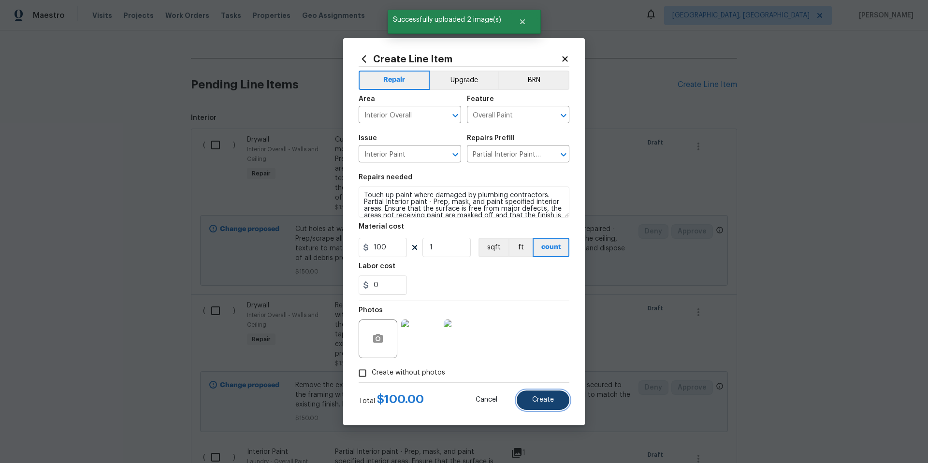
click at [546, 400] on span "Create" at bounding box center [543, 399] width 22 height 7
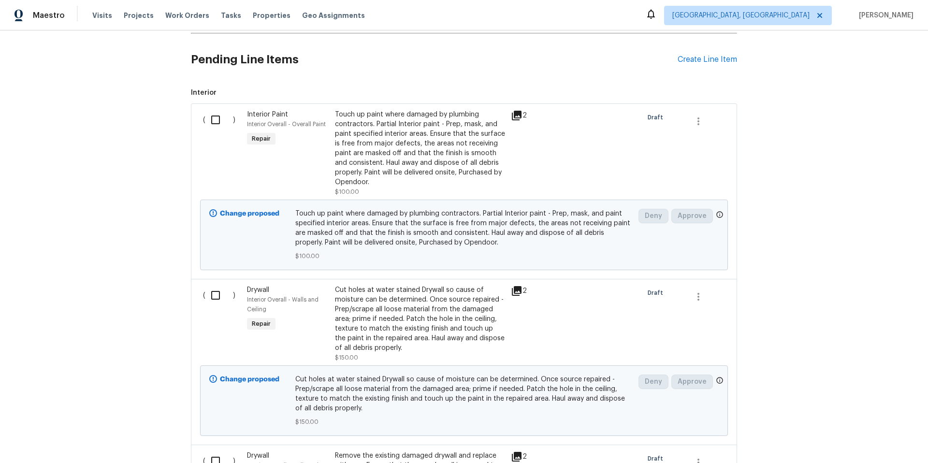
scroll to position [159, 0]
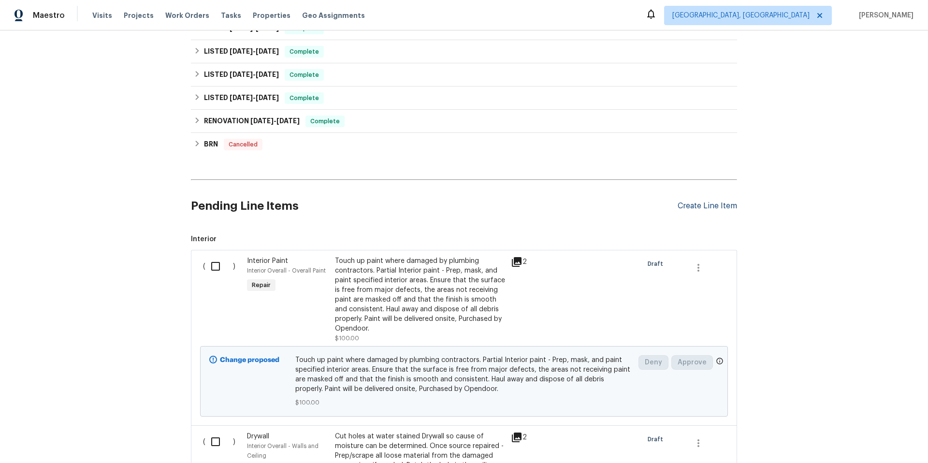
click at [704, 207] on div "Create Line Item" at bounding box center [707, 206] width 59 height 9
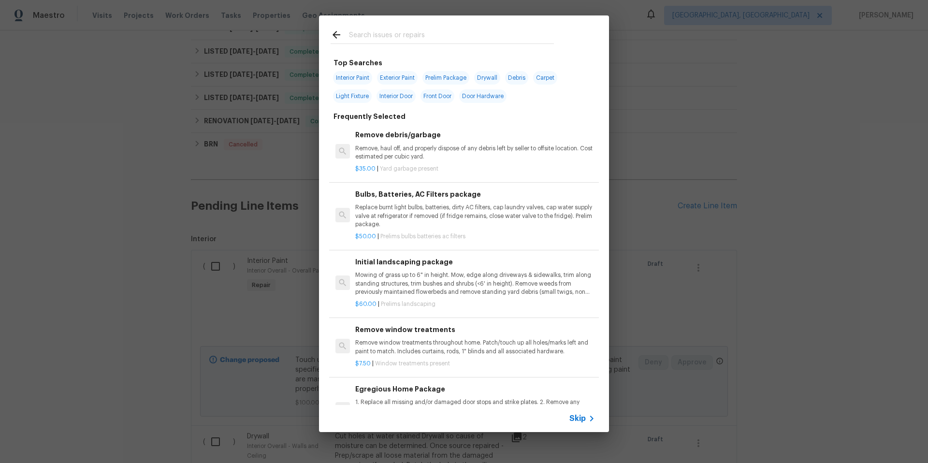
click at [364, 35] on input "text" at bounding box center [451, 36] width 205 height 15
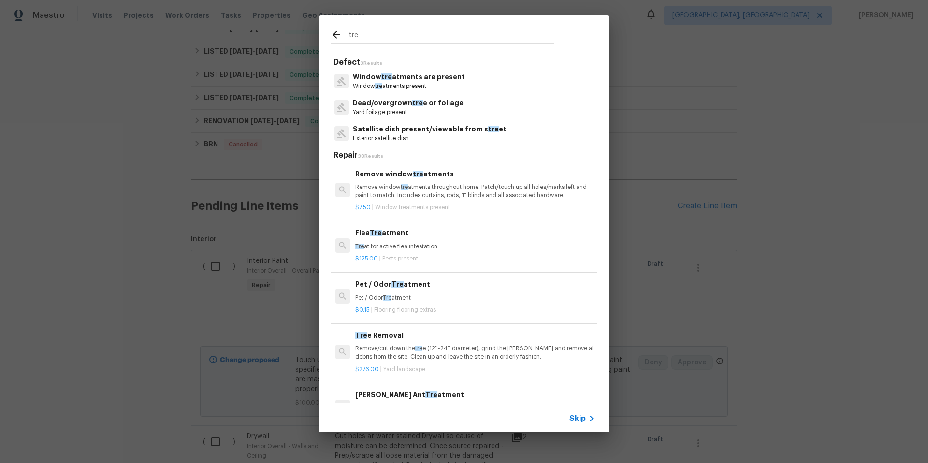
type input "tre"
click at [392, 109] on p "Yard foilage present" at bounding box center [408, 112] width 111 height 8
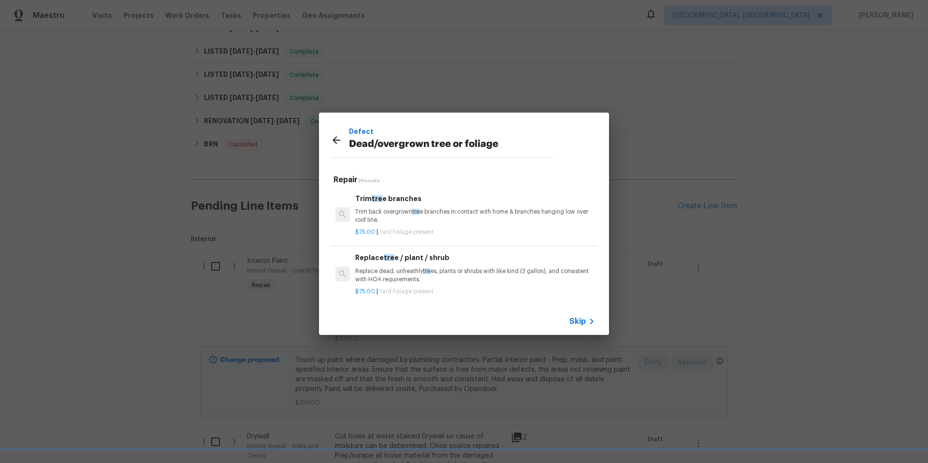
click at [397, 211] on p "Trim back overgrown tre e branches in contact with home & branches hanging low …" at bounding box center [475, 216] width 240 height 16
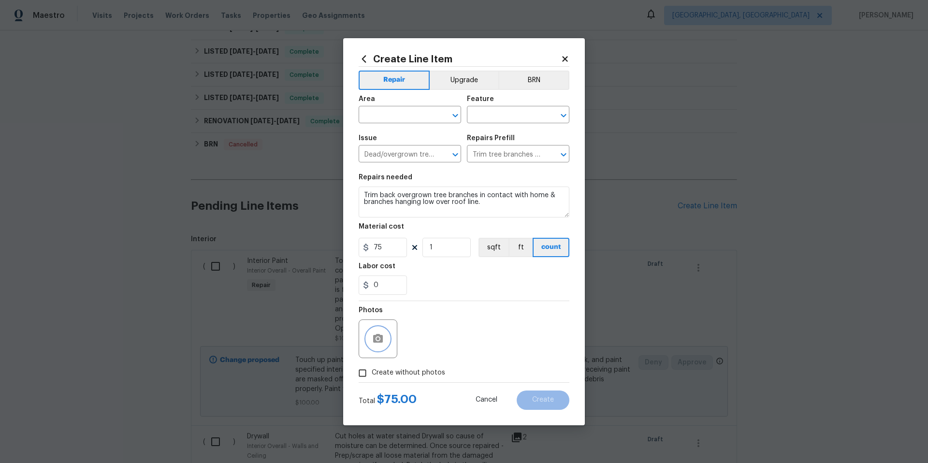
click at [383, 342] on icon "button" at bounding box center [378, 339] width 12 height 12
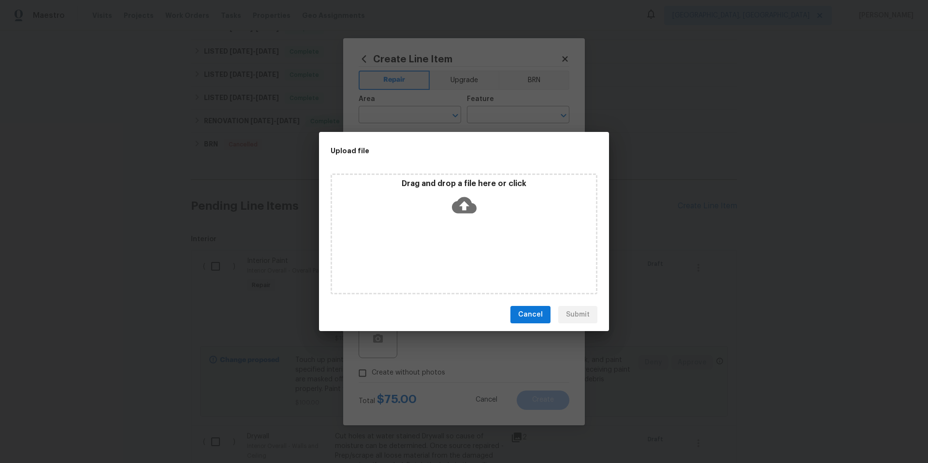
click at [460, 208] on icon at bounding box center [464, 205] width 25 height 16
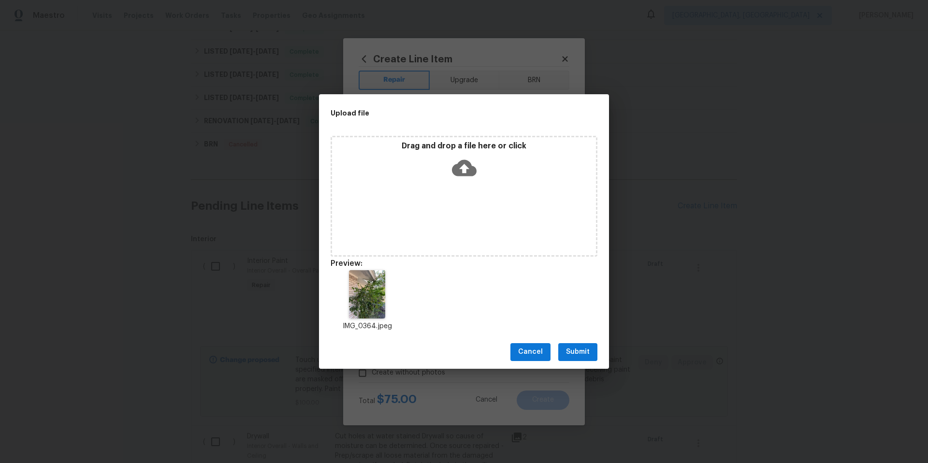
click at [595, 350] on button "Submit" at bounding box center [577, 352] width 39 height 18
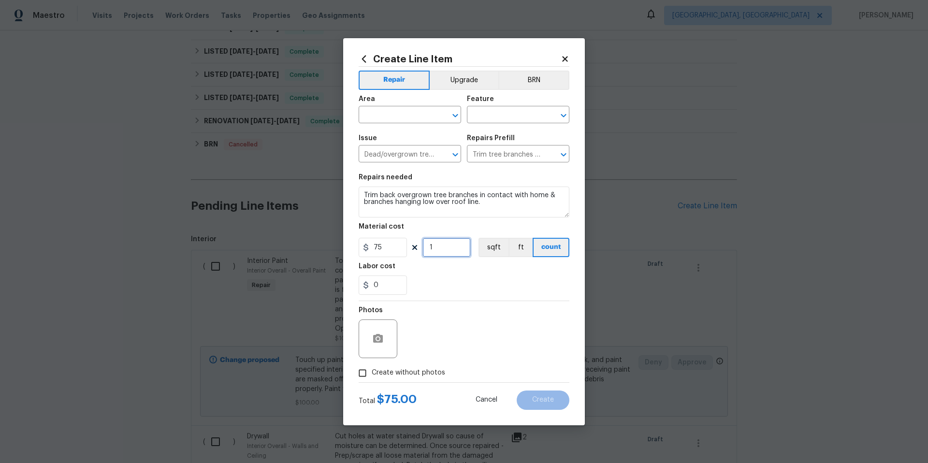
click at [445, 245] on input "1" at bounding box center [447, 247] width 48 height 19
click at [446, 245] on input "1" at bounding box center [447, 247] width 48 height 19
type input "2"
click at [463, 336] on div "Photos" at bounding box center [464, 332] width 211 height 63
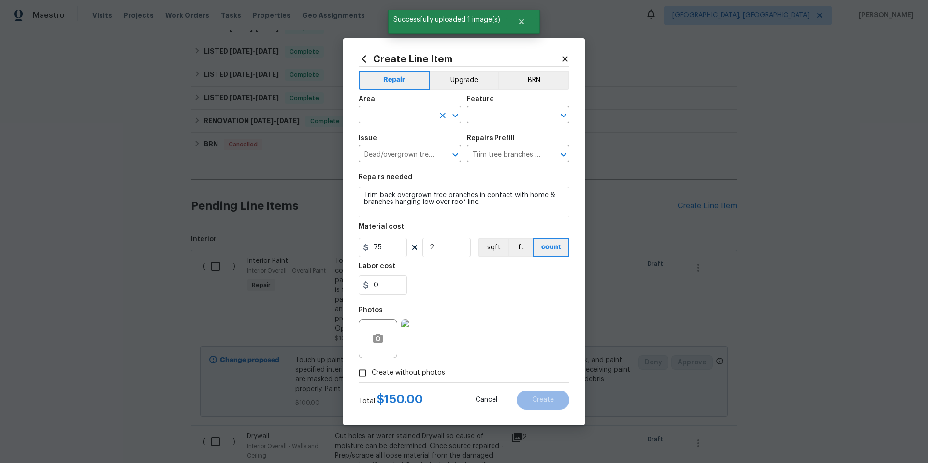
click at [385, 114] on input "text" at bounding box center [396, 115] width 75 height 15
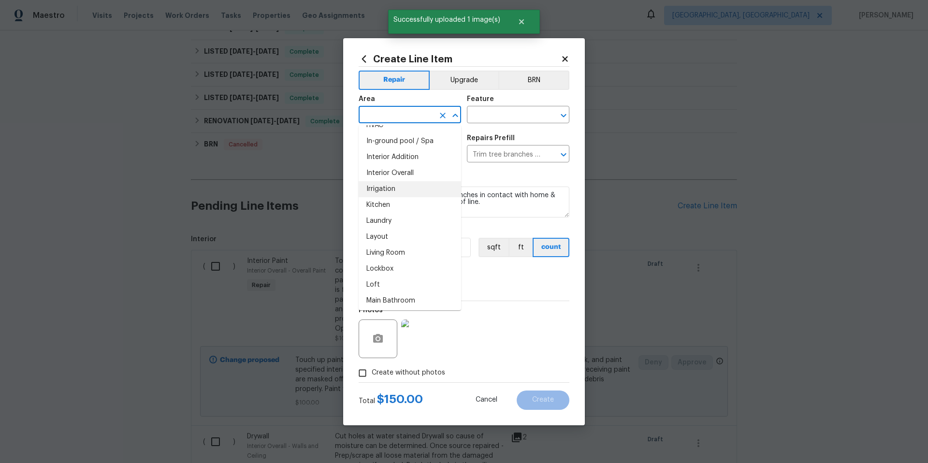
scroll to position [430, 0]
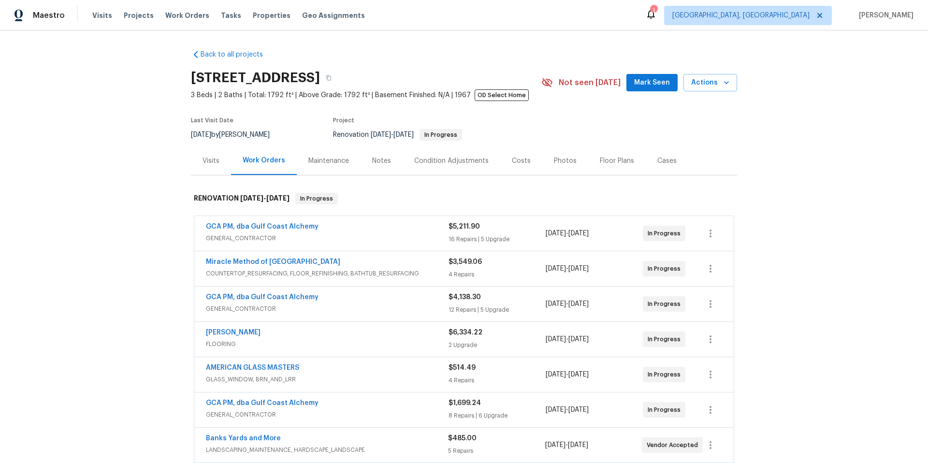
click at [250, 222] on span "GCA PM, dba Gulf Coast Alchemy" at bounding box center [262, 227] width 113 height 10
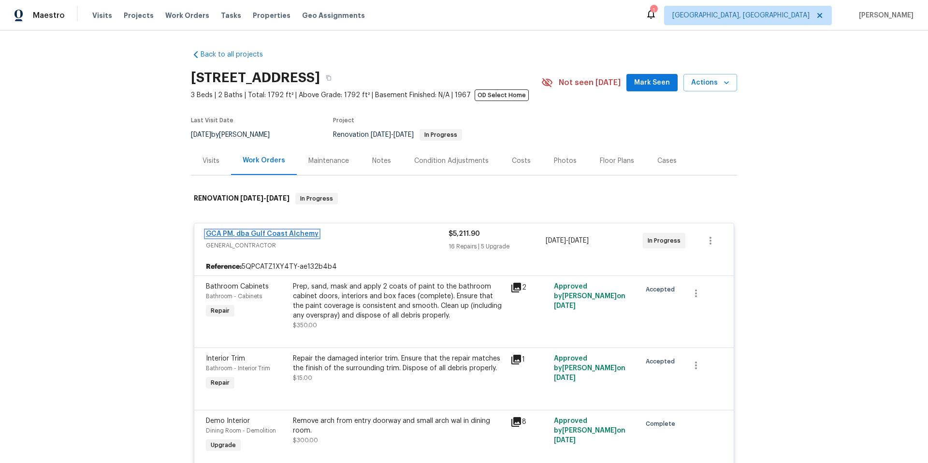
click at [258, 234] on link "GCA PM, dba Gulf Coast Alchemy" at bounding box center [262, 234] width 113 height 7
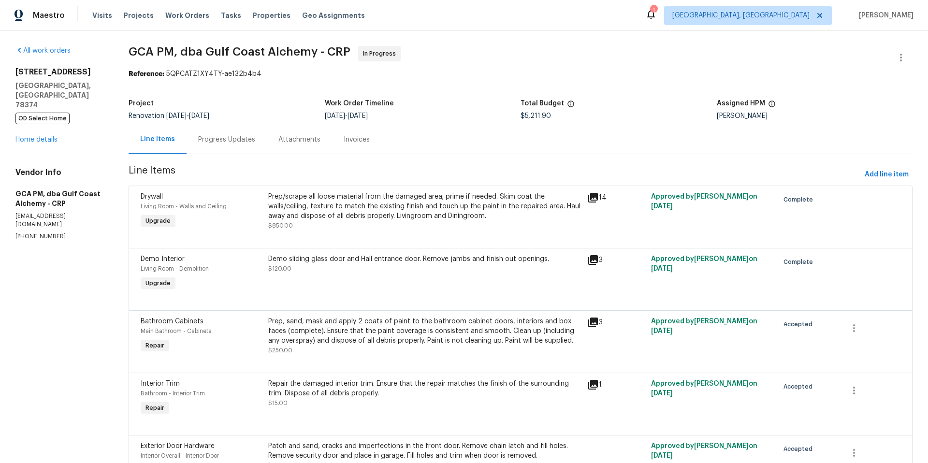
click at [209, 140] on div "Progress Updates" at bounding box center [226, 140] width 57 height 10
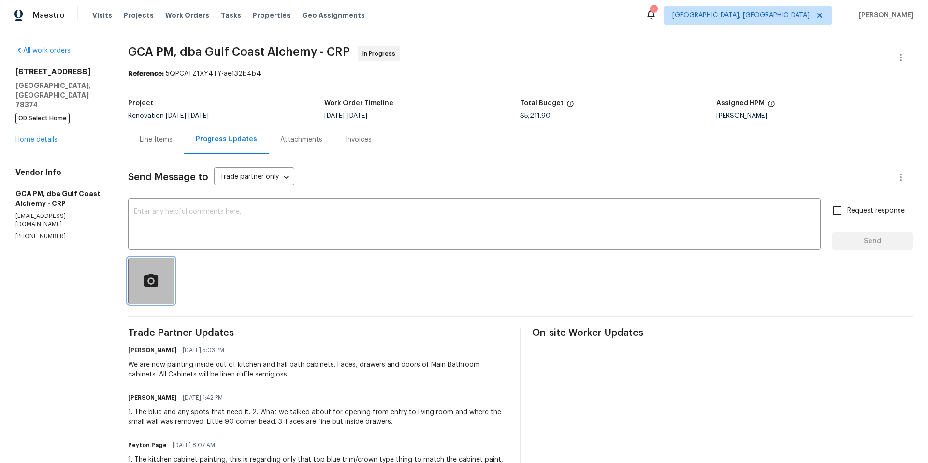
click at [155, 287] on icon "button" at bounding box center [151, 281] width 17 height 17
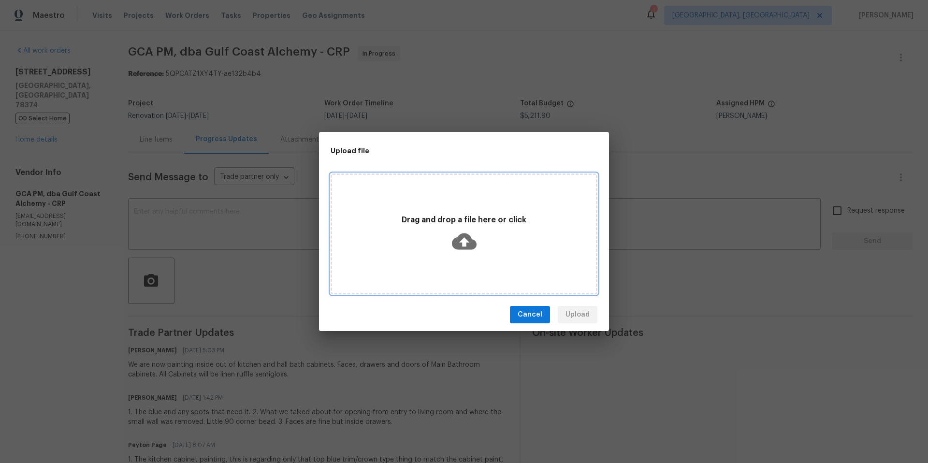
click at [462, 240] on icon at bounding box center [464, 241] width 25 height 25
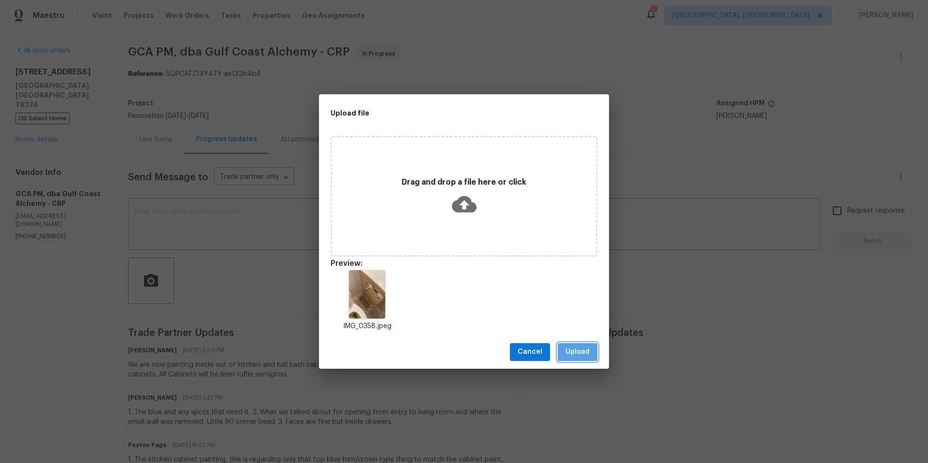
click at [586, 356] on span "Upload" at bounding box center [578, 352] width 24 height 12
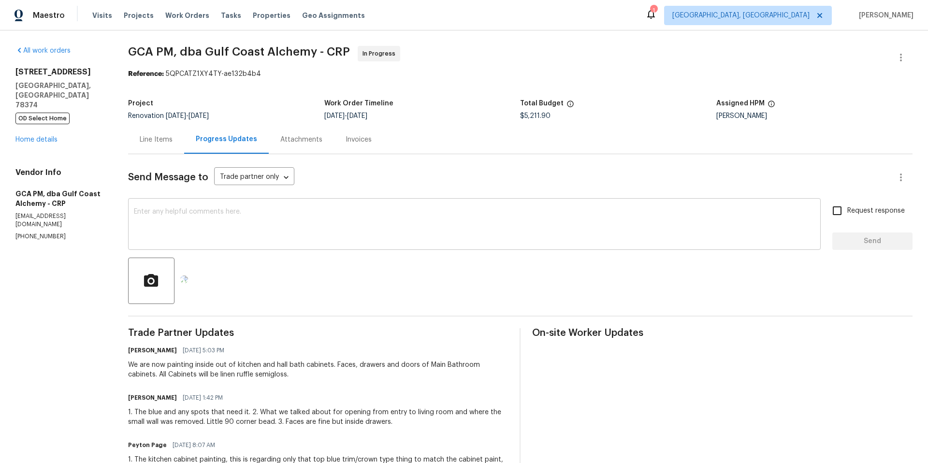
click at [246, 222] on textarea at bounding box center [474, 225] width 681 height 34
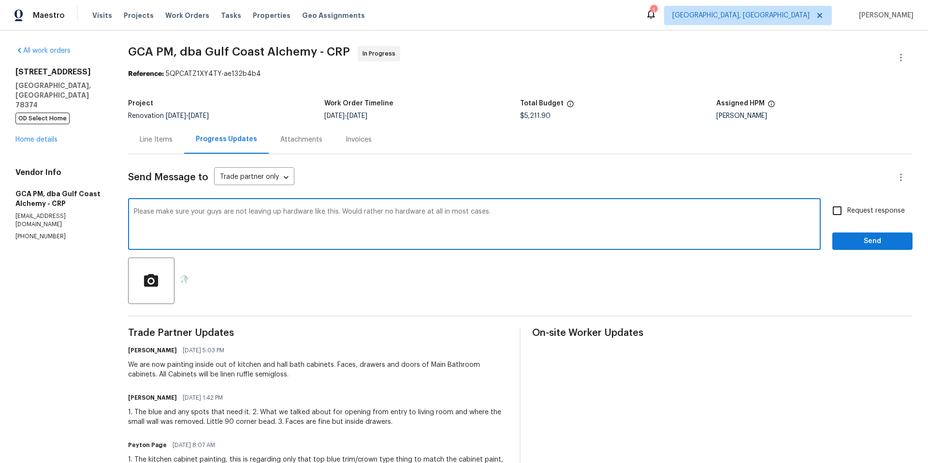
type textarea "Please make sure your guys are not leaving up hardware like this. Would rather …"
click at [835, 213] on input "Request response" at bounding box center [837, 211] width 20 height 20
checkbox input "true"
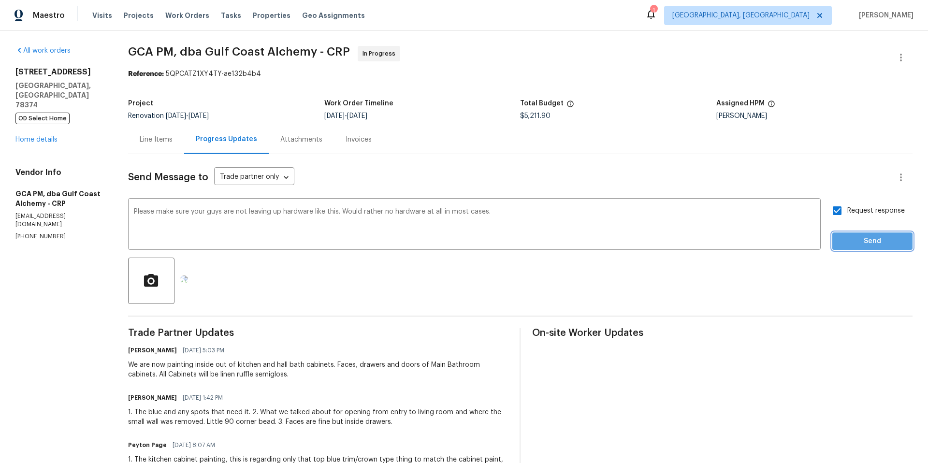
click at [849, 242] on span "Send" at bounding box center [872, 241] width 65 height 12
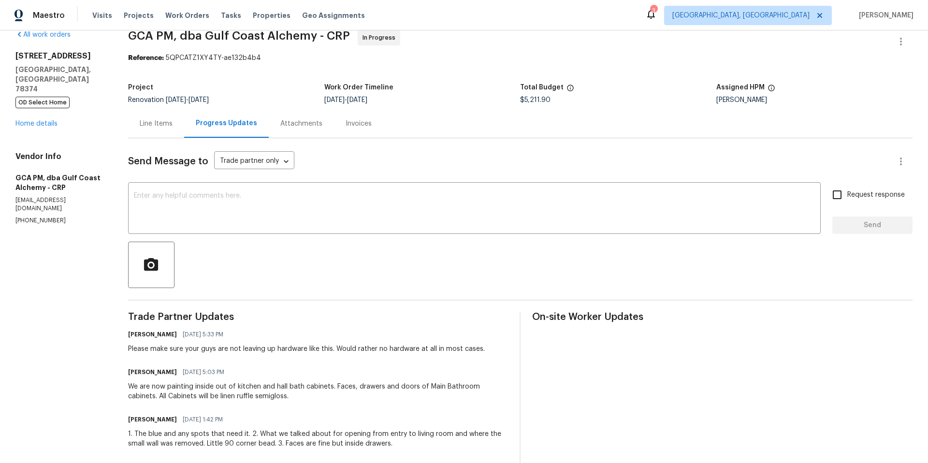
scroll to position [156, 0]
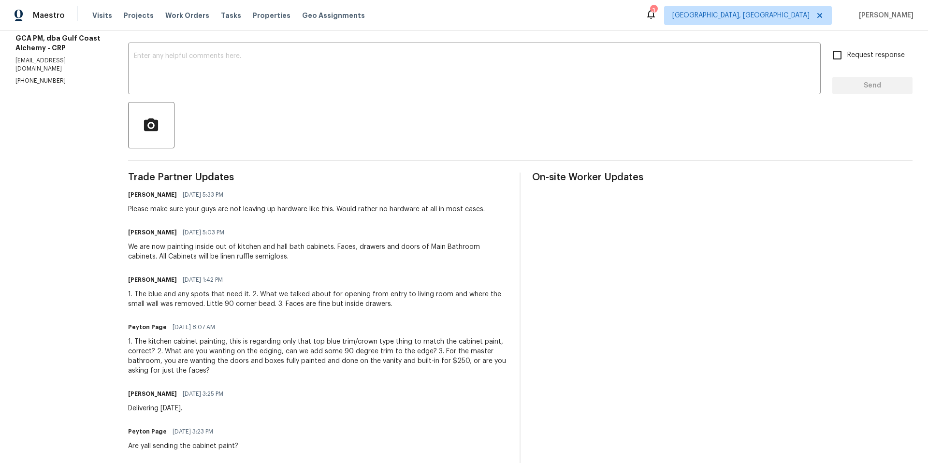
click at [275, 209] on div "Please make sure your guys are not leaving up hardware like this. Would rather …" at bounding box center [306, 209] width 357 height 10
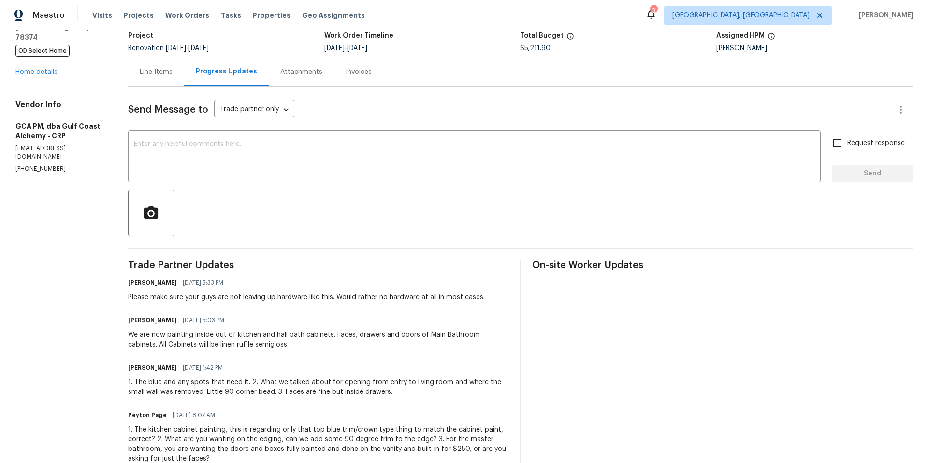
scroll to position [0, 0]
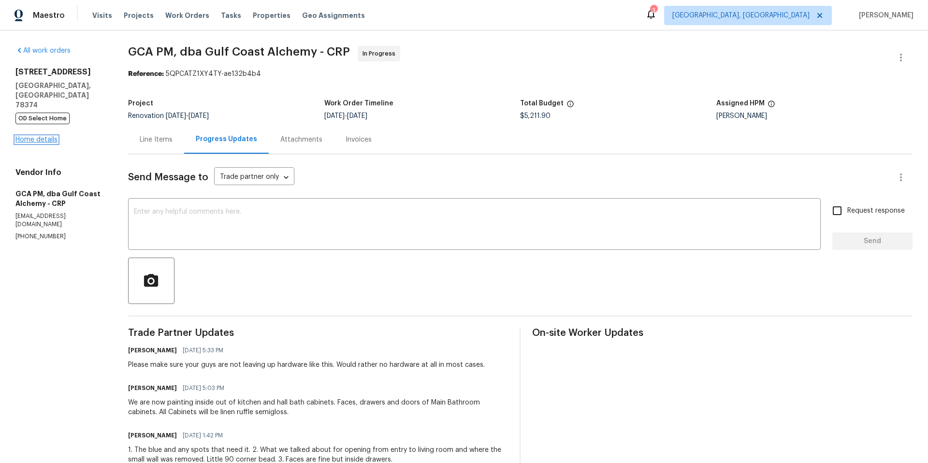
click at [50, 136] on link "Home details" at bounding box center [36, 139] width 42 height 7
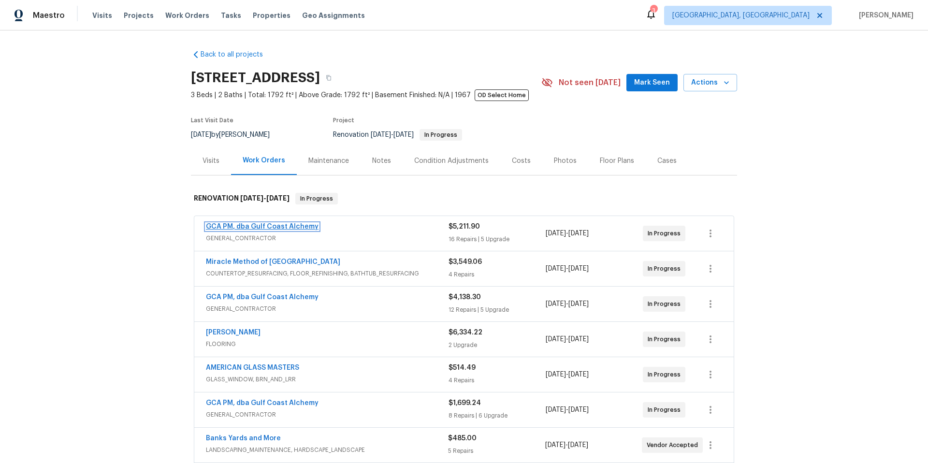
click at [281, 229] on link "GCA PM, dba Gulf Coast Alchemy" at bounding box center [262, 226] width 113 height 7
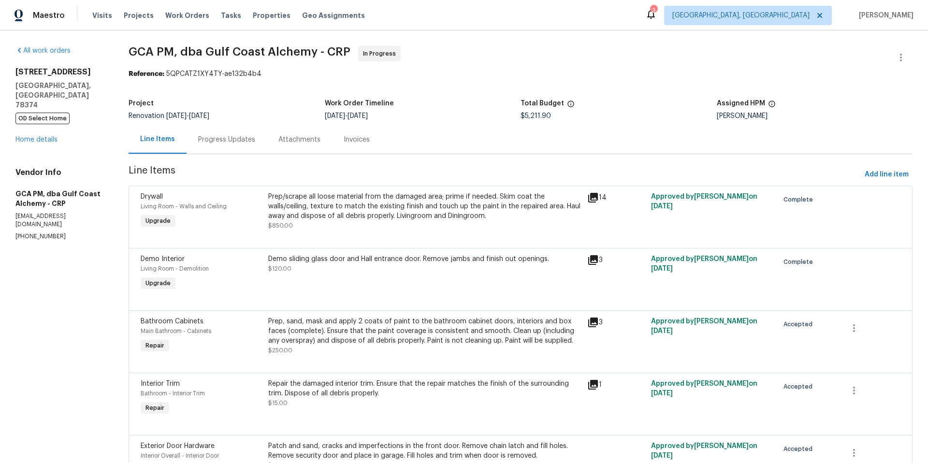
click at [229, 142] on div "Progress Updates" at bounding box center [226, 140] width 57 height 10
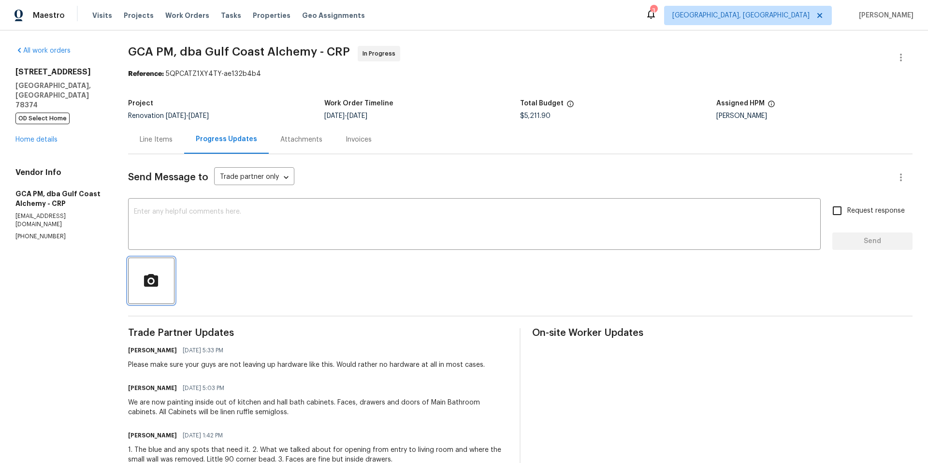
click at [151, 282] on circle "button" at bounding box center [151, 281] width 4 height 4
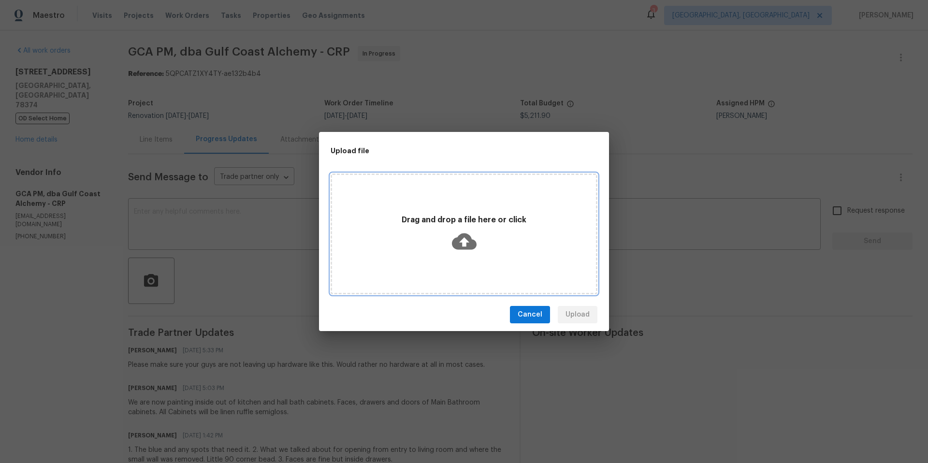
click at [472, 244] on icon at bounding box center [464, 242] width 25 height 16
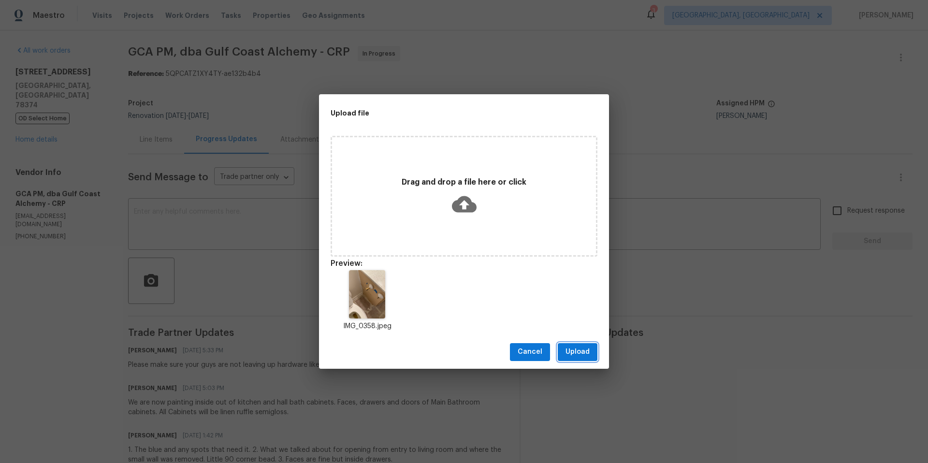
click at [581, 354] on span "Upload" at bounding box center [578, 352] width 24 height 12
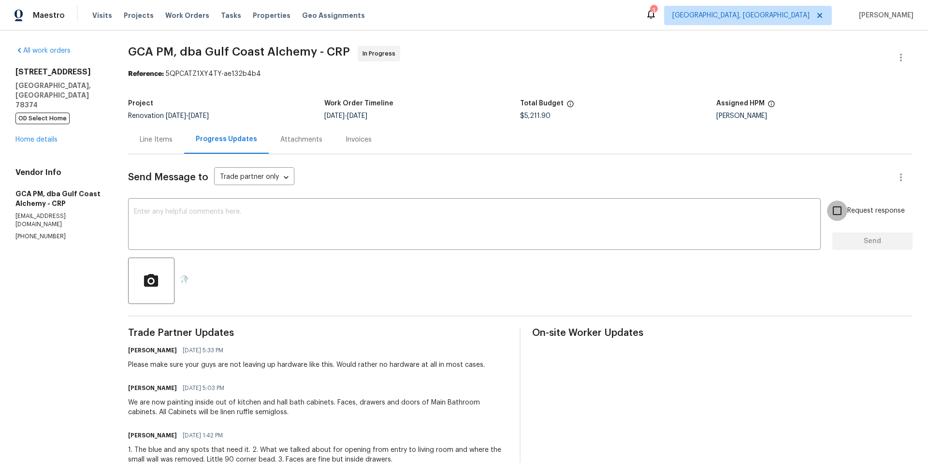
click at [832, 213] on input "Request response" at bounding box center [837, 211] width 20 height 20
checkbox input "true"
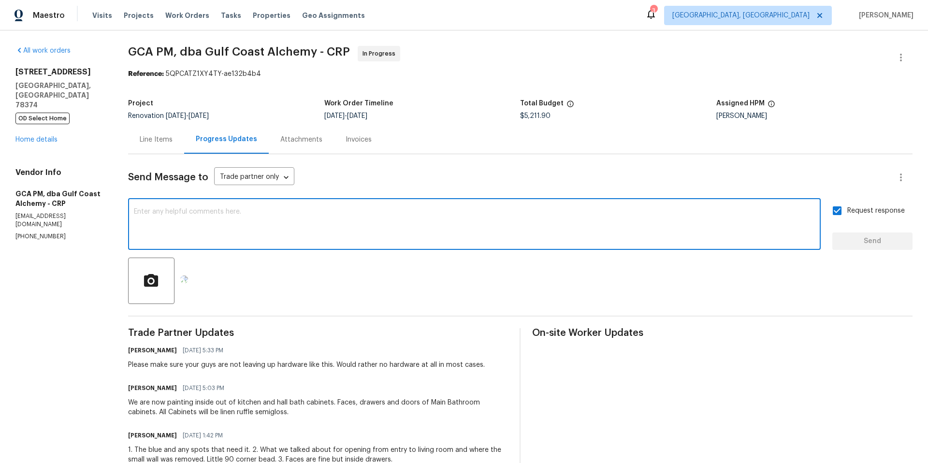
click at [267, 231] on textarea at bounding box center [474, 225] width 681 height 34
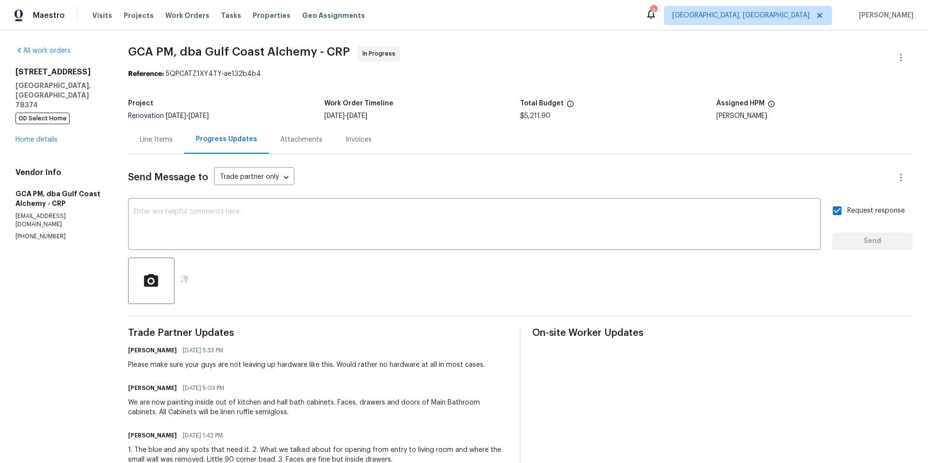
click at [300, 304] on div at bounding box center [520, 281] width 785 height 46
click at [188, 283] on img at bounding box center [184, 280] width 8 height 8
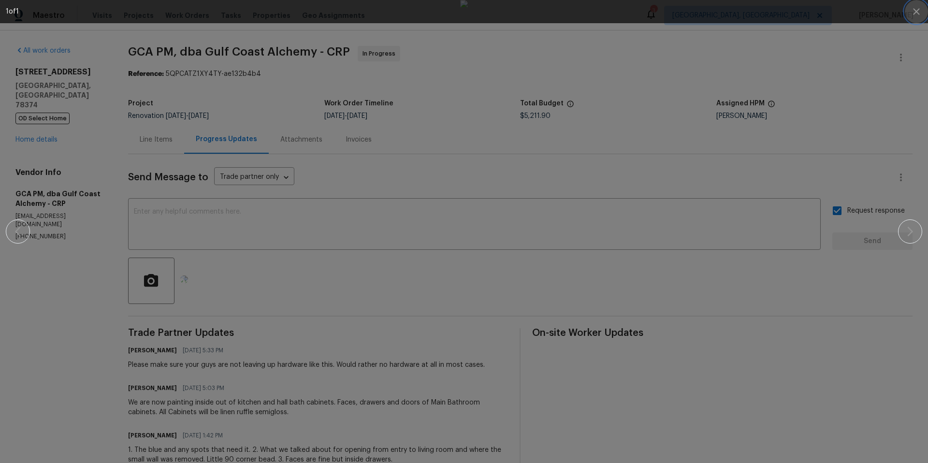
click at [920, 7] on icon "button" at bounding box center [917, 12] width 12 height 12
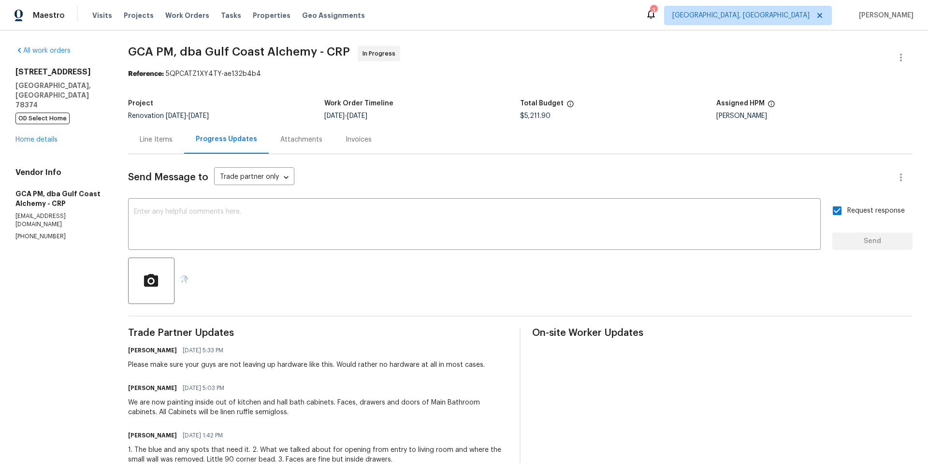
click at [285, 304] on div at bounding box center [520, 281] width 785 height 46
click at [286, 304] on div at bounding box center [520, 281] width 785 height 46
click at [151, 282] on circle "button" at bounding box center [151, 281] width 4 height 4
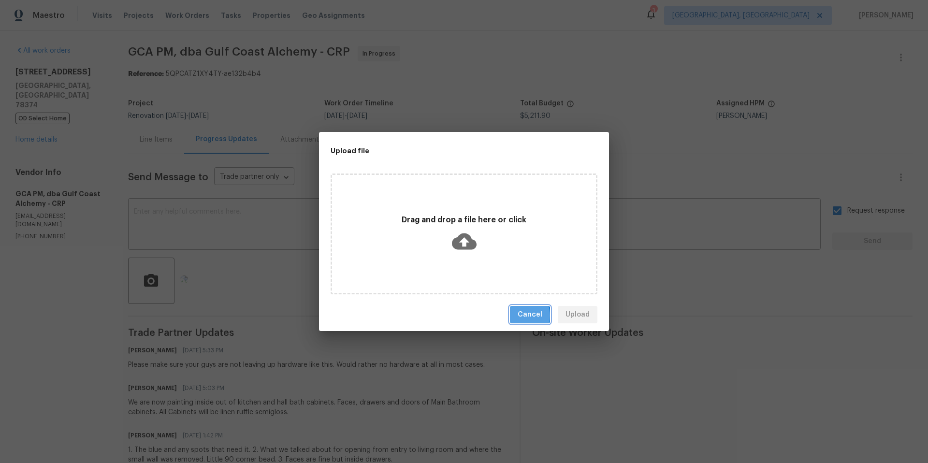
click at [521, 316] on span "Cancel" at bounding box center [530, 315] width 25 height 12
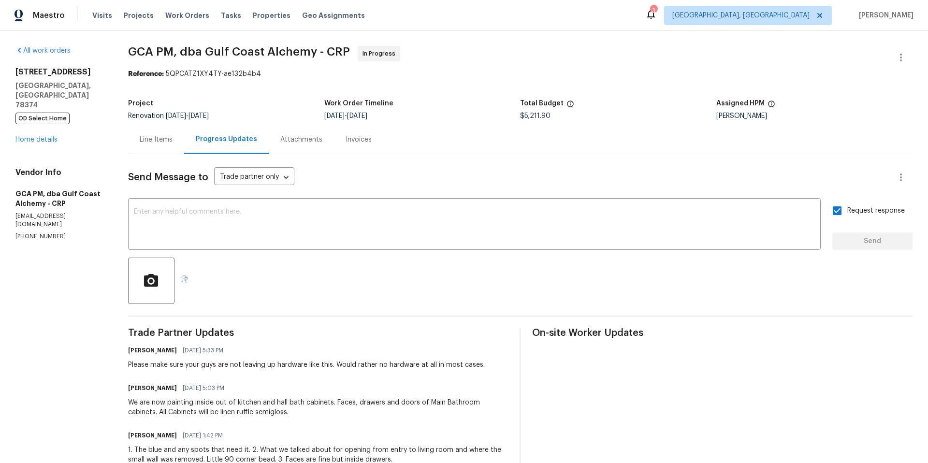
click at [854, 246] on div "Request response Send" at bounding box center [872, 225] width 80 height 49
click at [697, 218] on textarea at bounding box center [474, 225] width 681 height 34
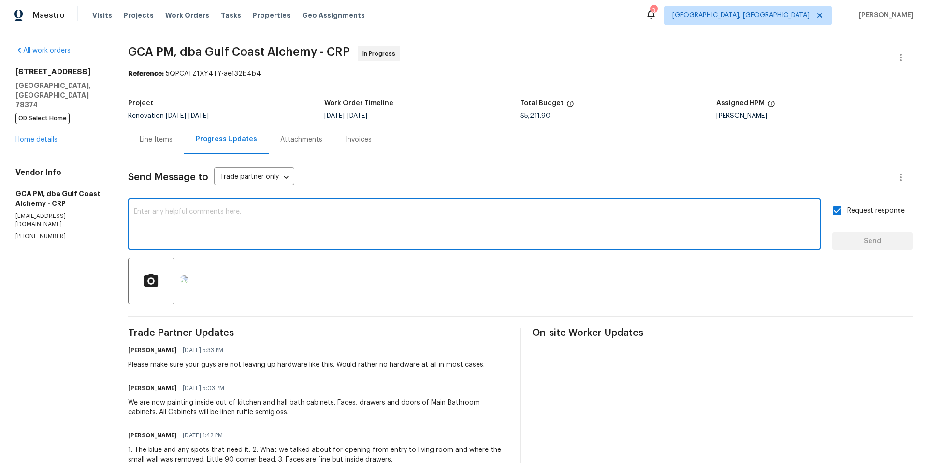
click at [401, 370] on div "Please make sure your guys are not leaving up hardware like this. Would rather …" at bounding box center [306, 365] width 357 height 10
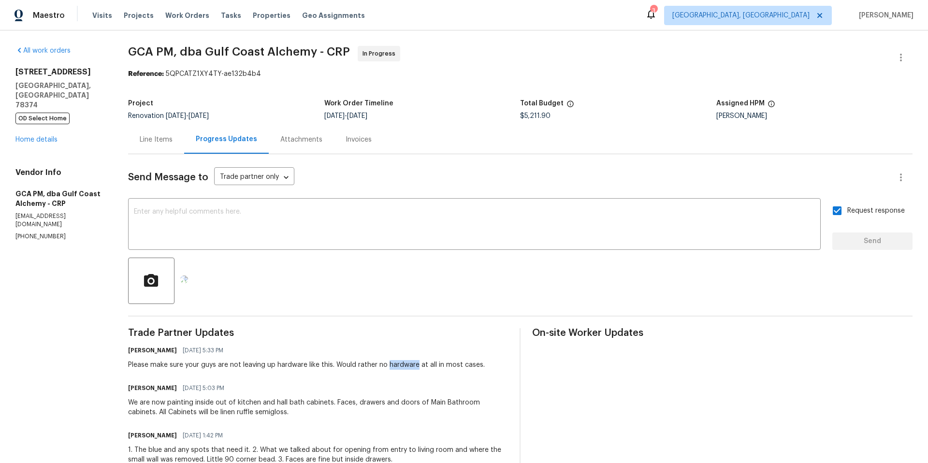
click at [401, 370] on div "Please make sure your guys are not leaving up hardware like this. Would rather …" at bounding box center [306, 365] width 357 height 10
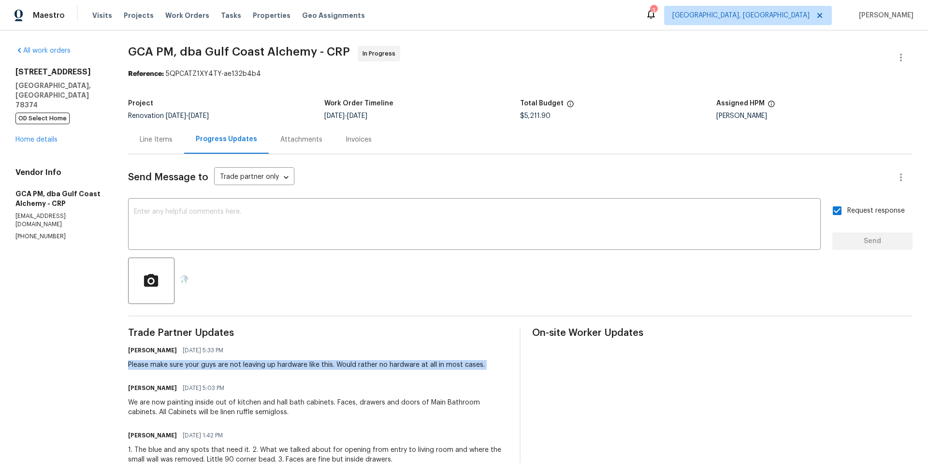
click at [401, 370] on div "Please make sure your guys are not leaving up hardware like this. Would rather …" at bounding box center [306, 365] width 357 height 10
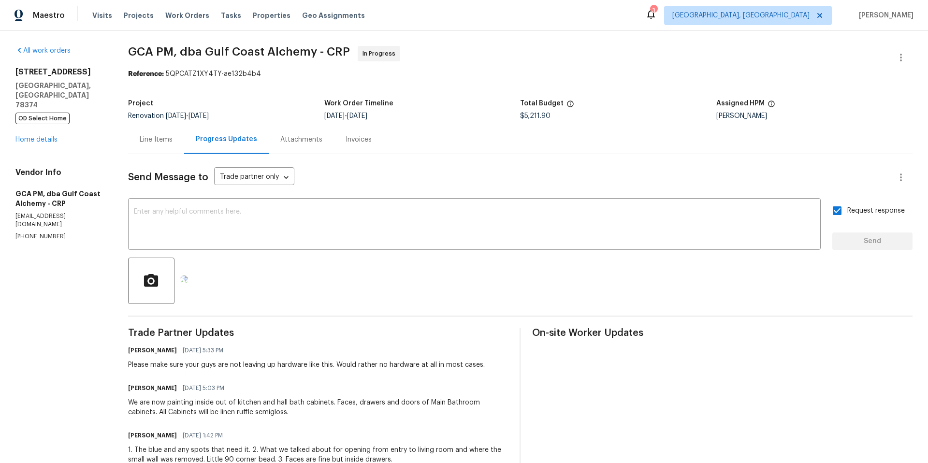
click at [302, 289] on div at bounding box center [520, 281] width 785 height 46
click at [350, 295] on div at bounding box center [520, 281] width 785 height 46
click at [230, 212] on textarea at bounding box center [474, 225] width 681 height 34
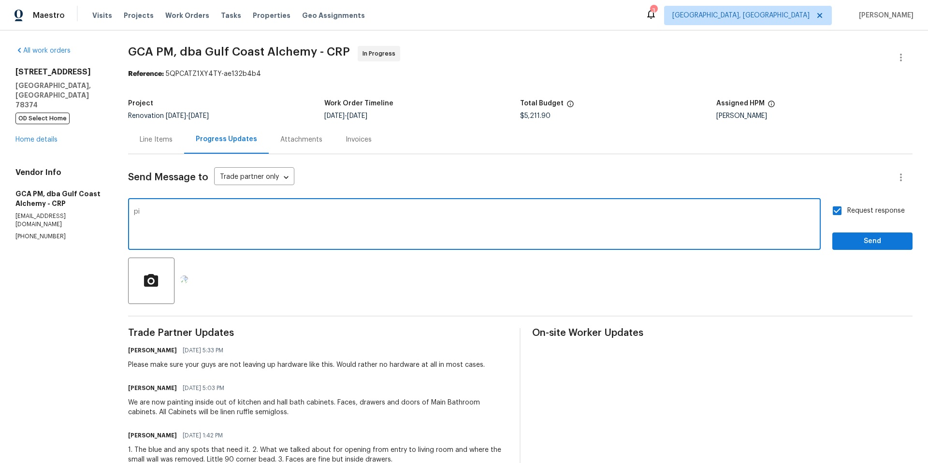
type textarea "p"
type textarea "Pic"
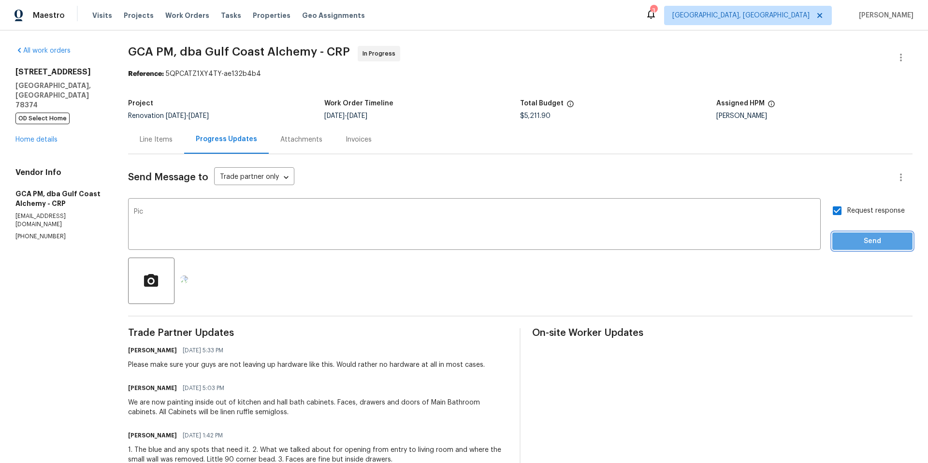
click at [842, 247] on span "Send" at bounding box center [872, 241] width 65 height 12
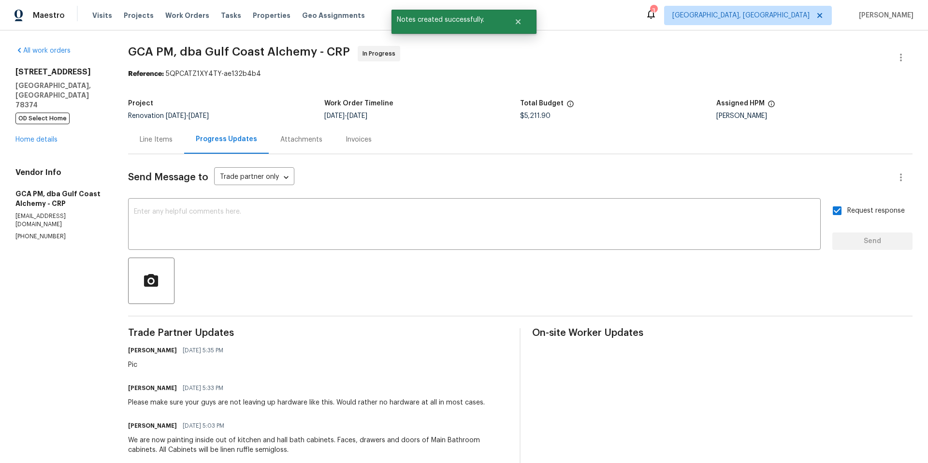
click at [134, 367] on div "Pic" at bounding box center [178, 365] width 101 height 10
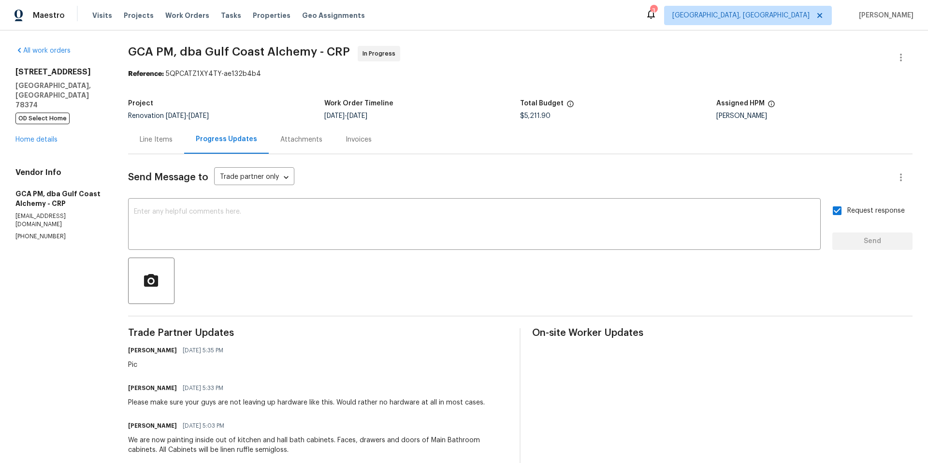
click at [261, 370] on div "Scott McGinnis 10/06/2025 5:35 PM Pic" at bounding box center [318, 357] width 380 height 26
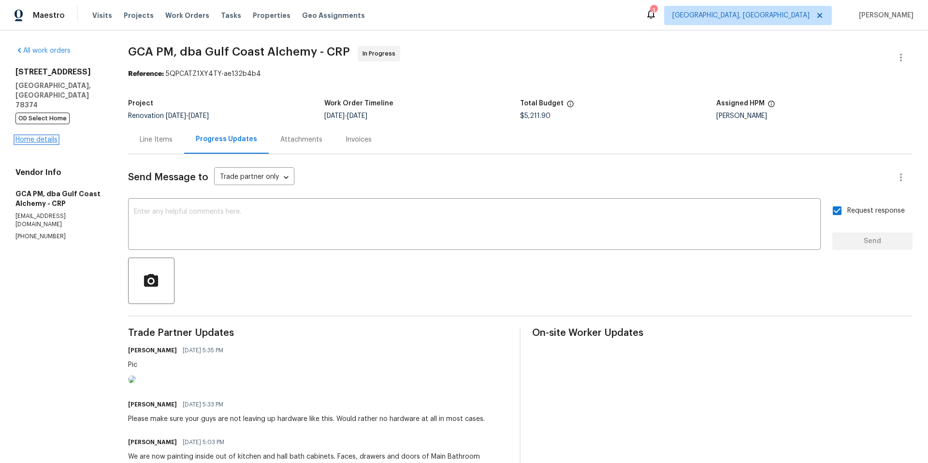
click at [17, 136] on link "Home details" at bounding box center [36, 139] width 42 height 7
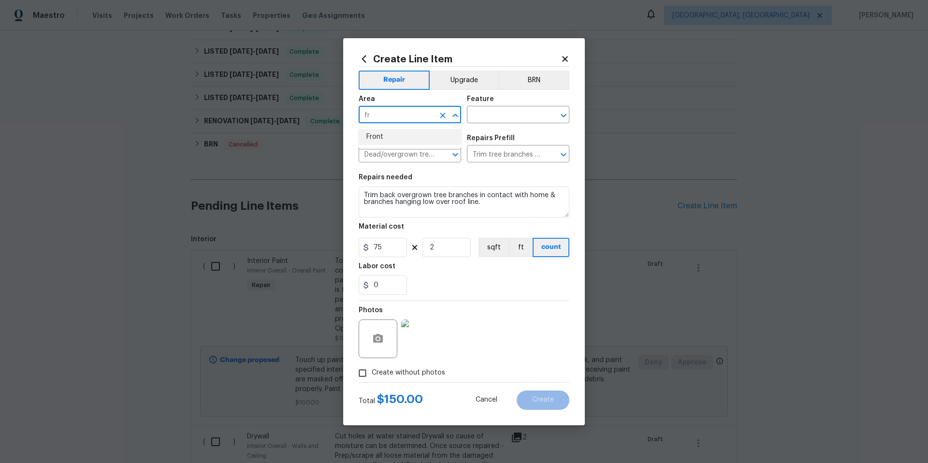
click at [406, 137] on li "Front" at bounding box center [410, 137] width 102 height 16
type input "Front"
click at [486, 110] on input "text" at bounding box center [504, 115] width 75 height 15
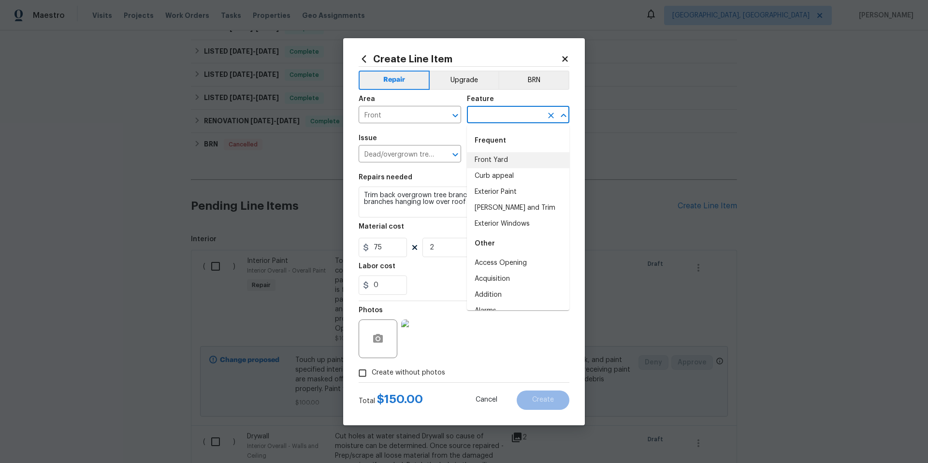
click at [509, 157] on li "Front Yard" at bounding box center [518, 160] width 102 height 16
type input "Front Yard"
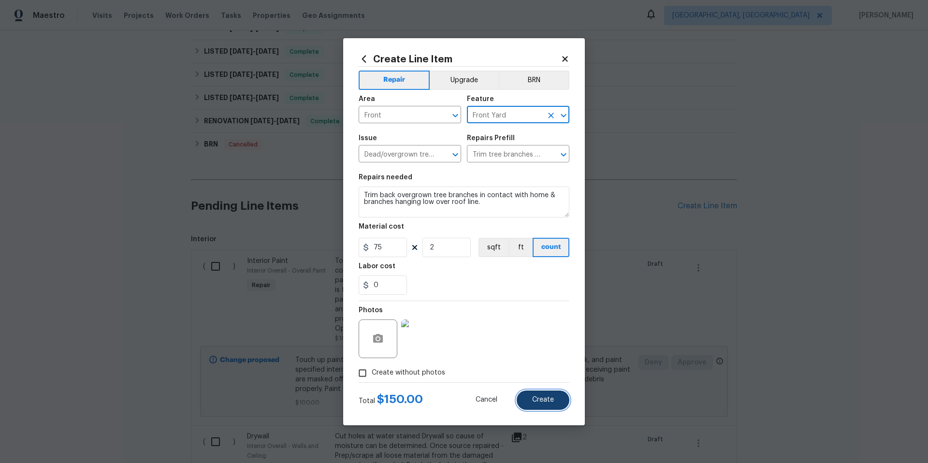
click at [544, 398] on span "Create" at bounding box center [543, 399] width 22 height 7
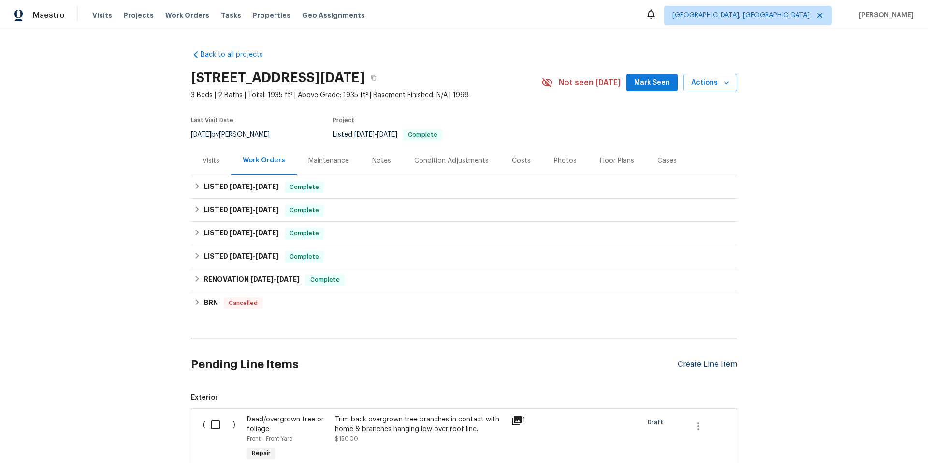
click at [693, 366] on div "Create Line Item" at bounding box center [707, 364] width 59 height 9
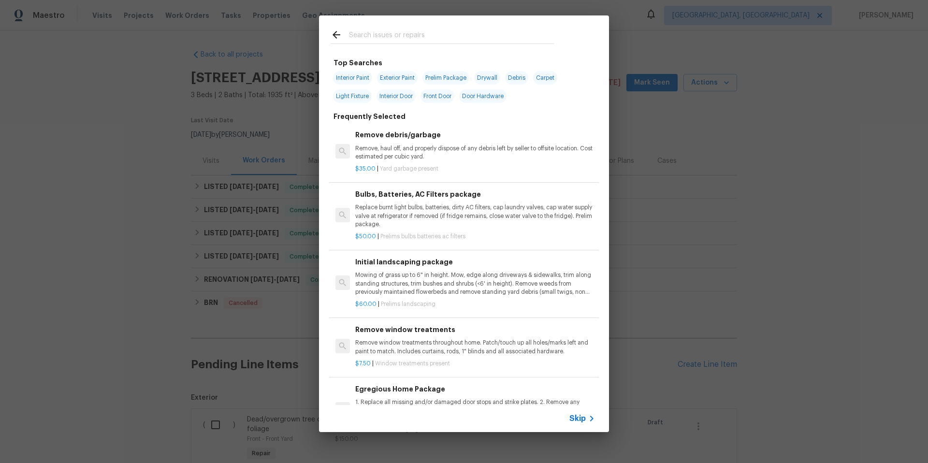
click at [389, 34] on input "text" at bounding box center [451, 36] width 205 height 15
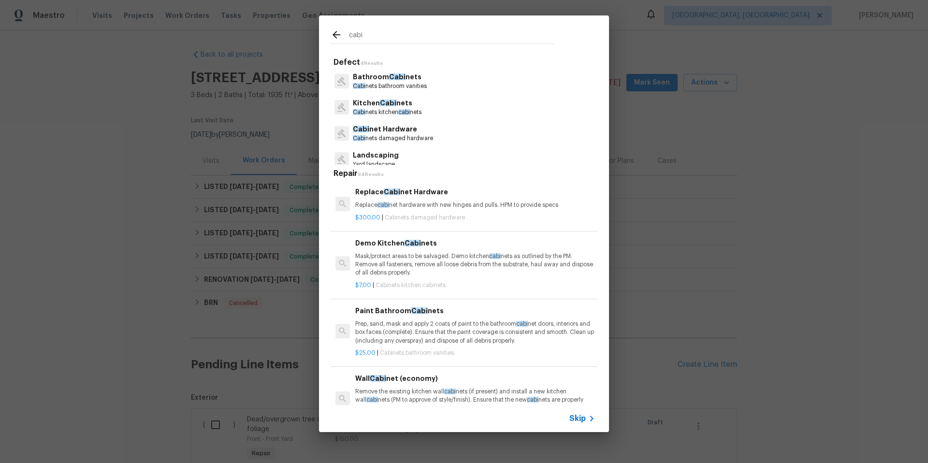
type input "cabi"
click at [368, 102] on p "Kitchen Cabi nets" at bounding box center [387, 103] width 69 height 10
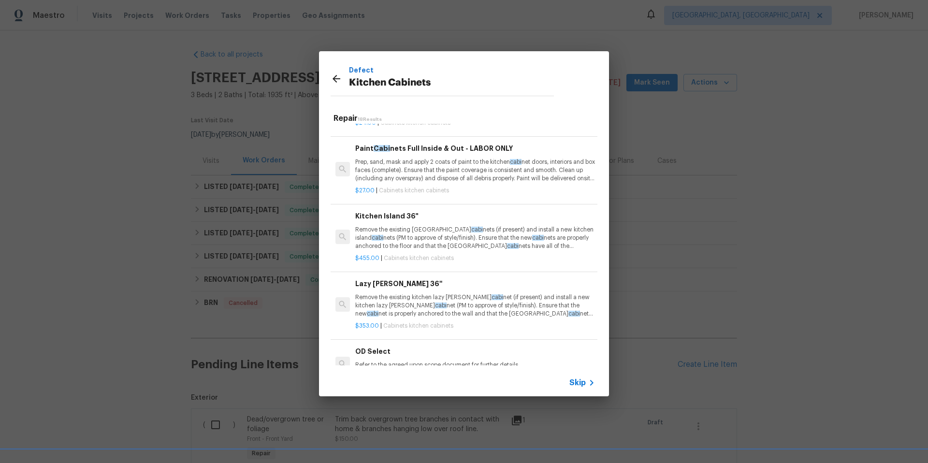
scroll to position [944, 0]
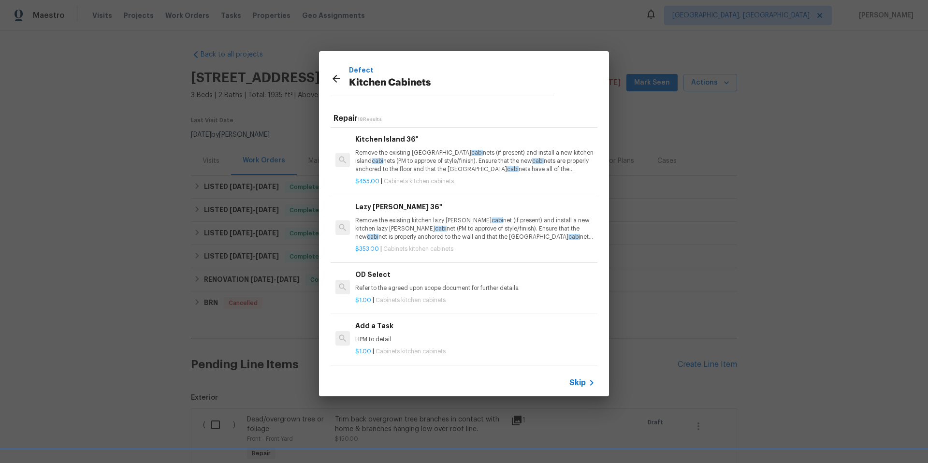
click at [399, 344] on div "$1.00 | Cabinets kitchen cabinets" at bounding box center [475, 350] width 240 height 12
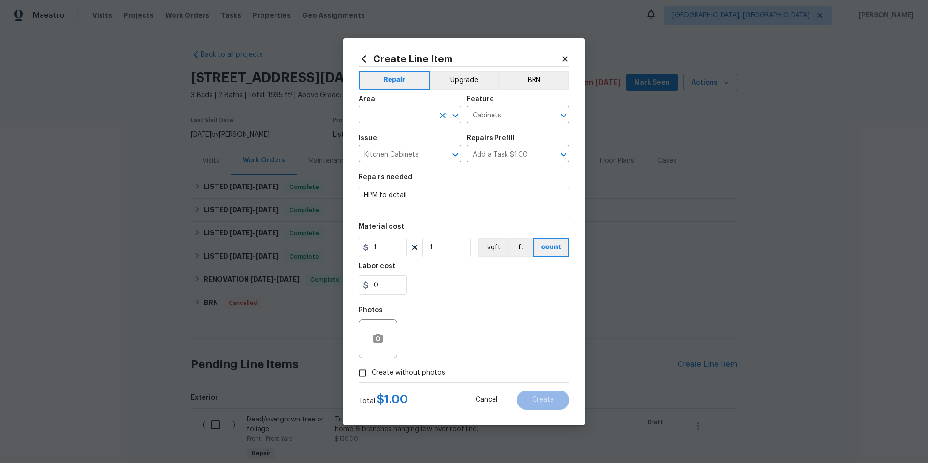
click at [383, 114] on input "text" at bounding box center [396, 115] width 75 height 15
click at [387, 138] on li "Kitchen" at bounding box center [410, 137] width 102 height 16
type input "Kitchen"
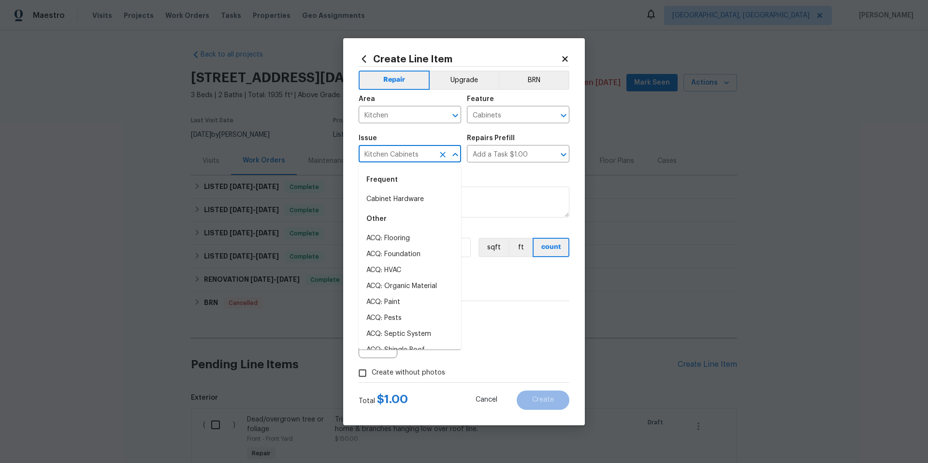
click at [388, 156] on input "Kitchen Cabinets" at bounding box center [396, 154] width 75 height 15
click at [388, 155] on input "Kitchen Cabinets" at bounding box center [396, 154] width 75 height 15
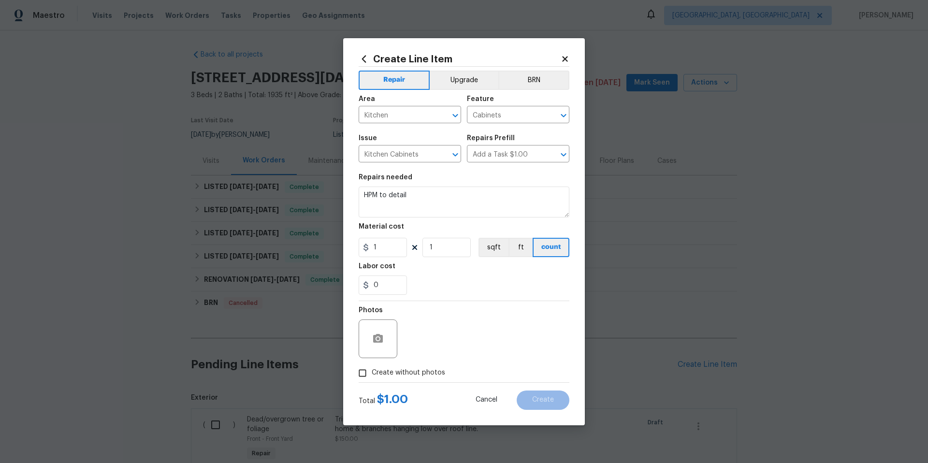
click at [498, 175] on div "Repairs needed" at bounding box center [464, 180] width 211 height 13
click at [429, 198] on textarea "HPM to detail" at bounding box center [464, 202] width 211 height 31
click at [428, 198] on textarea "HPM to detail" at bounding box center [464, 202] width 211 height 31
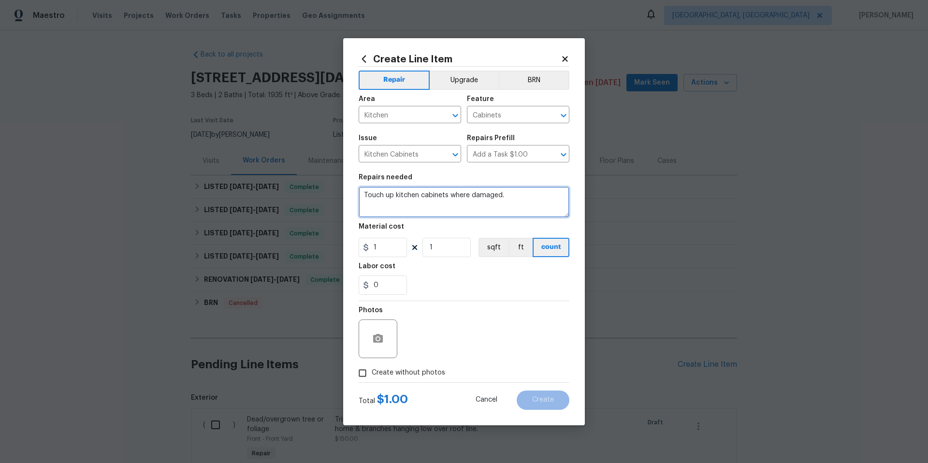
type textarea "Touch up kitchen cabinets where damaged."
click at [388, 249] on input "1" at bounding box center [383, 247] width 48 height 19
click at [382, 342] on icon "button" at bounding box center [378, 338] width 10 height 9
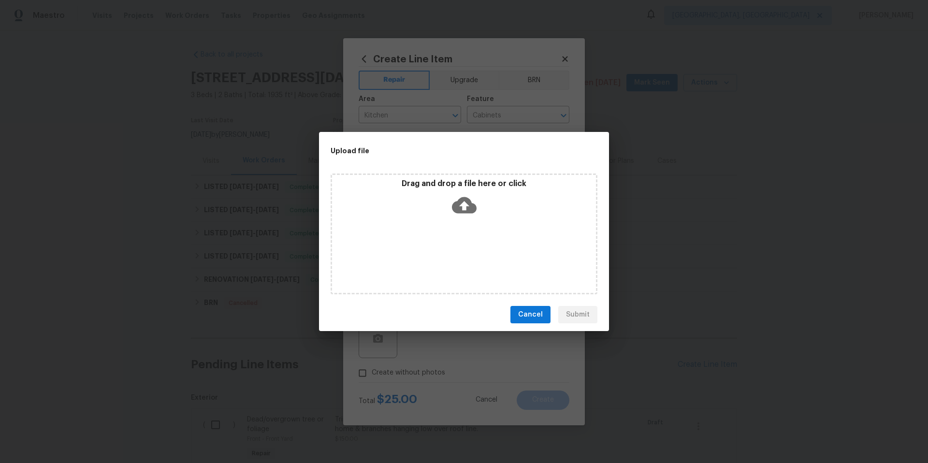
click at [468, 209] on icon at bounding box center [464, 205] width 25 height 16
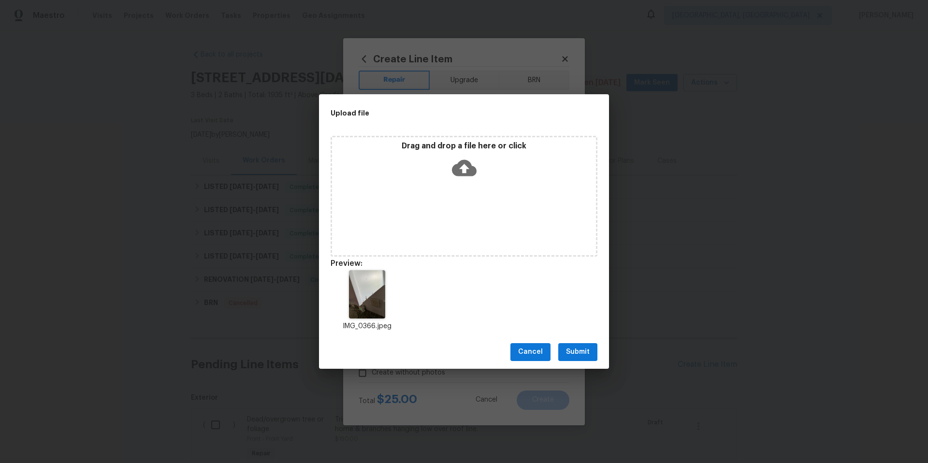
click at [587, 358] on span "Submit" at bounding box center [578, 352] width 24 height 12
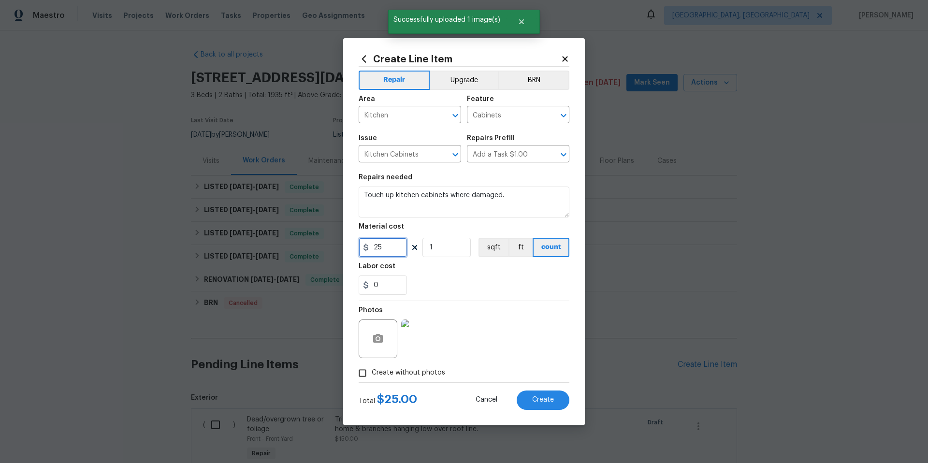
click at [392, 247] on input "25" at bounding box center [383, 247] width 48 height 19
click at [391, 247] on input "25" at bounding box center [383, 247] width 48 height 19
type input "55"
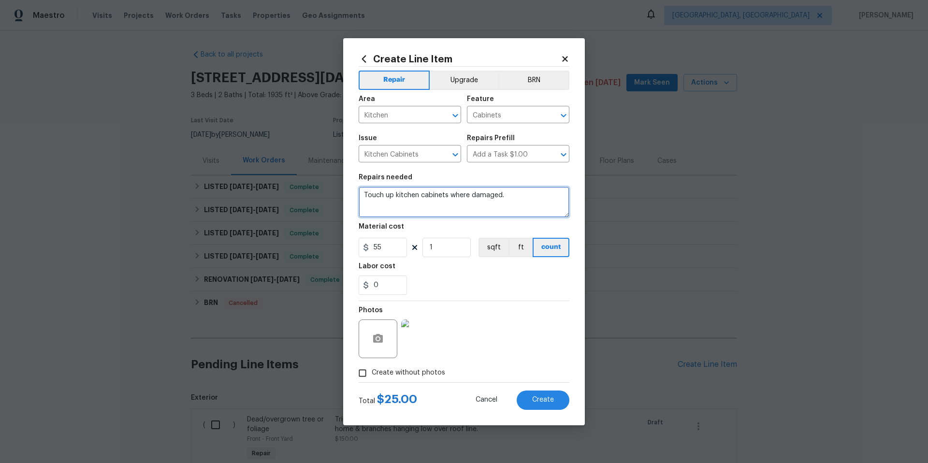
click at [518, 191] on textarea "Touch up kitchen cabinets where damaged." at bounding box center [464, 202] width 211 height 31
type textarea "Touch up kitchen cabinets where damaged. Paint repair corner to corner."
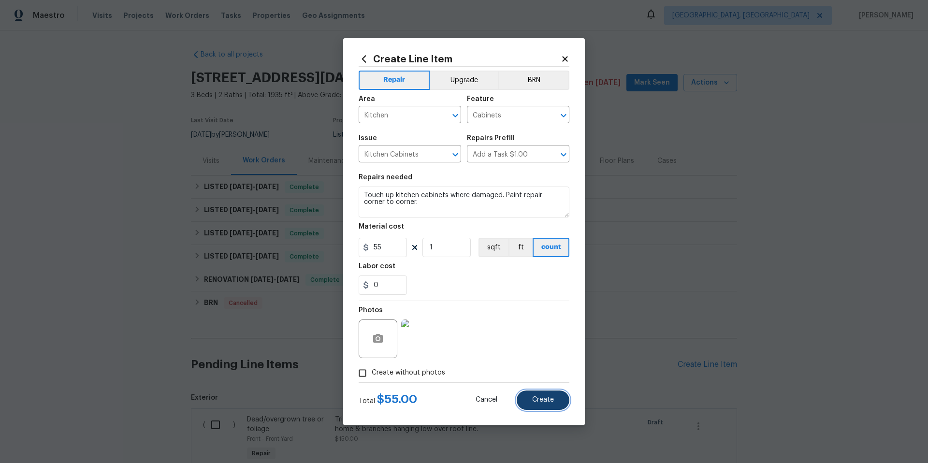
click at [539, 399] on span "Create" at bounding box center [543, 399] width 22 height 7
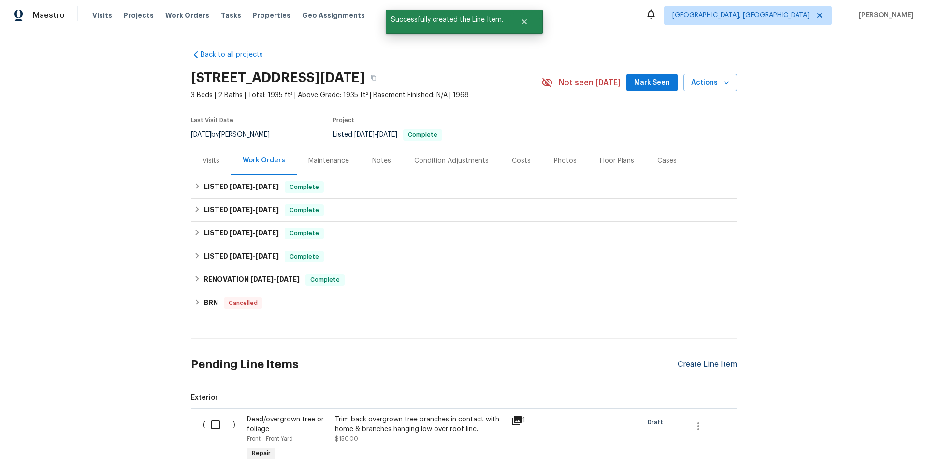
click at [688, 366] on div "Create Line Item" at bounding box center [707, 364] width 59 height 9
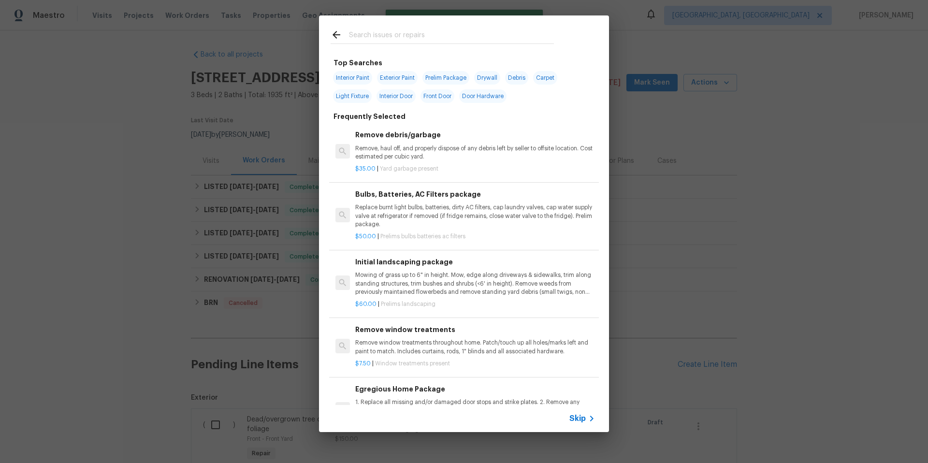
click at [399, 153] on p "Remove, haul off, and properly dispose of any debris left by seller to offsite …" at bounding box center [475, 153] width 240 height 16
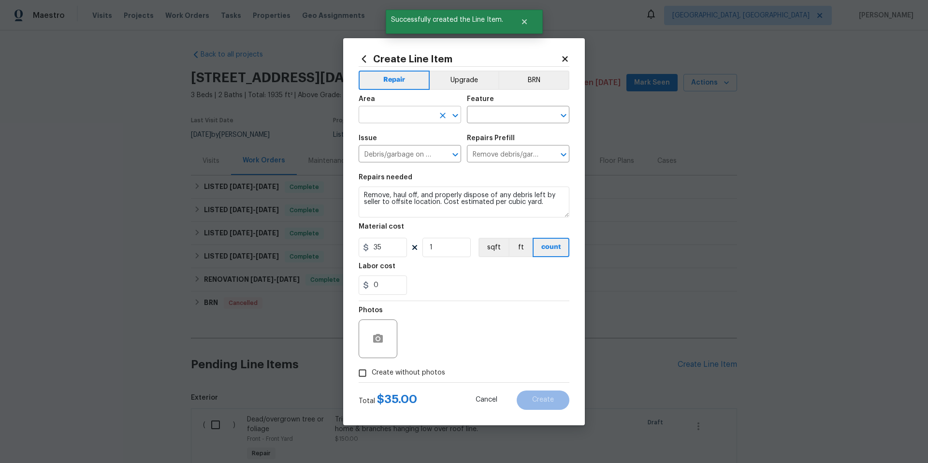
click at [390, 119] on input "text" at bounding box center [396, 115] width 75 height 15
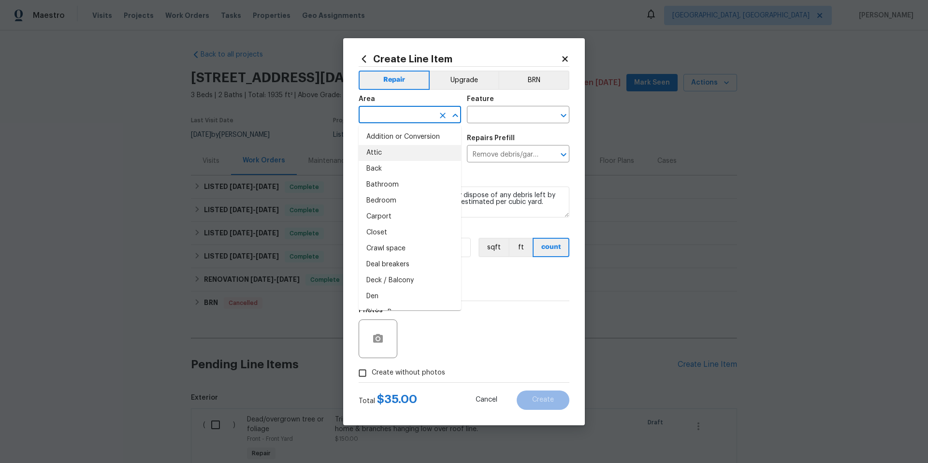
click at [390, 150] on li "Attic" at bounding box center [410, 153] width 102 height 16
type input "Attic"
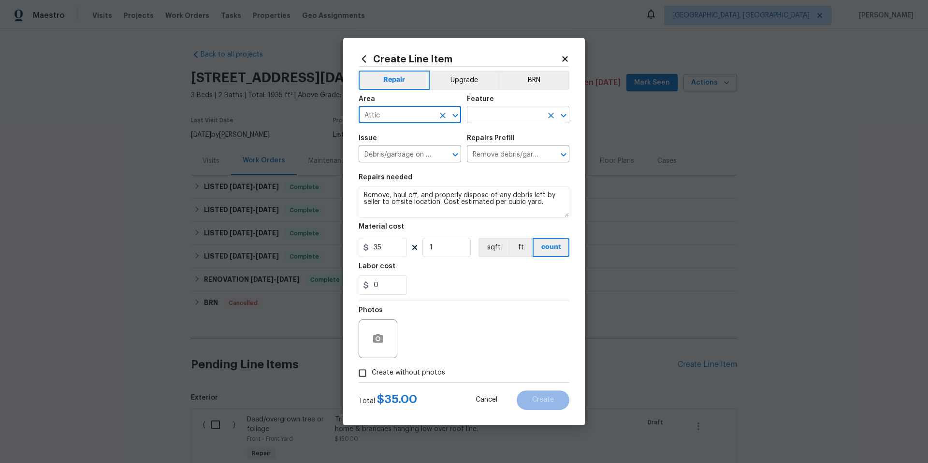
click at [504, 118] on input "text" at bounding box center [504, 115] width 75 height 15
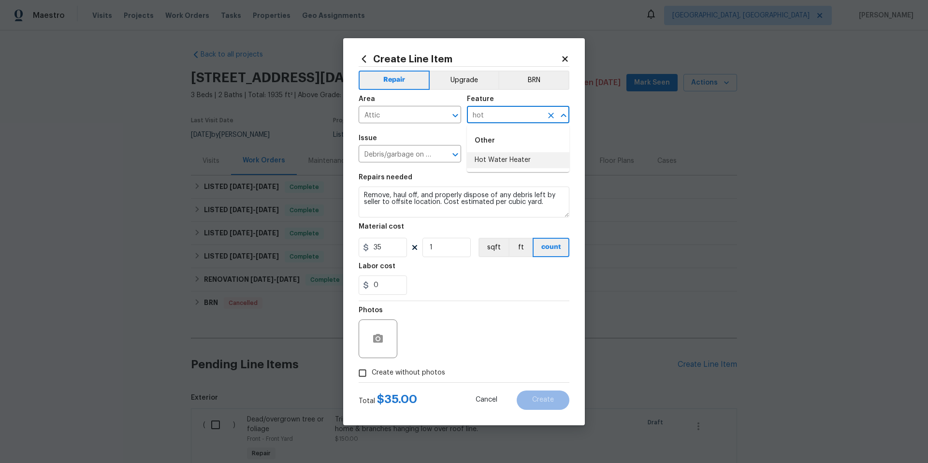
click at [507, 161] on li "Hot Water Heater" at bounding box center [518, 160] width 102 height 16
type input "Hot Water Heater"
click at [398, 248] on input "35" at bounding box center [383, 247] width 48 height 19
click at [442, 244] on input "1" at bounding box center [447, 247] width 48 height 19
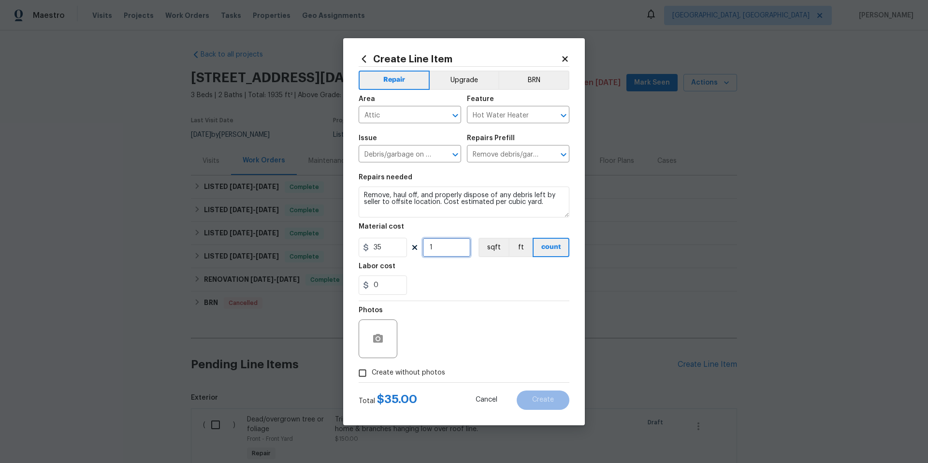
click at [442, 244] on input "1" at bounding box center [447, 247] width 48 height 19
type input "2"
click at [468, 289] on div "0" at bounding box center [464, 285] width 211 height 19
click at [382, 342] on icon "button" at bounding box center [378, 338] width 10 height 9
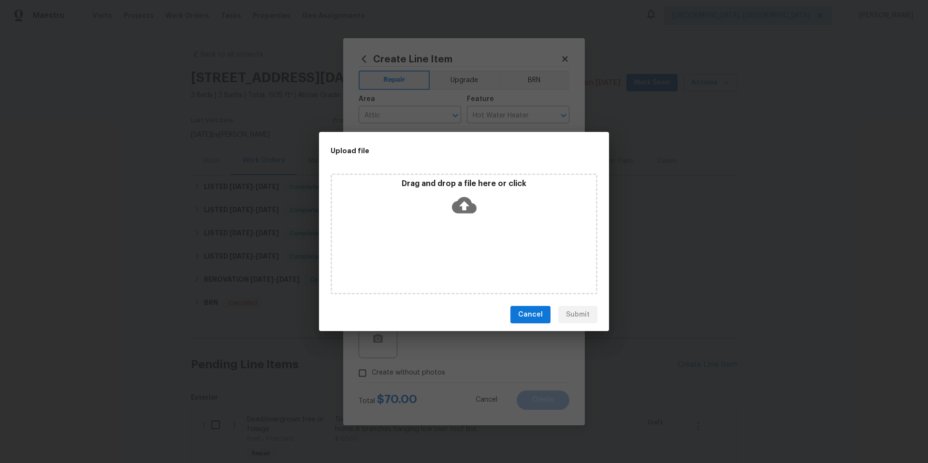
click at [463, 206] on icon at bounding box center [464, 205] width 25 height 25
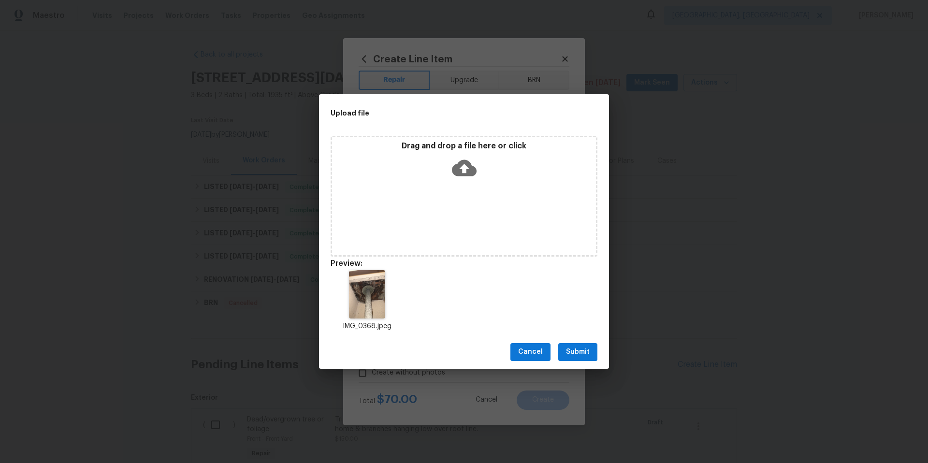
click at [584, 358] on button "Submit" at bounding box center [577, 352] width 39 height 18
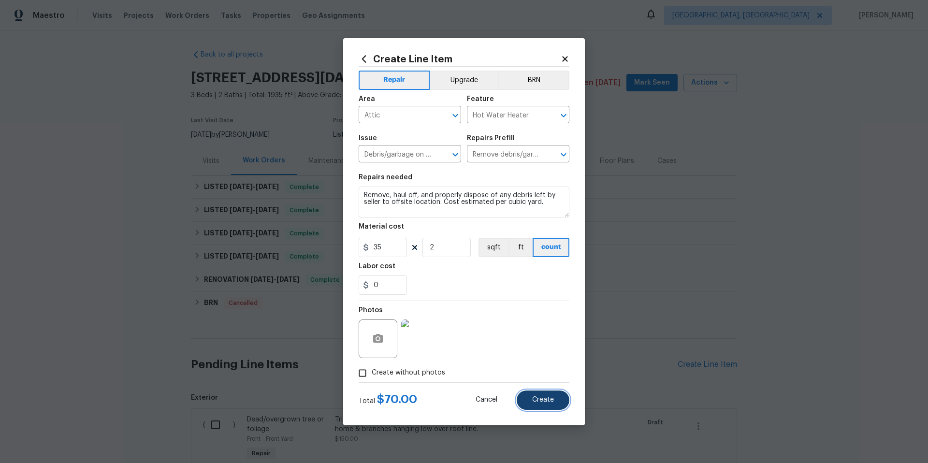
click at [540, 403] on span "Create" at bounding box center [543, 399] width 22 height 7
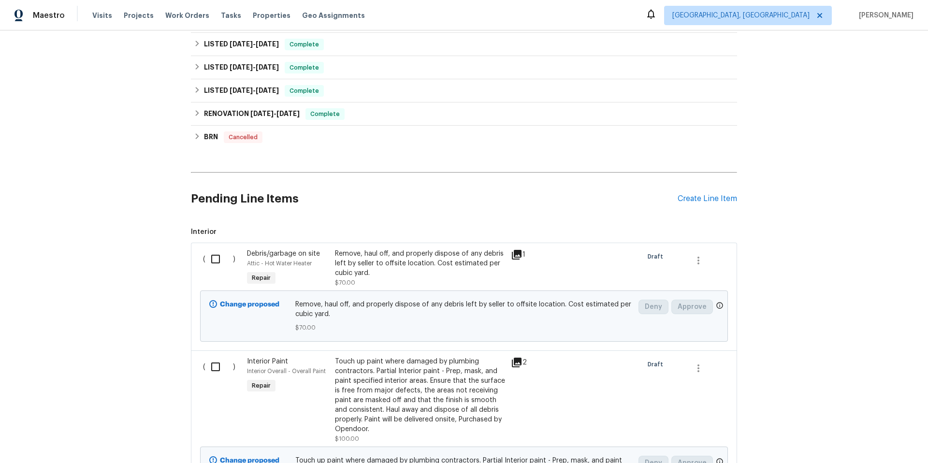
scroll to position [80, 0]
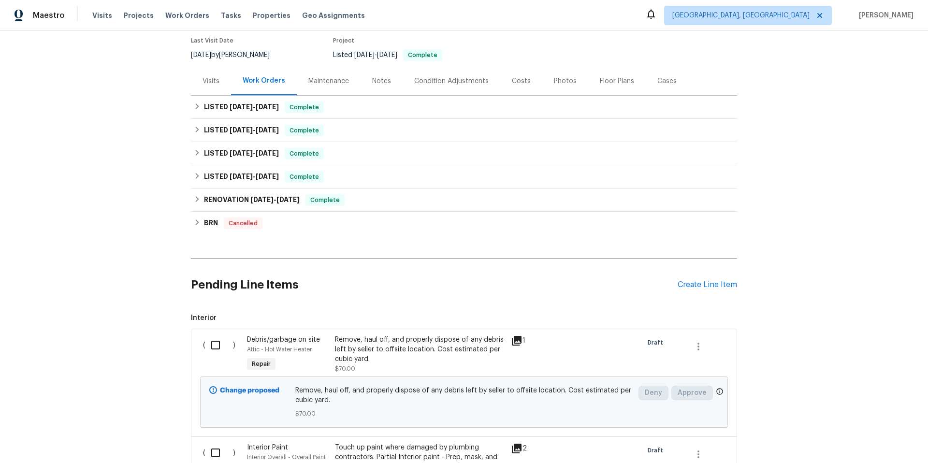
click at [689, 278] on div "Pending Line Items Create Line Item" at bounding box center [464, 285] width 546 height 45
click at [689, 281] on div "Create Line Item" at bounding box center [707, 284] width 59 height 9
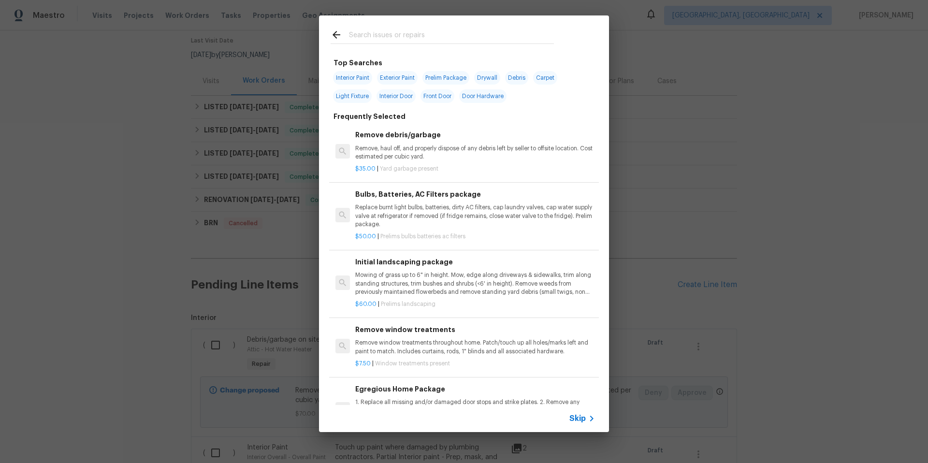
click at [373, 32] on input "text" at bounding box center [451, 36] width 205 height 15
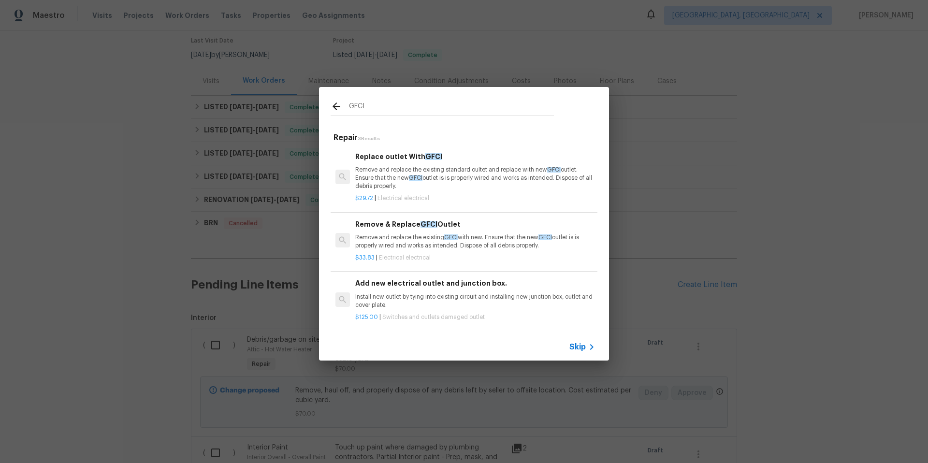
type input "GFCI"
click at [450, 248] on p "Remove and replace the existing GFCI with new. Ensure that the new GFCI outlet …" at bounding box center [475, 242] width 240 height 16
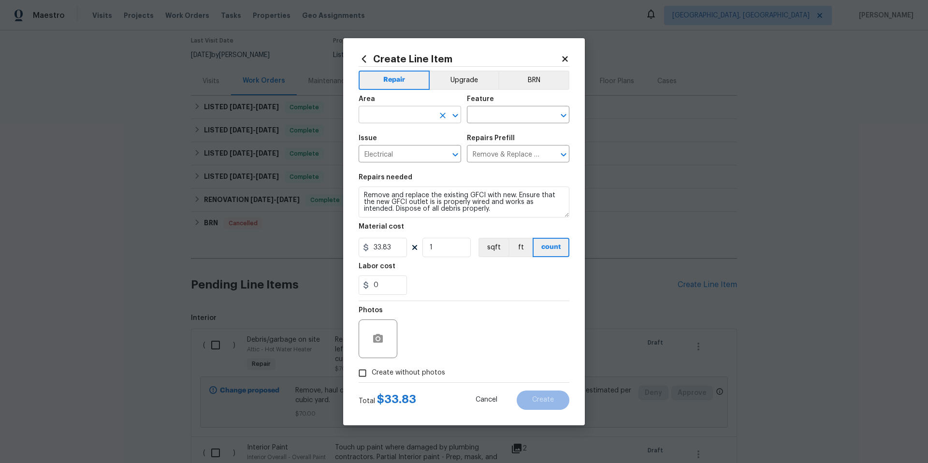
click at [396, 117] on input "text" at bounding box center [396, 115] width 75 height 15
click at [402, 136] on li "Kitchen" at bounding box center [410, 137] width 102 height 16
type input "Kitchen"
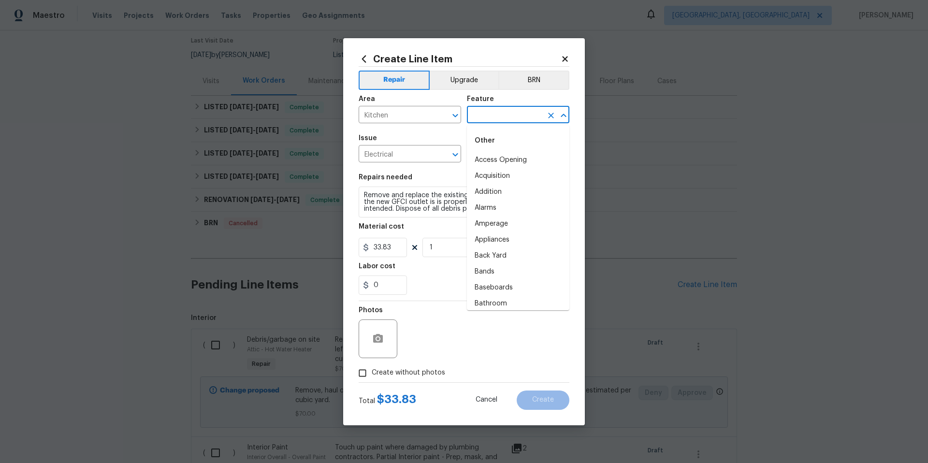
click at [502, 117] on input "text" at bounding box center [504, 115] width 75 height 15
click at [500, 161] on li "GFCI Outlets" at bounding box center [518, 160] width 102 height 16
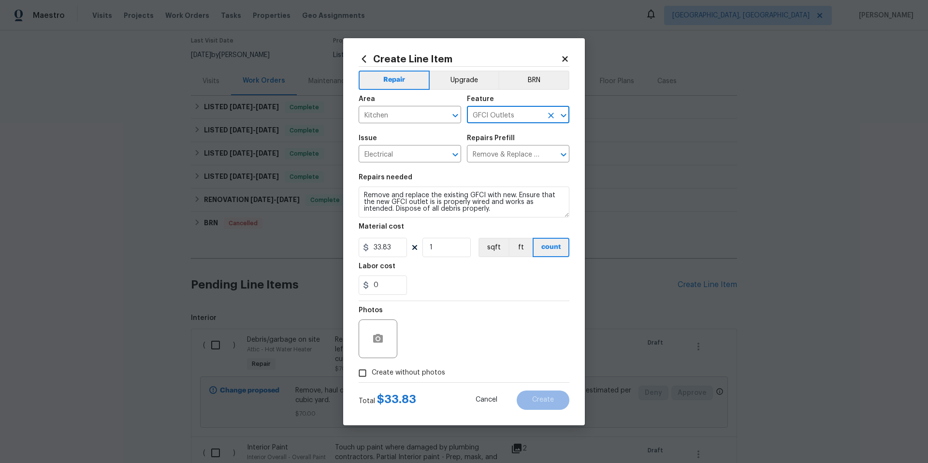
type input "GFCI Outlets"
click at [477, 211] on textarea "Remove and replace the existing GFCI with new. Ensure that the new GFCI outlet …" at bounding box center [464, 202] width 211 height 31
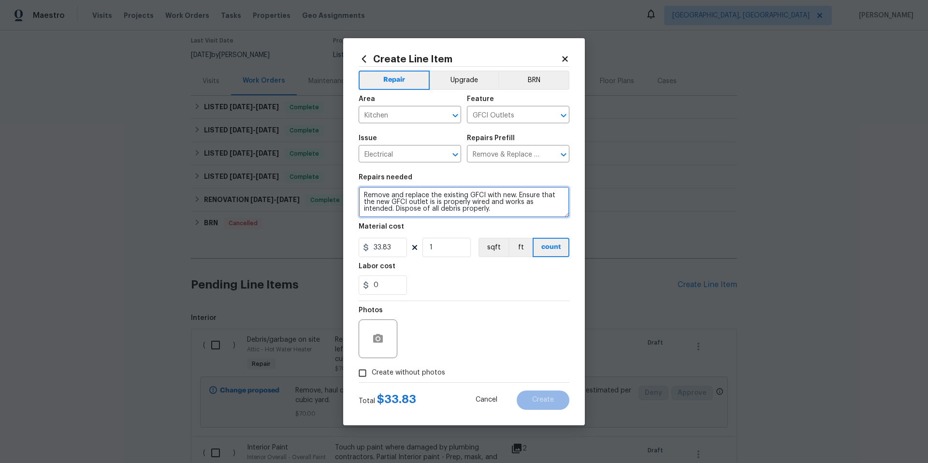
click at [476, 211] on textarea "Remove and replace the existing GFCI with new. Ensure that the new GFCI outlet …" at bounding box center [464, 202] width 211 height 31
type textarea "Tighten installation in backsplash."
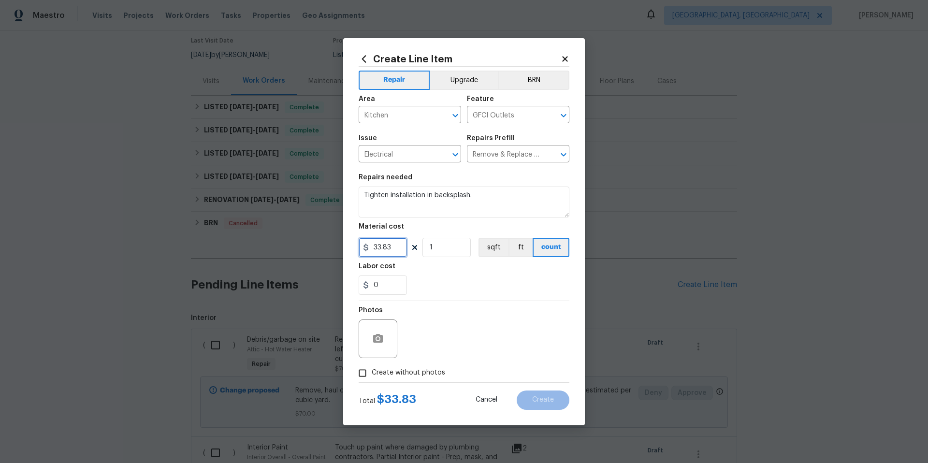
click at [395, 251] on input "33.83" at bounding box center [383, 247] width 48 height 19
type input "15"
click at [377, 340] on icon "button" at bounding box center [378, 339] width 12 height 12
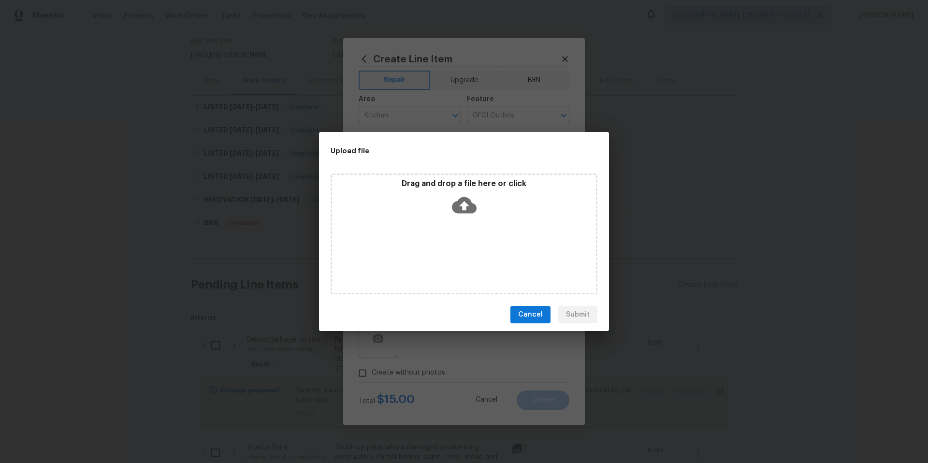
click at [467, 203] on icon at bounding box center [464, 205] width 25 height 16
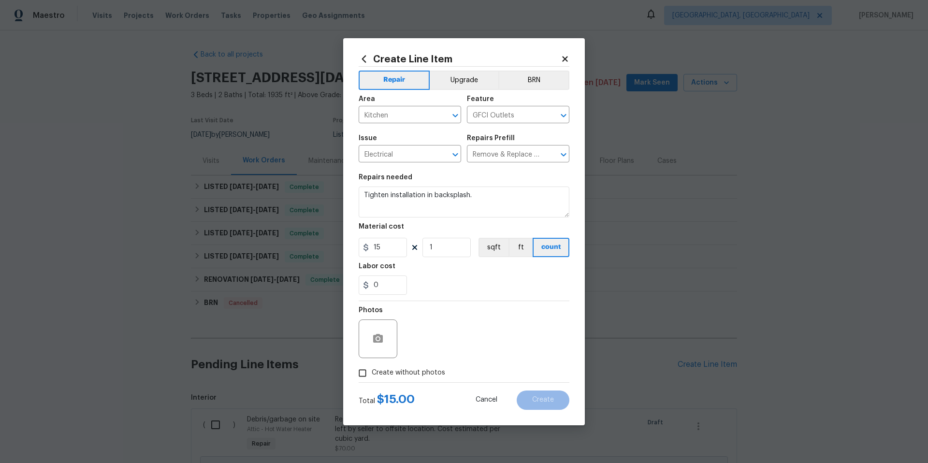
scroll to position [80, 0]
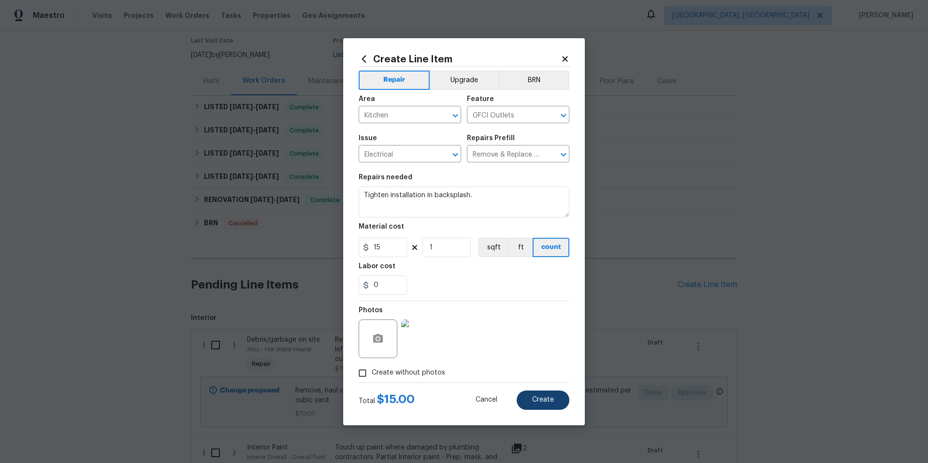
click at [548, 391] on div "Cancel Create" at bounding box center [514, 400] width 109 height 19
click at [541, 398] on span "Create" at bounding box center [543, 399] width 22 height 7
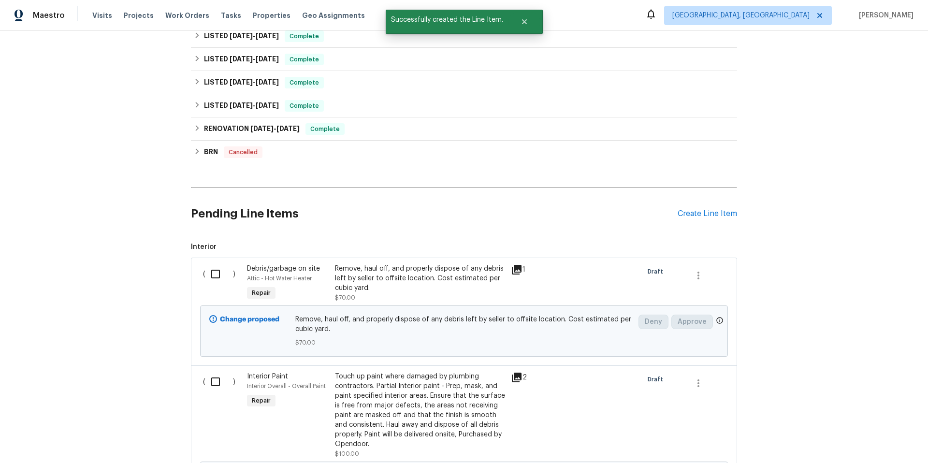
scroll to position [129, 0]
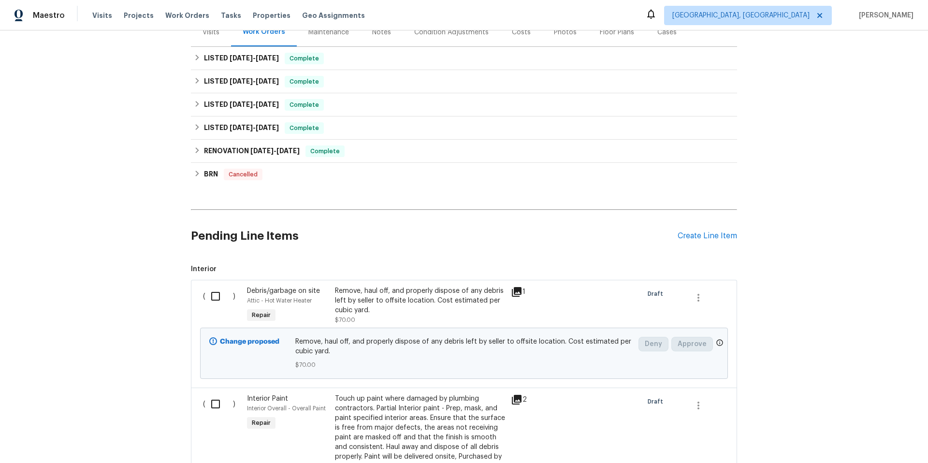
click at [211, 297] on input "checkbox" at bounding box center [219, 296] width 28 height 20
checkbox input "true"
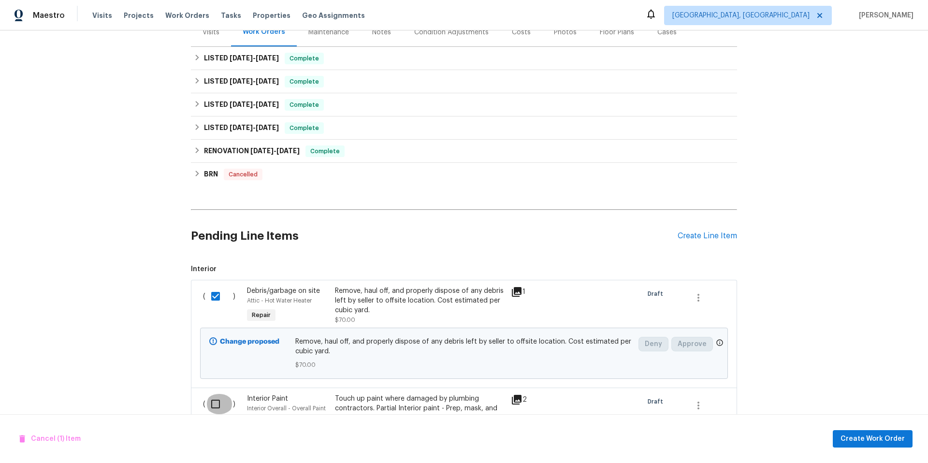
click at [213, 408] on input "checkbox" at bounding box center [219, 404] width 28 height 20
checkbox input "true"
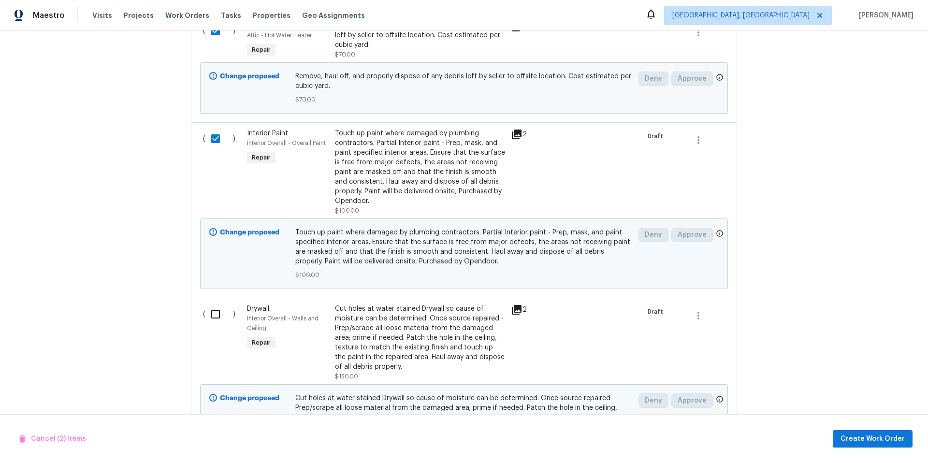
scroll to position [393, 0]
click at [208, 315] on input "checkbox" at bounding box center [219, 316] width 28 height 20
checkbox input "true"
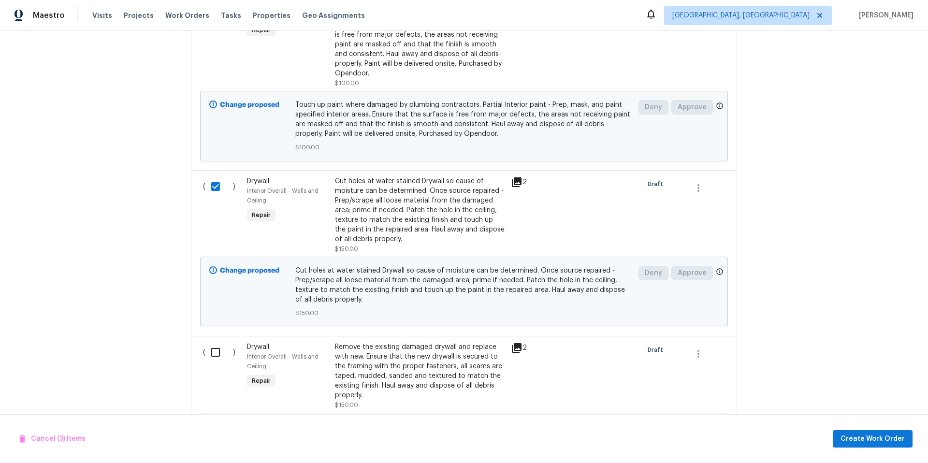
scroll to position [627, 0]
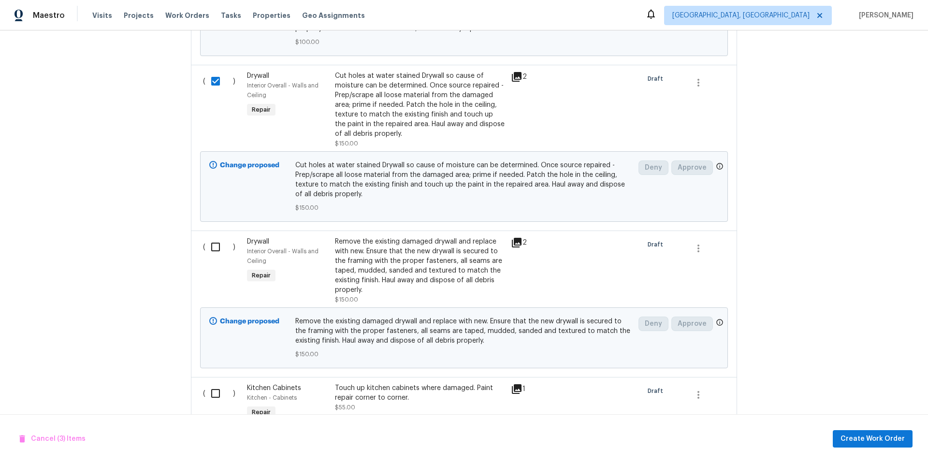
click at [211, 246] on input "checkbox" at bounding box center [219, 247] width 28 height 20
checkbox input "true"
click at [210, 396] on input "checkbox" at bounding box center [219, 393] width 28 height 20
checkbox input "true"
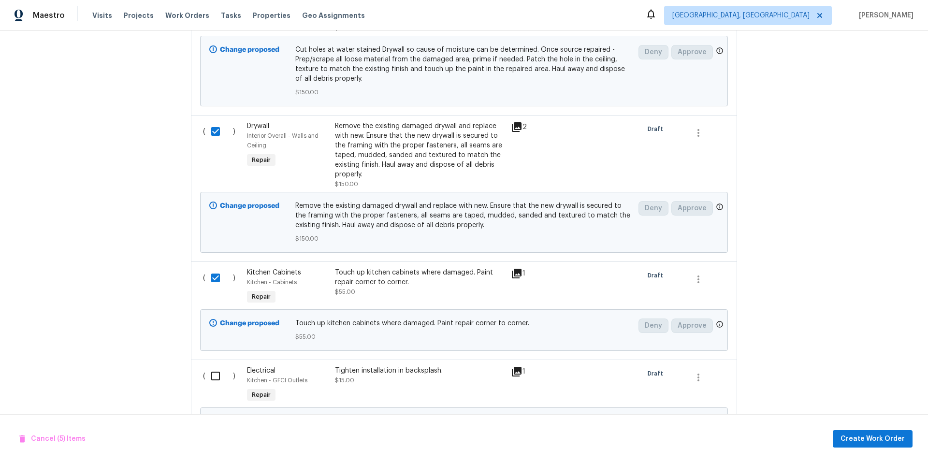
scroll to position [925, 0]
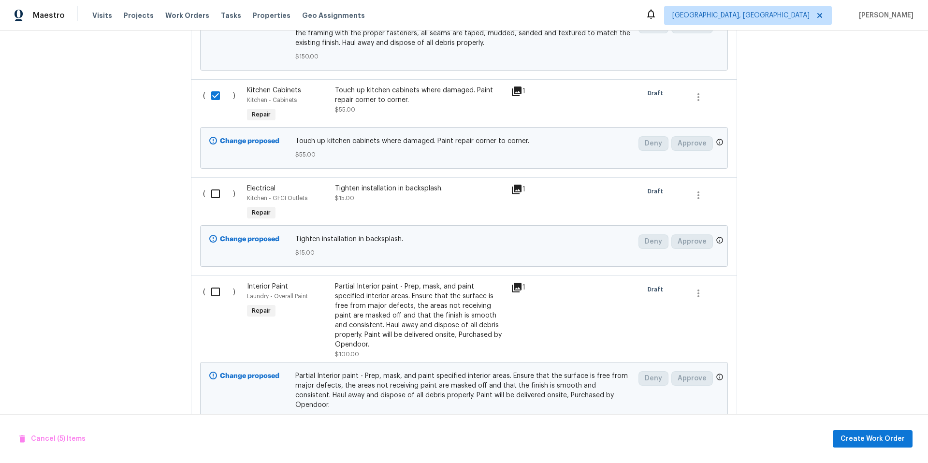
click at [210, 193] on input "checkbox" at bounding box center [219, 194] width 28 height 20
checkbox input "true"
click at [207, 293] on input "checkbox" at bounding box center [219, 292] width 28 height 20
checkbox input "true"
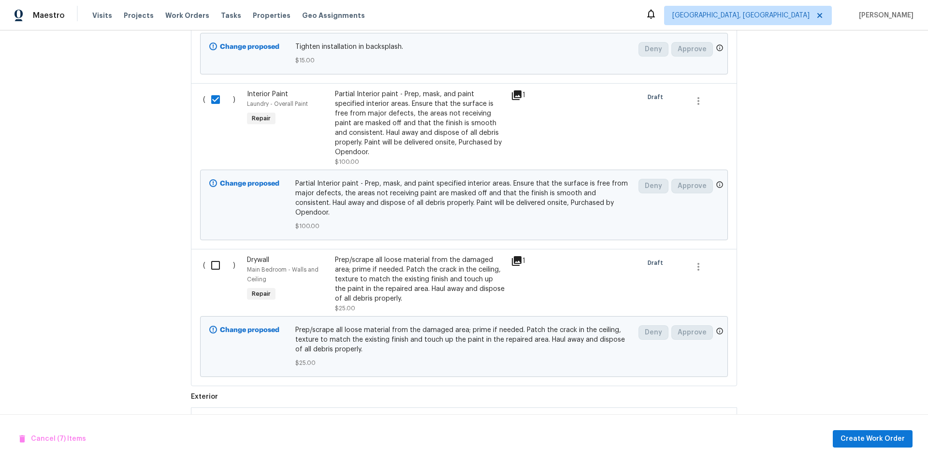
scroll to position [1219, 0]
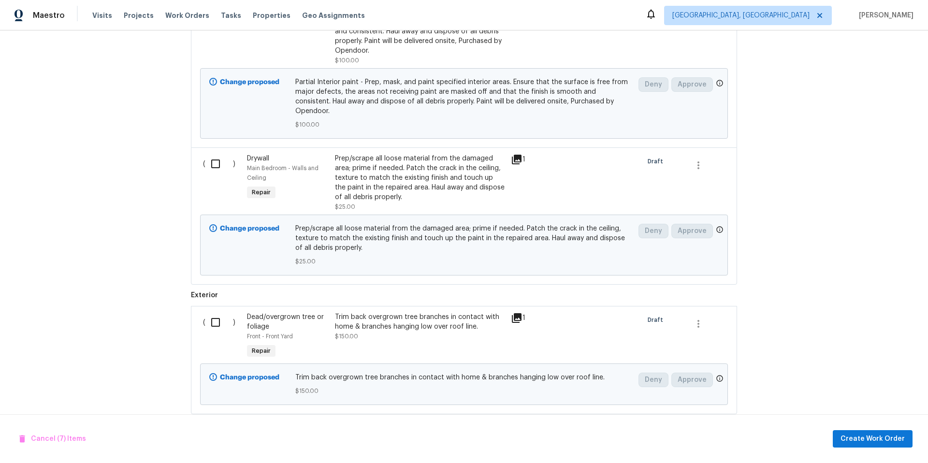
click at [212, 159] on input "checkbox" at bounding box center [219, 164] width 28 height 20
checkbox input "true"
click at [205, 313] on input "checkbox" at bounding box center [219, 322] width 28 height 20
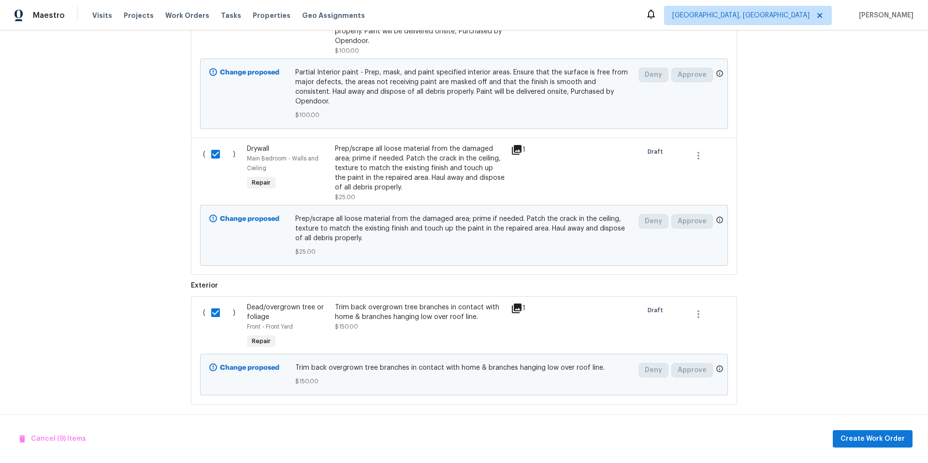
scroll to position [1233, 0]
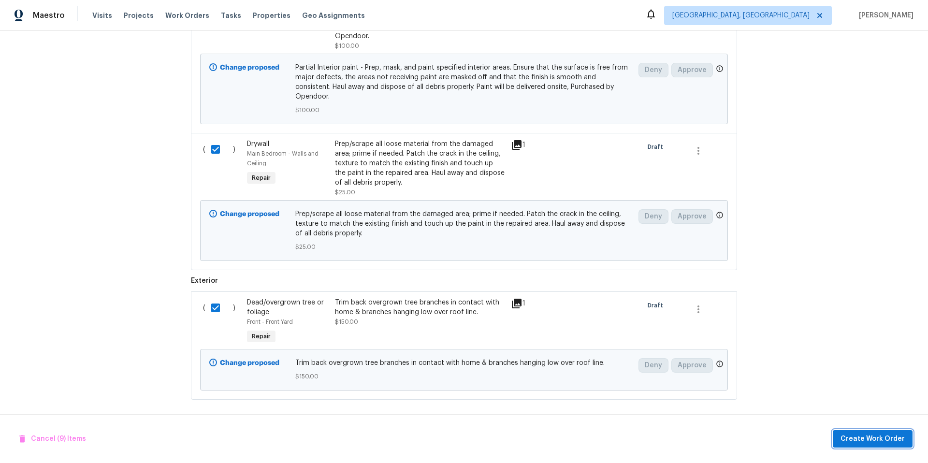
click at [870, 439] on span "Create Work Order" at bounding box center [873, 439] width 64 height 12
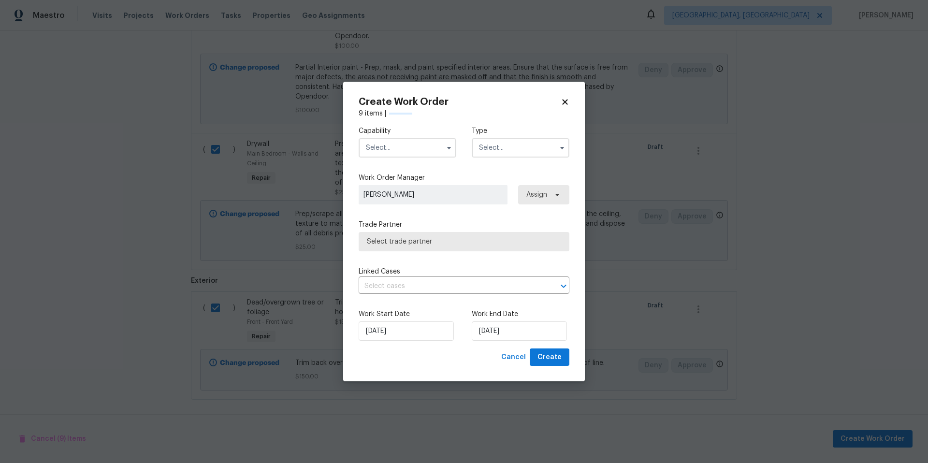
checkbox input "false"
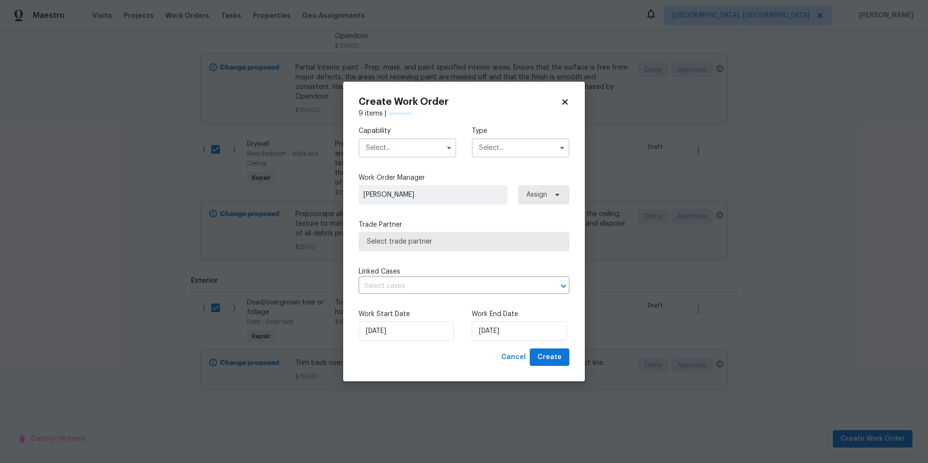
checkbox input "false"
click at [406, 144] on input "text" at bounding box center [408, 147] width 98 height 19
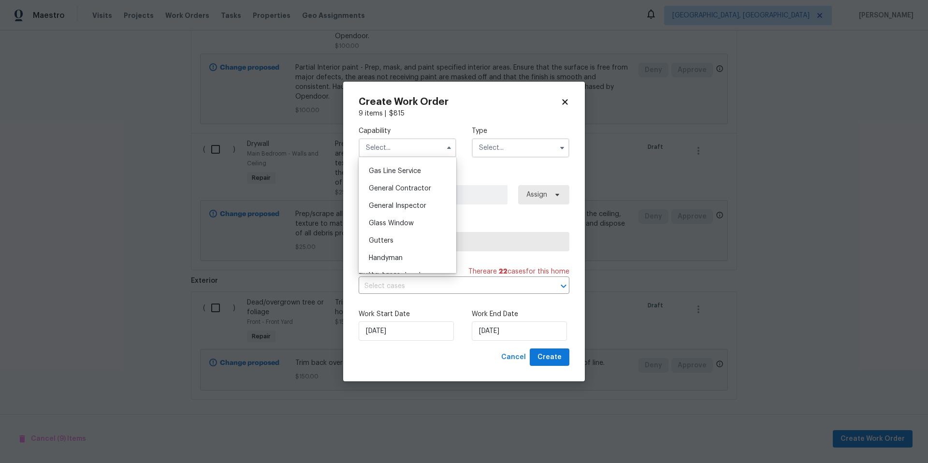
scroll to position [411, 0]
click at [411, 223] on span "General Contractor" at bounding box center [400, 219] width 62 height 7
type input "General Contractor"
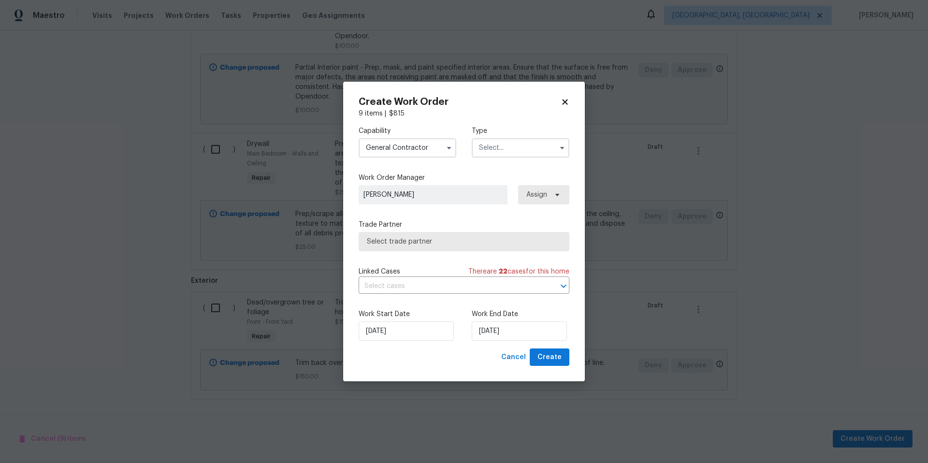
click at [497, 145] on input "text" at bounding box center [521, 147] width 98 height 19
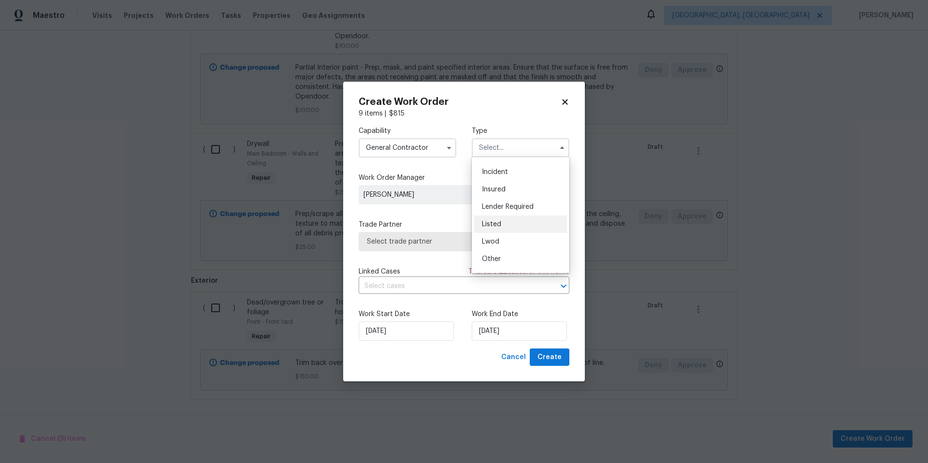
scroll to position [86, 0]
click at [516, 165] on div "Listed" at bounding box center [520, 169] width 93 height 17
type input "Listed"
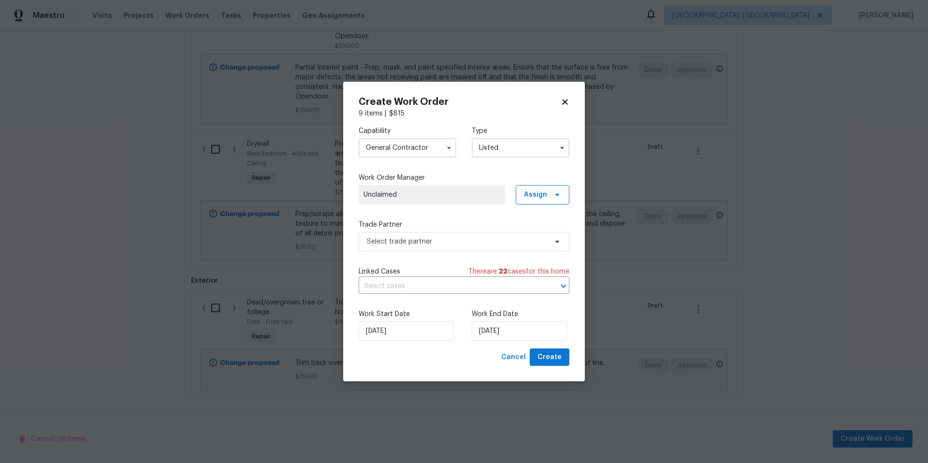
click at [447, 197] on span "Unclaimed" at bounding box center [432, 195] width 137 height 10
click at [543, 198] on span "Assign" at bounding box center [535, 195] width 23 height 10
click at [541, 250] on div "Assign to me" at bounding box center [544, 249] width 42 height 10
click at [458, 247] on span "Select trade partner" at bounding box center [464, 241] width 211 height 19
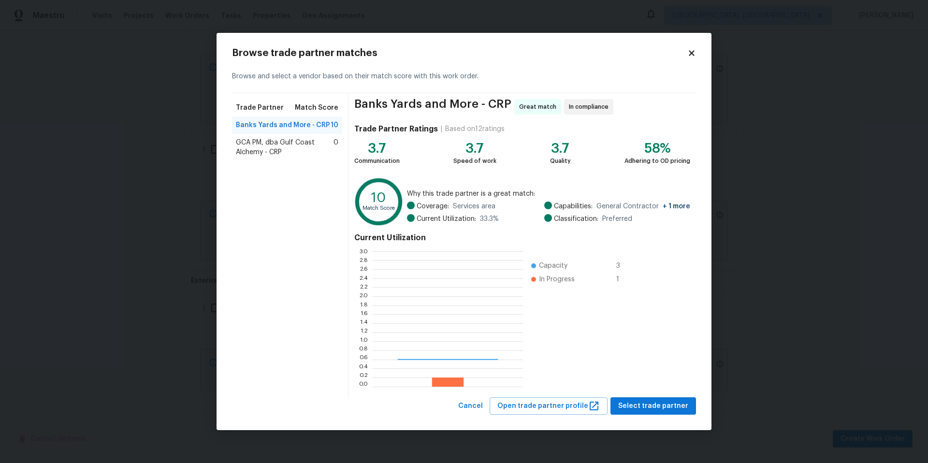
scroll to position [128, 144]
click at [654, 409] on span "Select trade partner" at bounding box center [653, 406] width 70 height 12
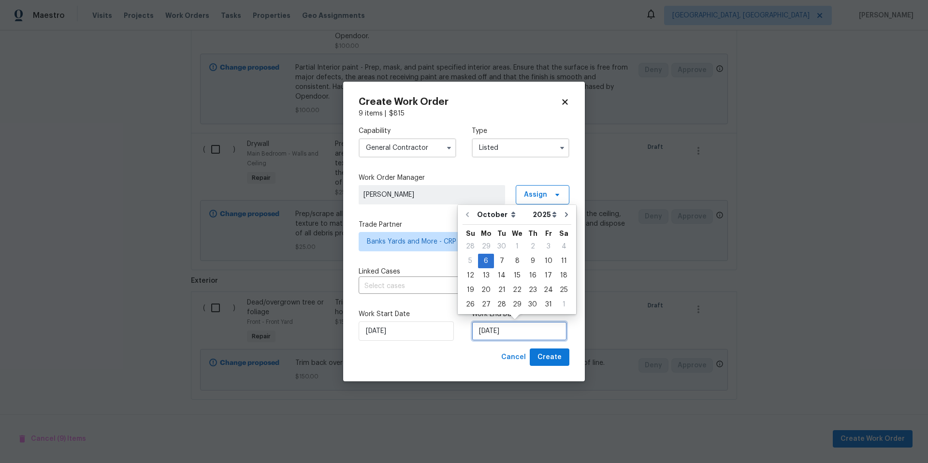
click at [536, 333] on input "[DATE]" at bounding box center [519, 330] width 95 height 19
click at [501, 276] on div "14" at bounding box center [501, 276] width 15 height 14
type input "[DATE]"
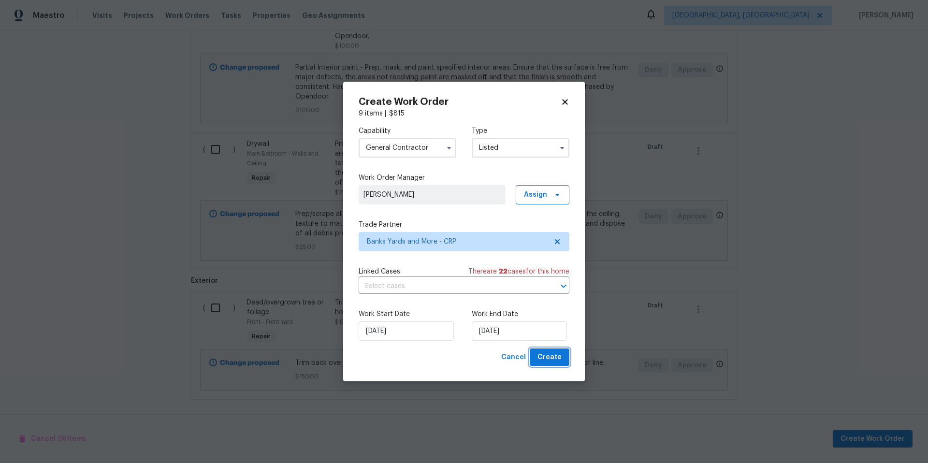
click at [544, 364] on button "Create" at bounding box center [550, 358] width 40 height 18
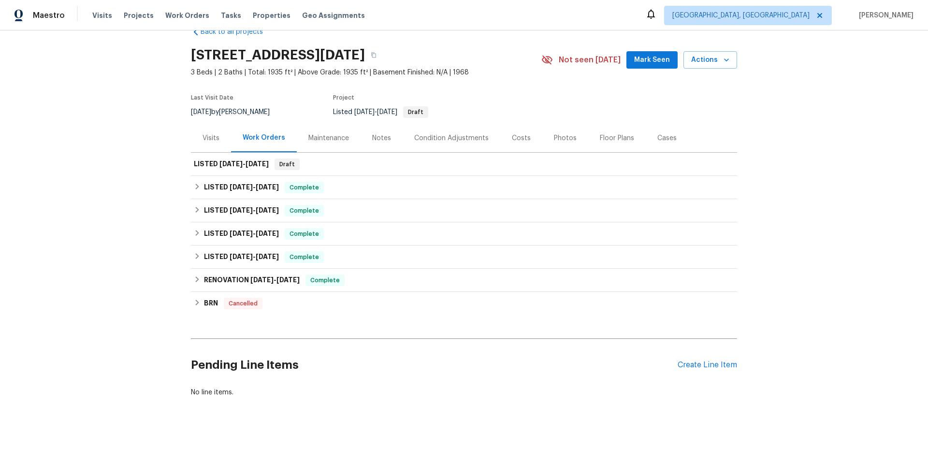
scroll to position [22, 0]
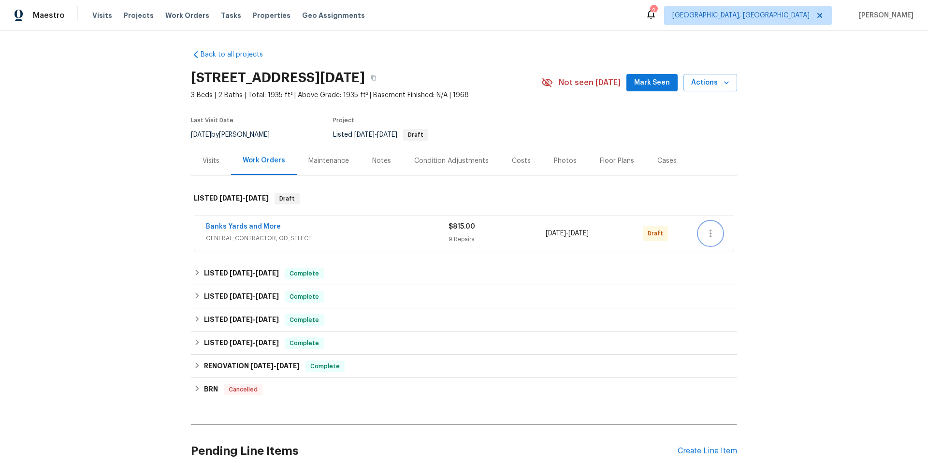
click at [710, 233] on icon "button" at bounding box center [711, 234] width 2 height 8
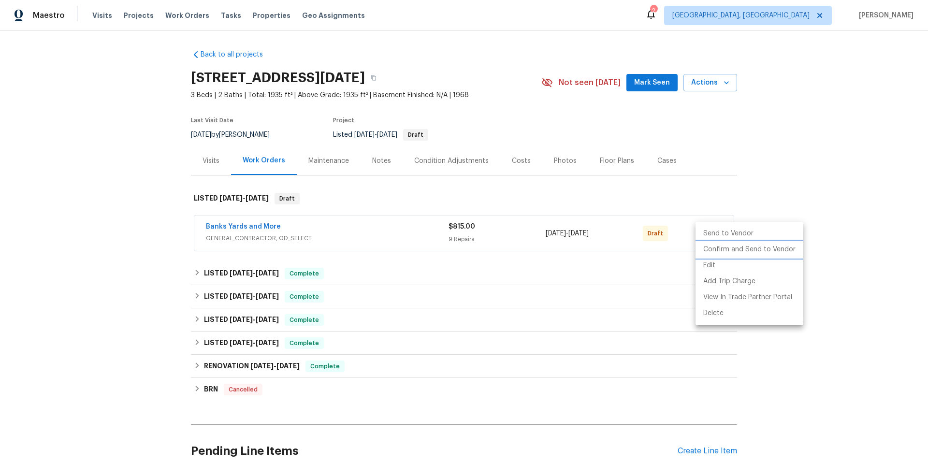
click at [711, 246] on li "Confirm and Send to Vendor" at bounding box center [750, 250] width 108 height 16
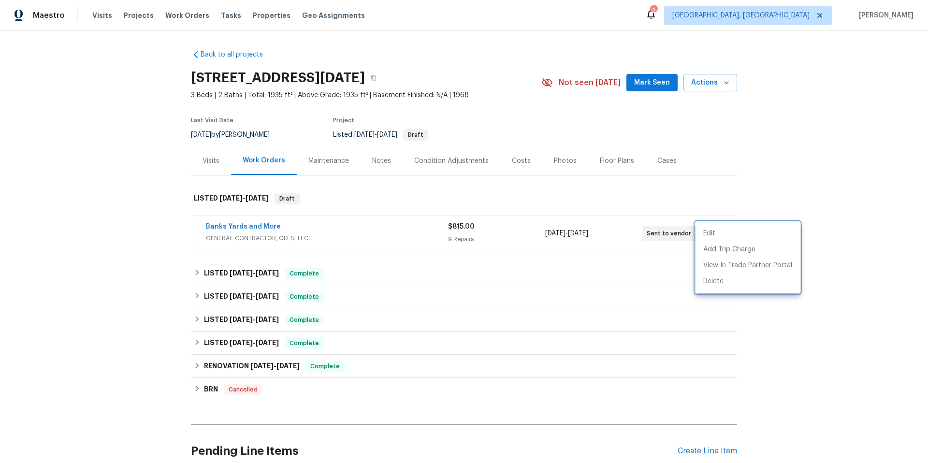
click at [517, 227] on div at bounding box center [464, 231] width 928 height 463
